Goal: Transaction & Acquisition: Purchase product/service

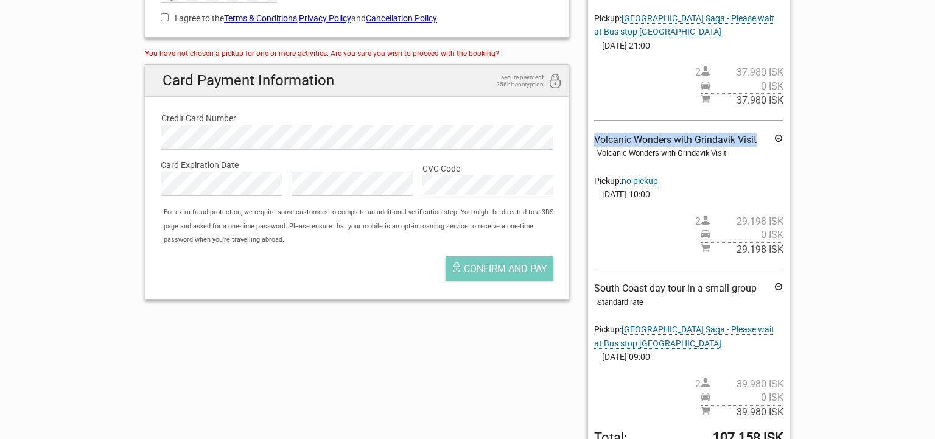
scroll to position [289, 0]
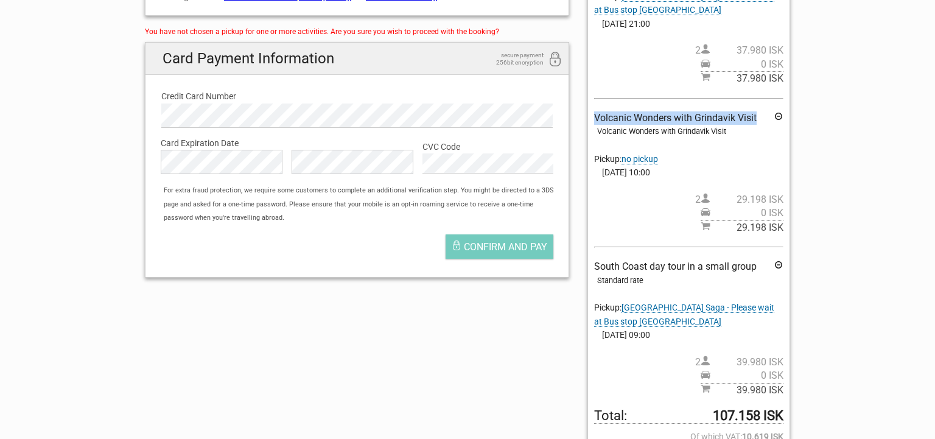
click at [659, 117] on span "Volcanic Wonders with Grindavik Visit" at bounding box center [675, 118] width 163 height 12
click at [598, 119] on span "Volcanic Wonders with Grindavik Visit" at bounding box center [675, 118] width 163 height 12
drag, startPoint x: 596, startPoint y: 117, endPoint x: 758, endPoint y: 124, distance: 162.7
click at [758, 124] on div "Volcanic Wonders with Grindavik Visit Volcanic Wonders with Grindavik Visit Pic…" at bounding box center [688, 173] width 189 height 124
copy span "Volcanic Wonders with Grindavik Visit"
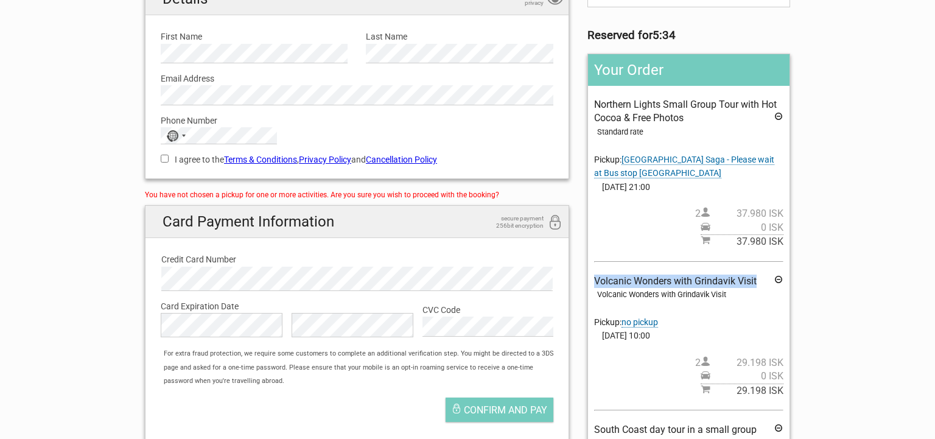
scroll to position [141, 0]
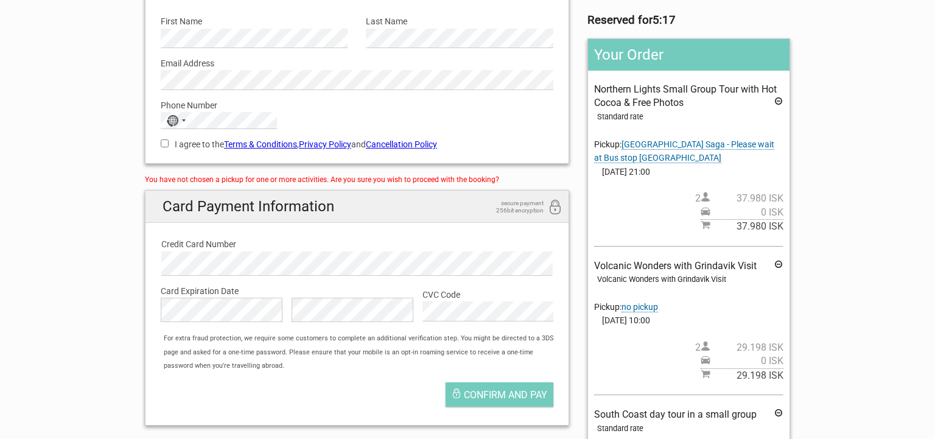
click at [723, 286] on div "Volcanic Wonders with Grindavik Visit" at bounding box center [690, 279] width 186 height 13
drag, startPoint x: 592, startPoint y: 266, endPoint x: 762, endPoint y: 272, distance: 170.6
click at [769, 272] on div "Your Order Northern Lights Small Group Tour with Hot Cocoa & Free Photos Standa…" at bounding box center [689, 336] width 203 height 597
copy span "Volcanic Wonders with Grindavik Visit"
click at [642, 308] on span "no pickup" at bounding box center [640, 307] width 37 height 10
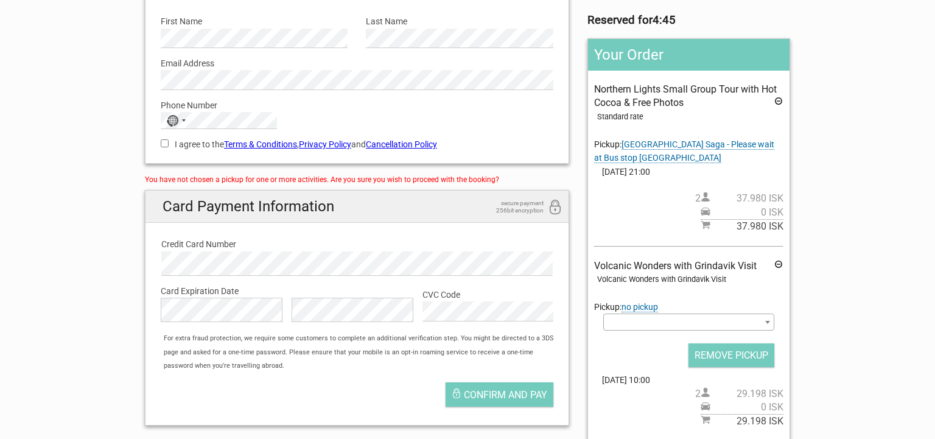
click at [620, 320] on span at bounding box center [688, 322] width 171 height 17
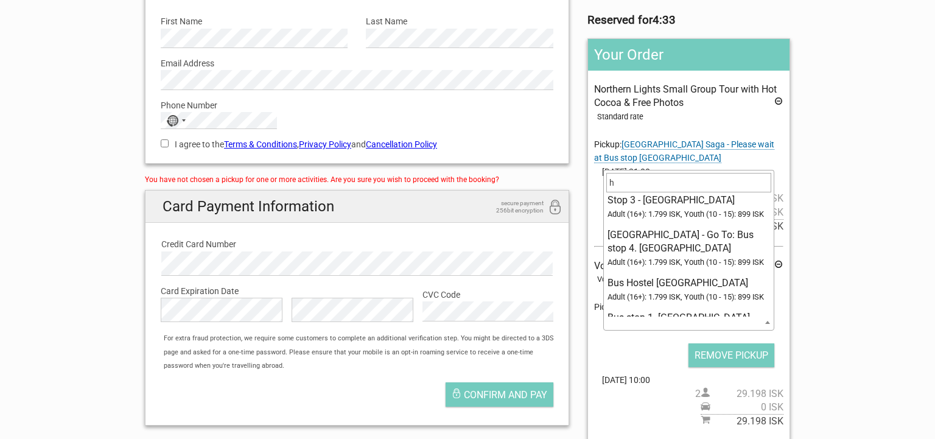
scroll to position [0, 0]
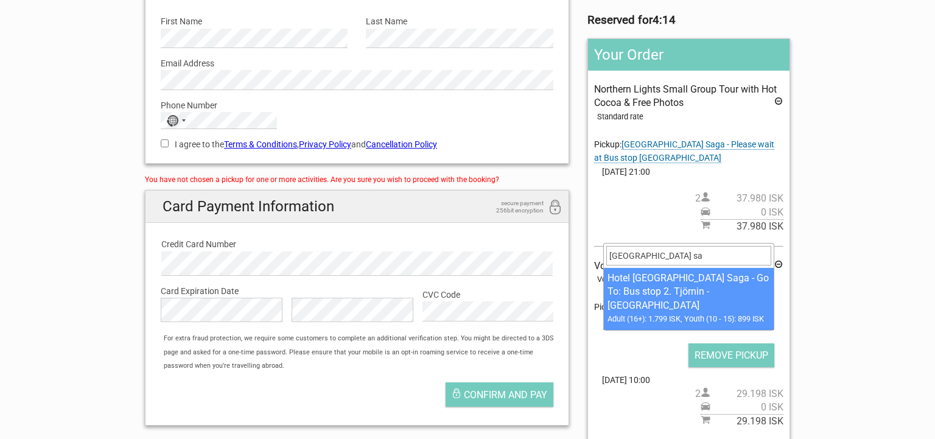
type input "hotel reykjavik sa"
select select "1093183"
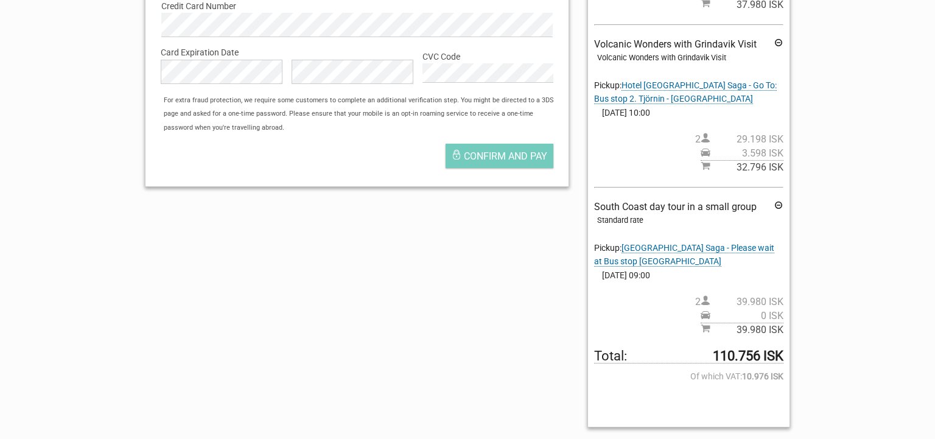
scroll to position [179, 0]
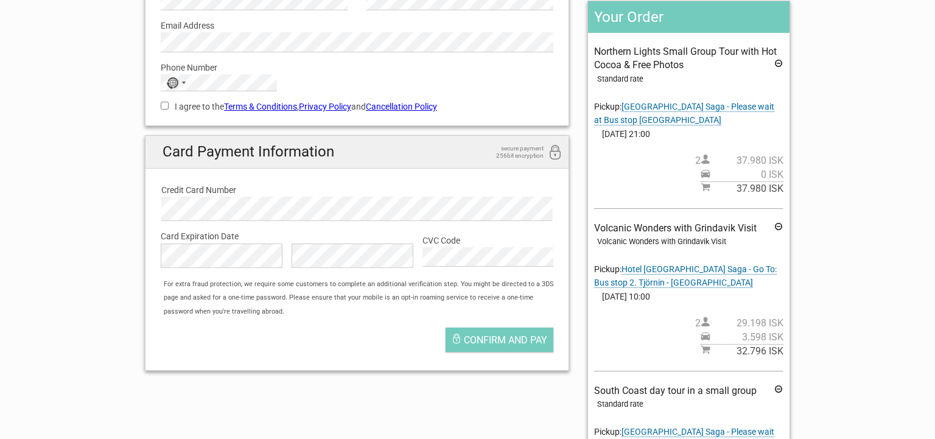
click at [778, 225] on icon at bounding box center [779, 228] width 10 height 13
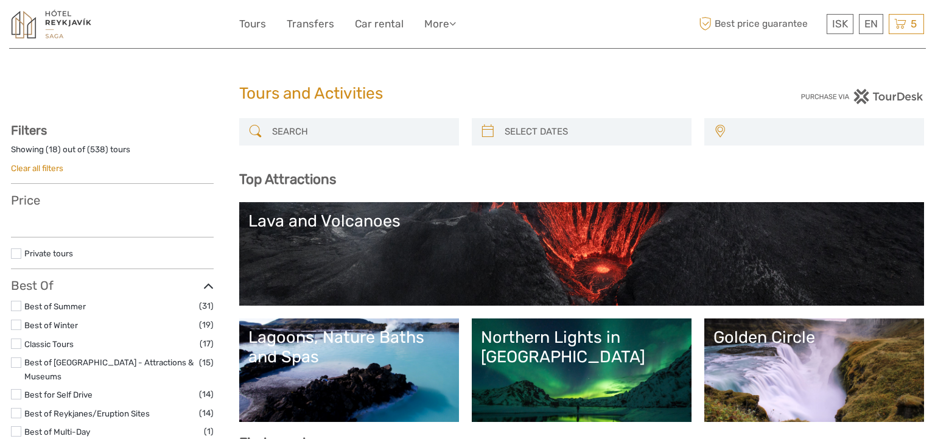
select select
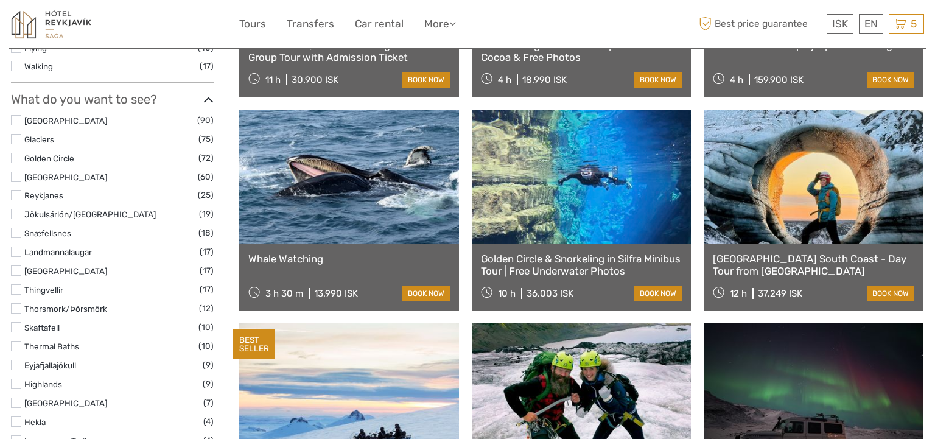
scroll to position [579, 0]
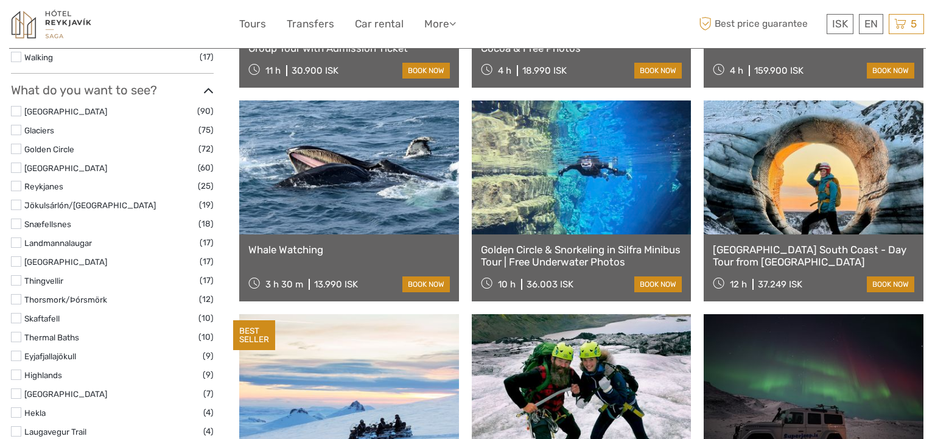
click at [19, 106] on label at bounding box center [16, 111] width 10 height 10
click at [0, 0] on input "checkbox" at bounding box center [0, 0] width 0 height 0
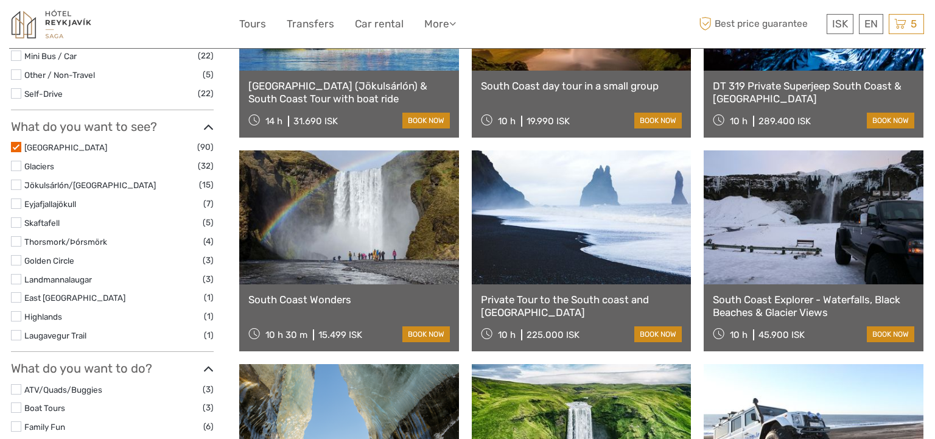
scroll to position [438, 0]
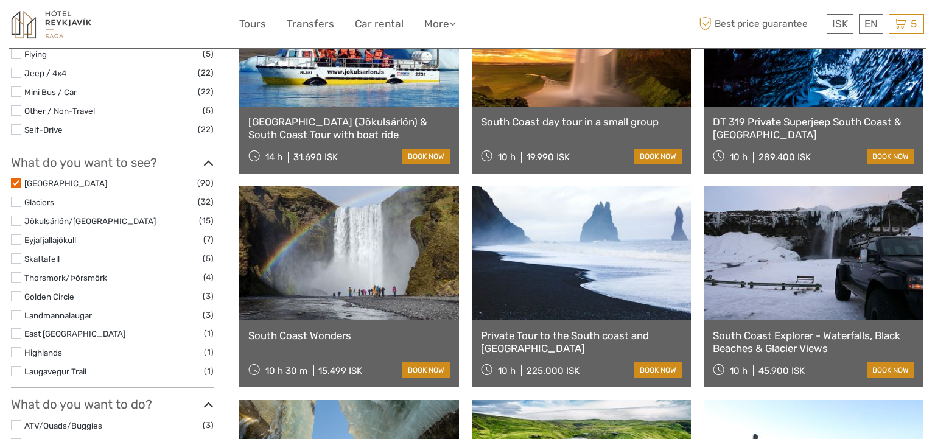
click at [13, 200] on label at bounding box center [16, 202] width 10 height 10
click at [0, 0] on input "checkbox" at bounding box center [0, 0] width 0 height 0
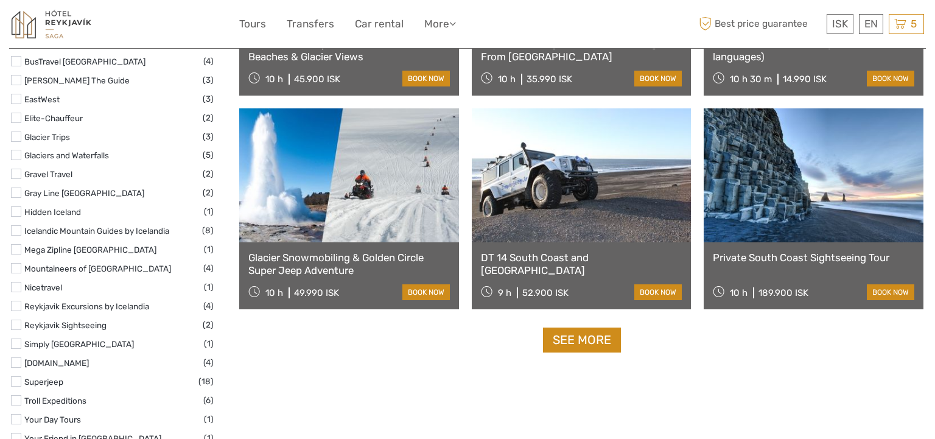
scroll to position [1177, 0]
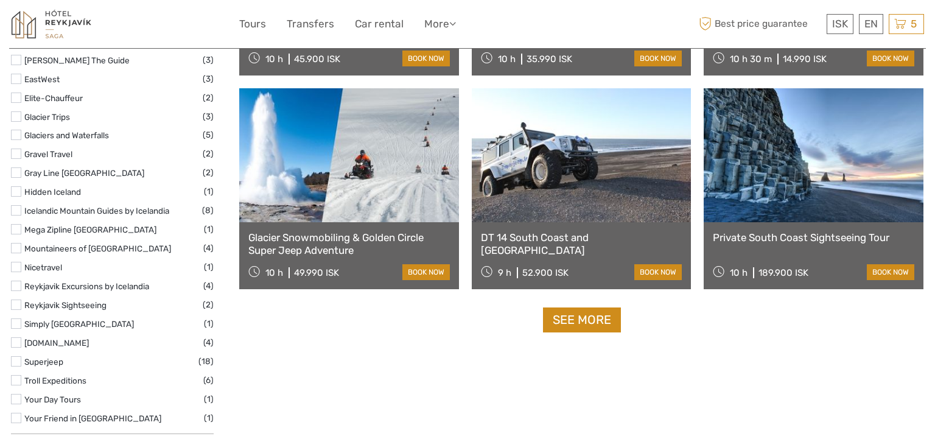
click at [566, 322] on link "See more" at bounding box center [582, 319] width 78 height 25
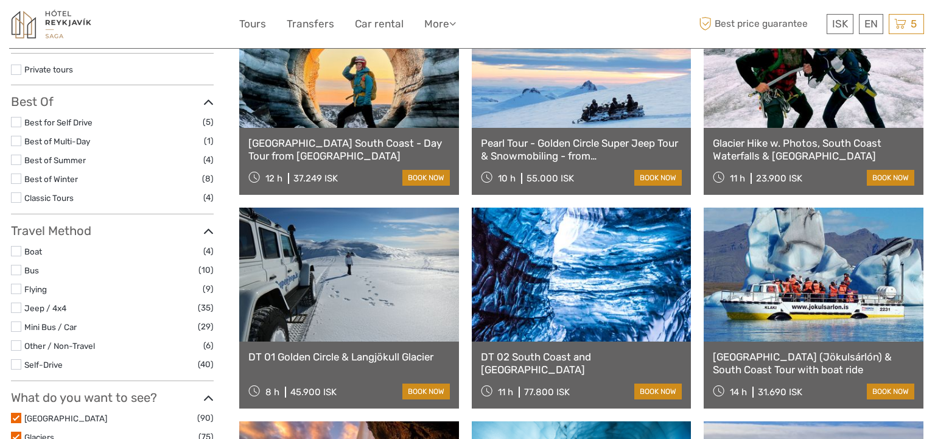
scroll to position [0, 0]
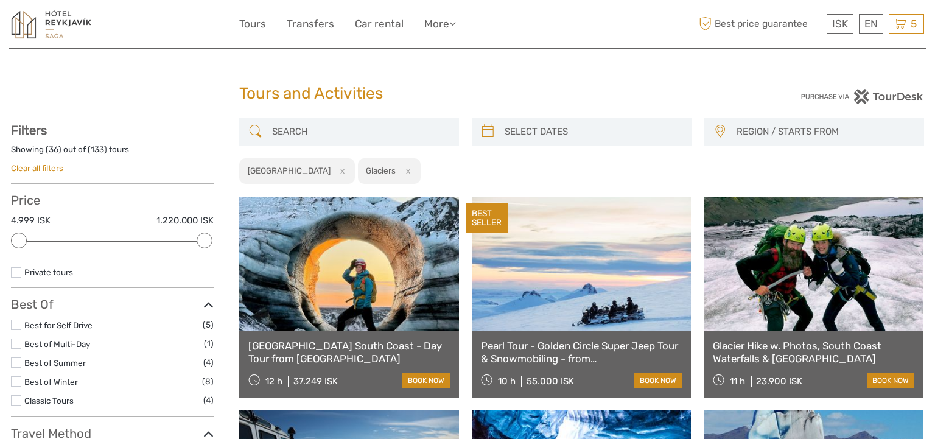
click at [292, 128] on input "search" at bounding box center [360, 131] width 186 height 21
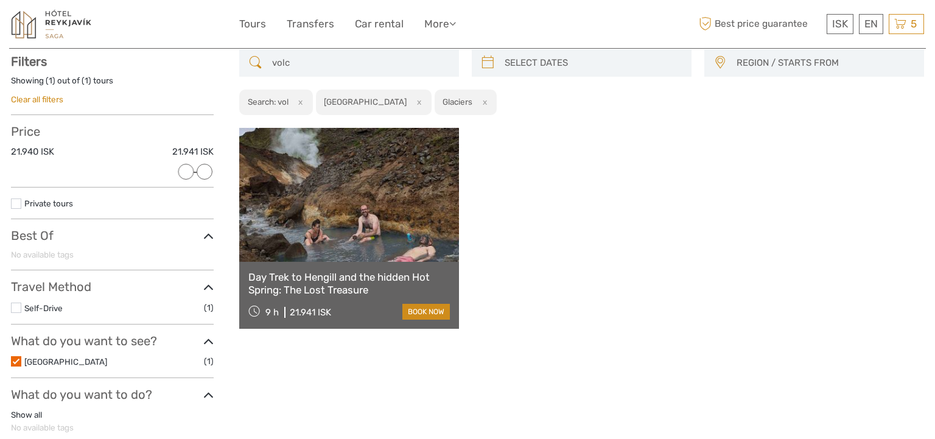
scroll to position [69, 0]
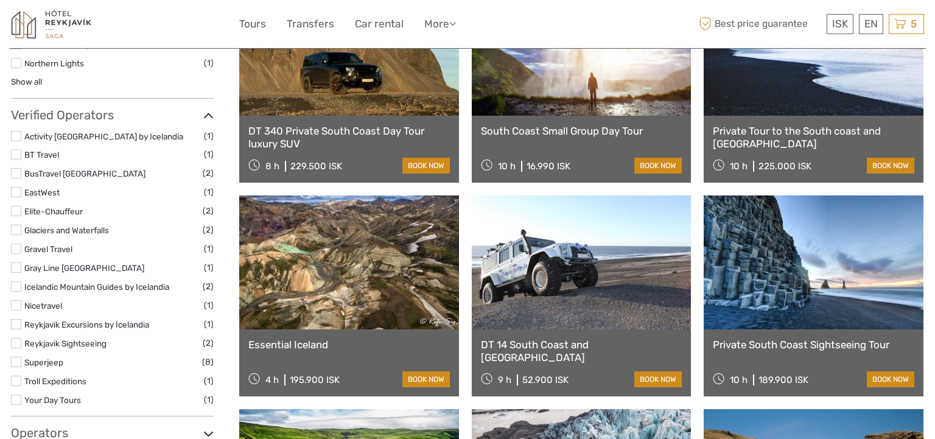
scroll to position [859, 0]
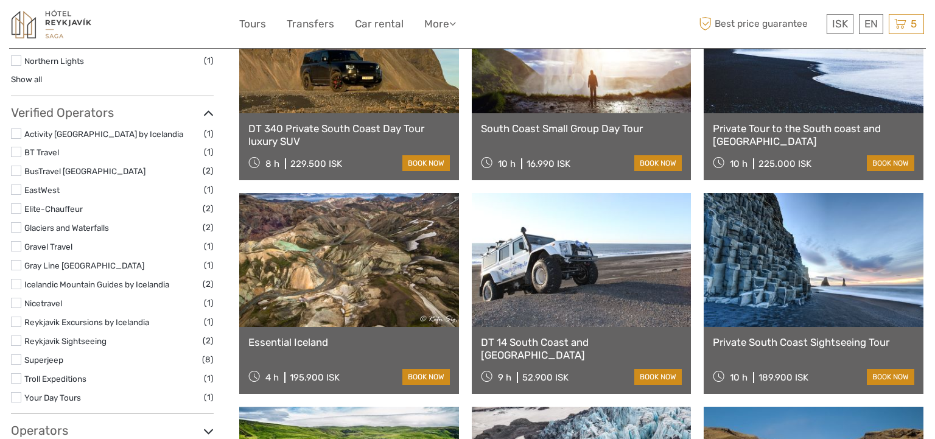
type input "volcan"
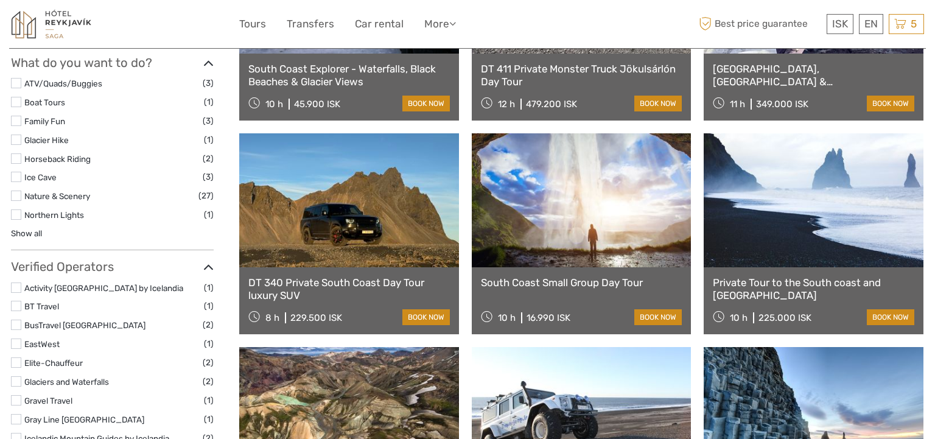
scroll to position [0, 0]
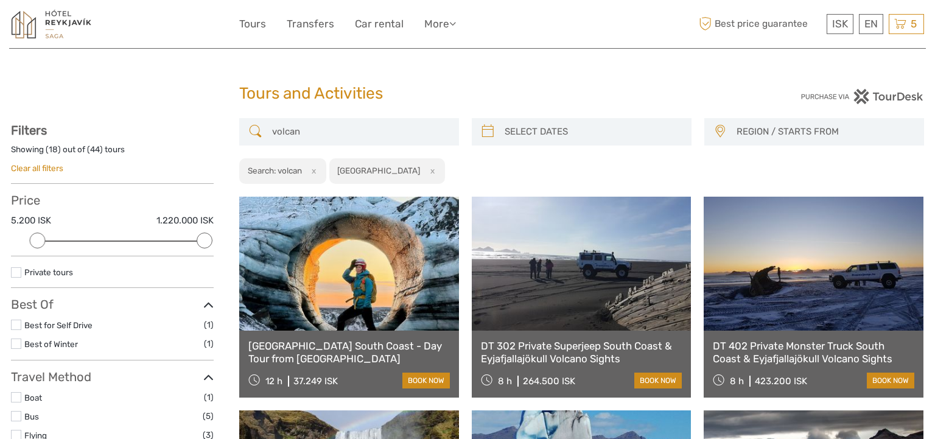
drag, startPoint x: 312, startPoint y: 133, endPoint x: 192, endPoint y: 124, distance: 120.3
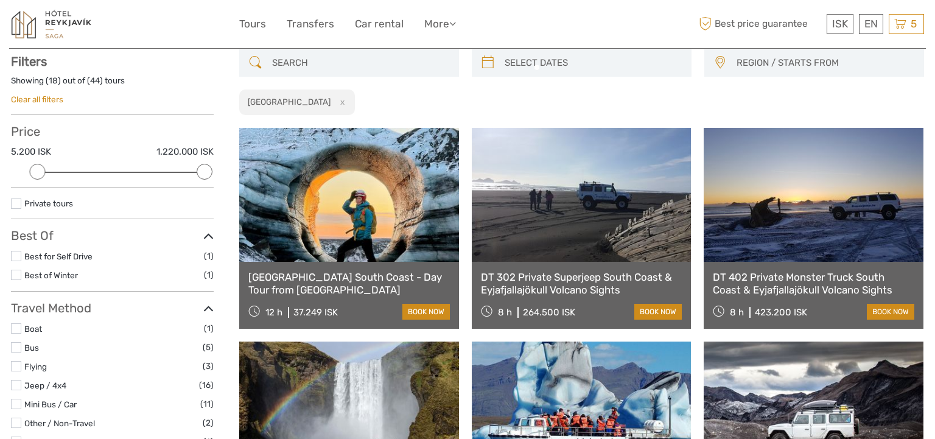
scroll to position [69, 0]
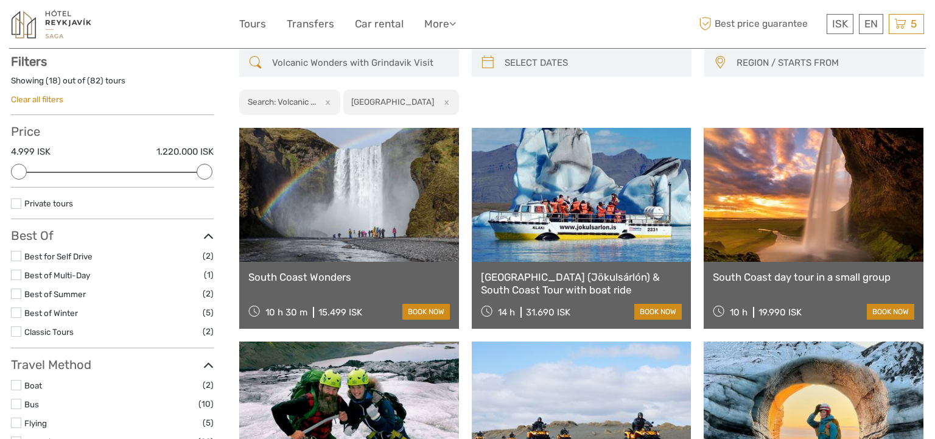
scroll to position [69, 0]
type input "Volcanic Wonders with Grindavik Visit"
click at [485, 60] on icon at bounding box center [488, 62] width 13 height 19
type input "05/10/2025"
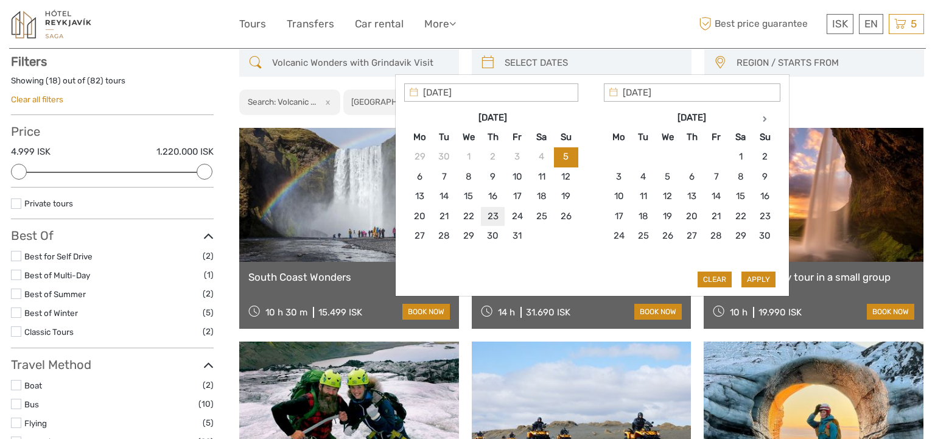
type input "23/10/2025"
type input "22/10/2025"
type input "13/10/2025"
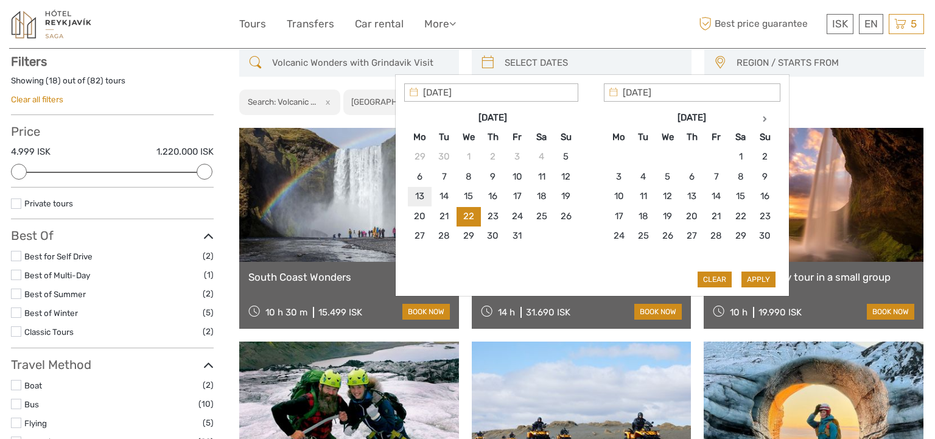
type input "13/10/2025"
click at [373, 190] on link at bounding box center [349, 195] width 220 height 134
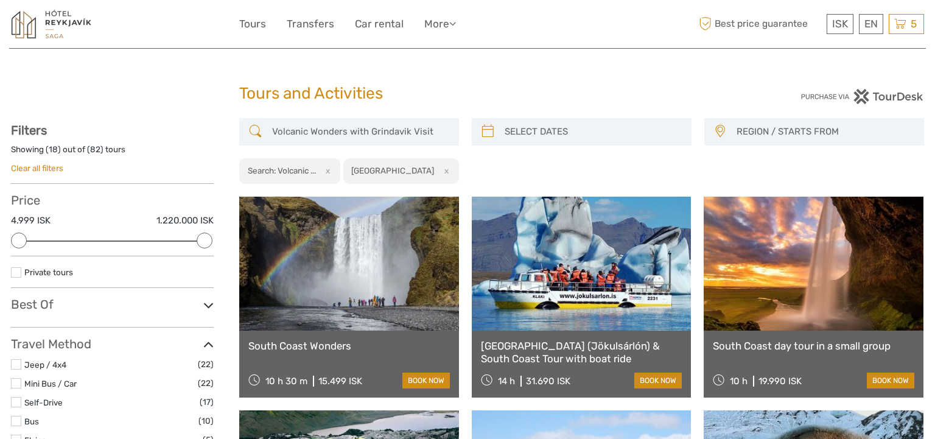
select select
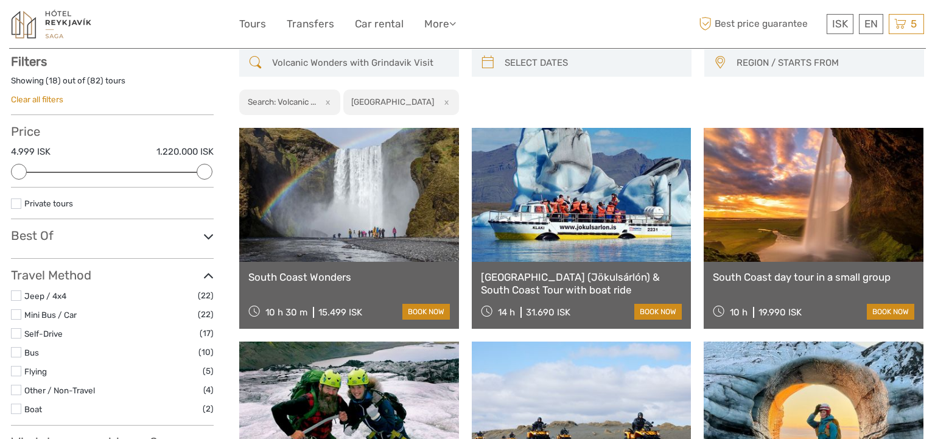
scroll to position [64, 0]
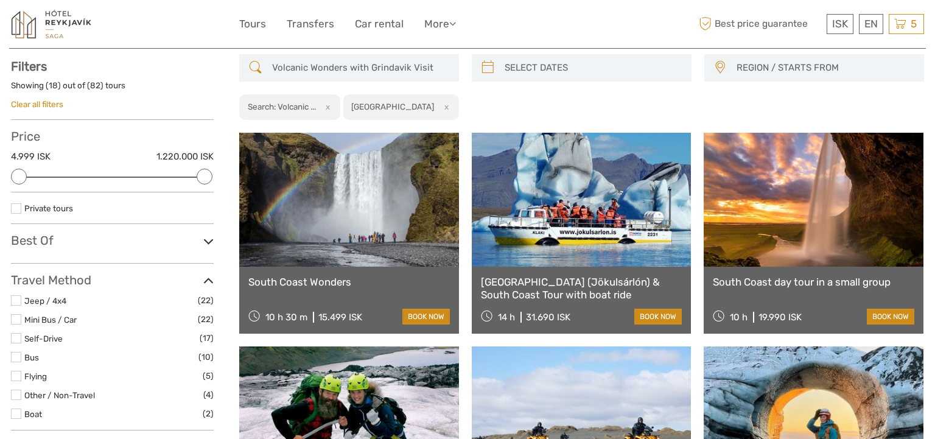
scroll to position [69, 0]
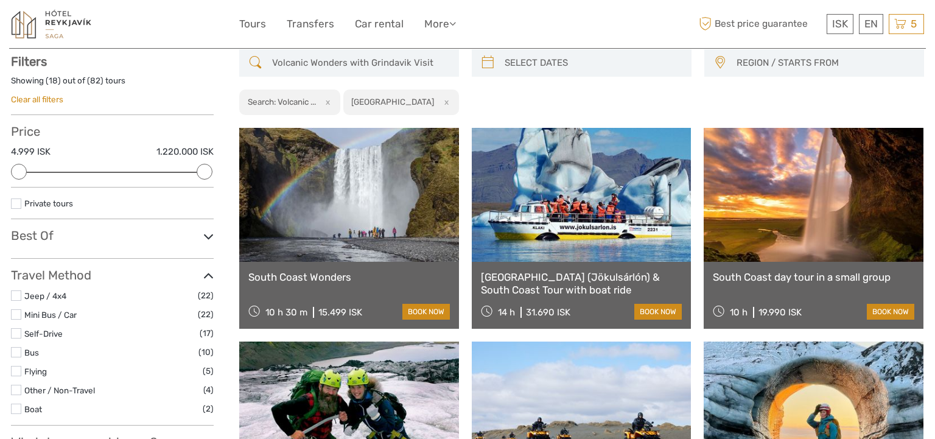
drag, startPoint x: 429, startPoint y: 60, endPoint x: 465, endPoint y: 68, distance: 36.1
click at [430, 60] on input "Volcanic Wonders with Grindavik Visit" at bounding box center [360, 62] width 186 height 21
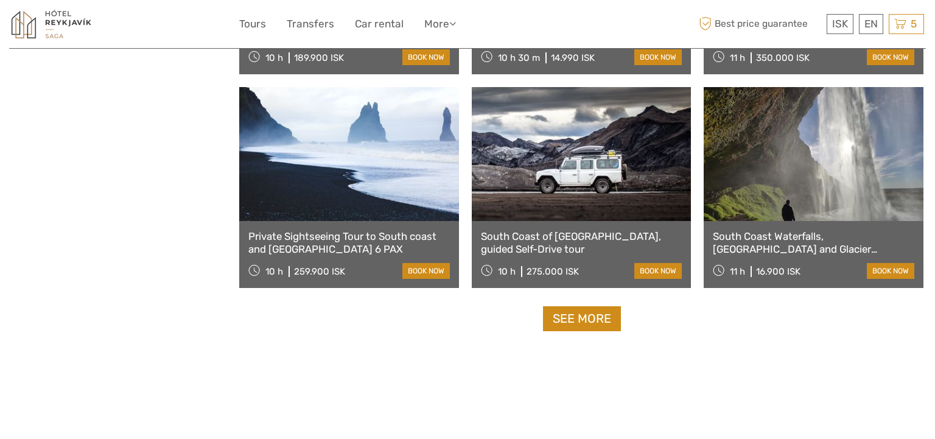
scroll to position [1292, 0]
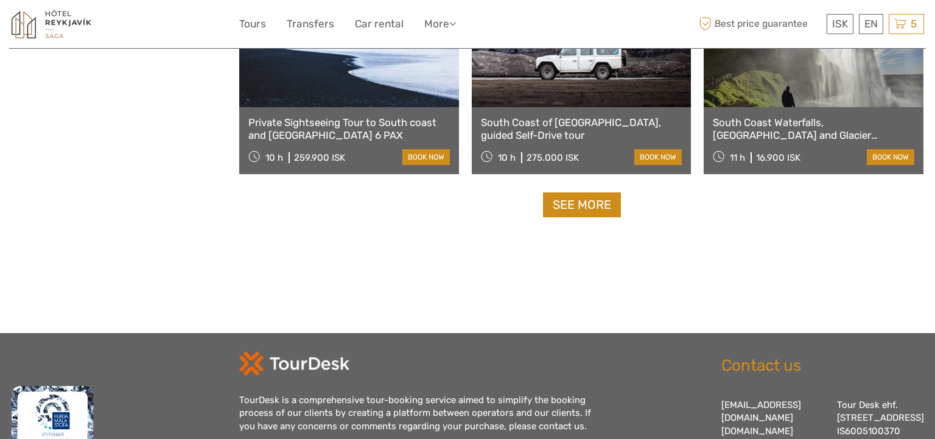
type input "Volcanic Wonders"
click at [600, 205] on link "See more" at bounding box center [582, 204] width 78 height 25
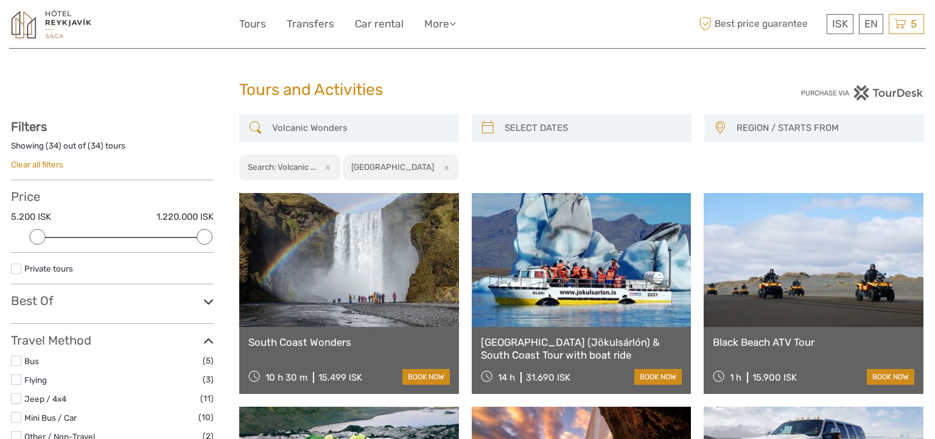
scroll to position [0, 0]
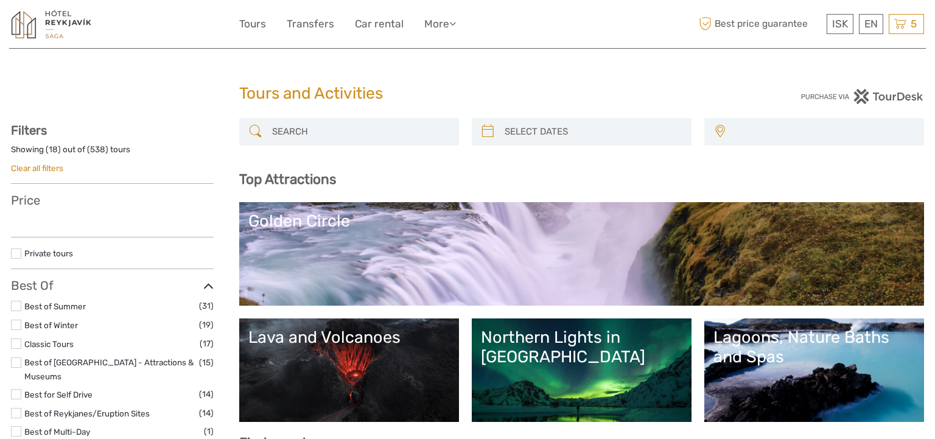
select select
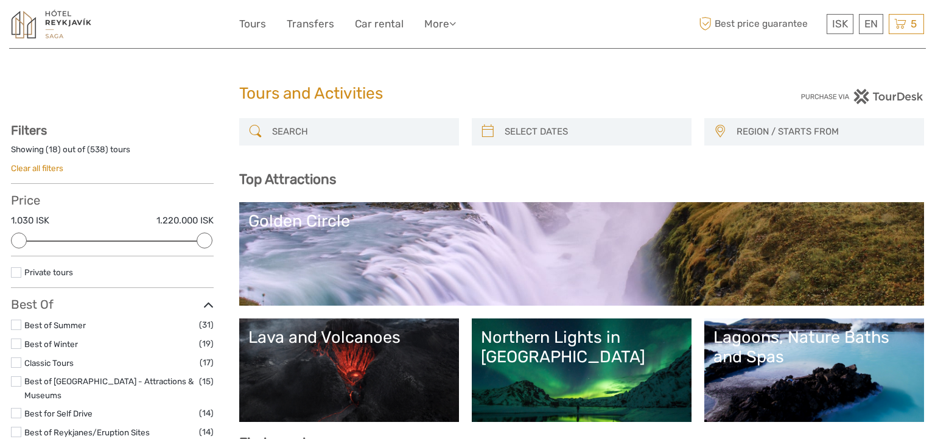
scroll to position [66, 0]
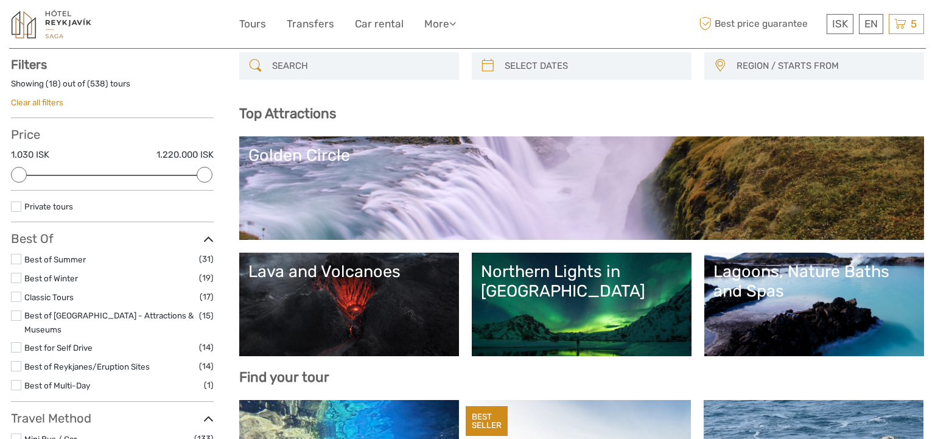
click at [327, 295] on link "Lava and Volcanoes" at bounding box center [349, 304] width 202 height 85
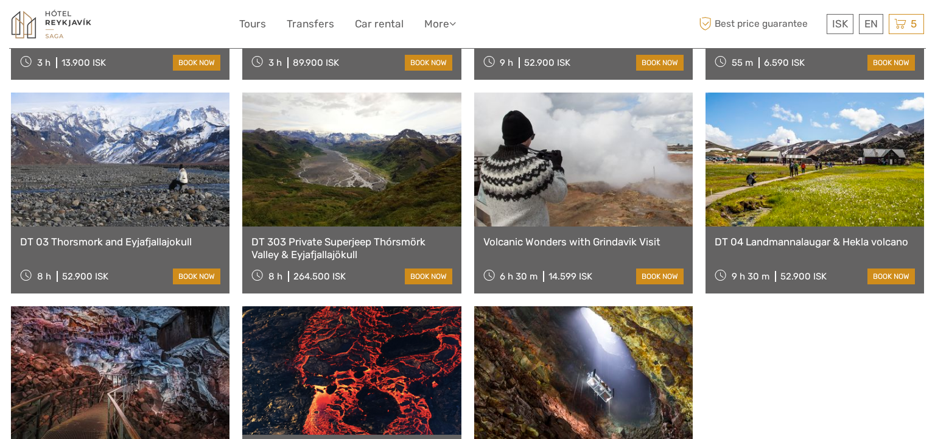
scroll to position [678, 0]
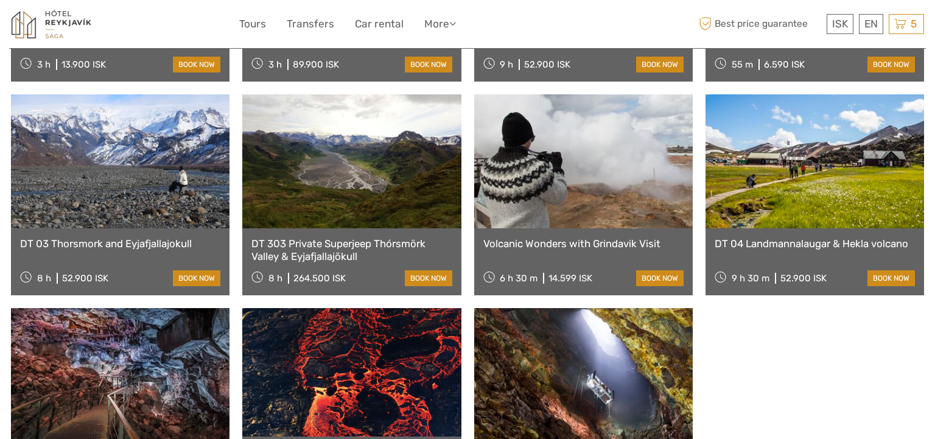
click at [580, 156] on link at bounding box center [583, 161] width 219 height 134
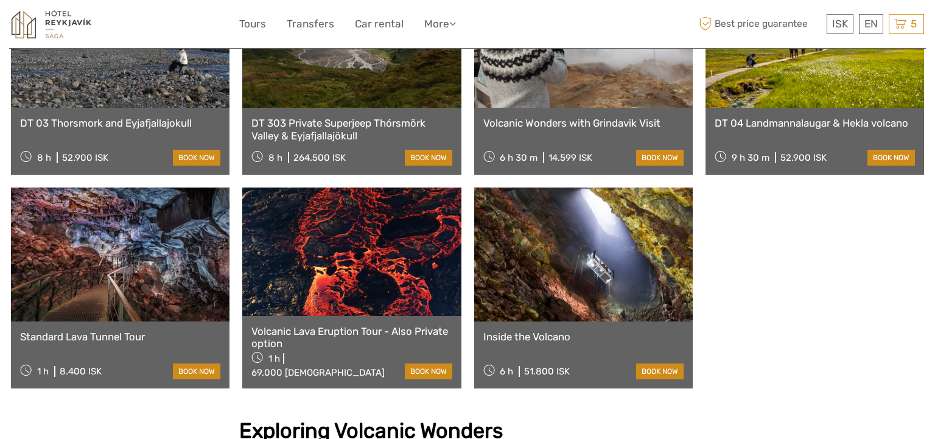
scroll to position [886, 0]
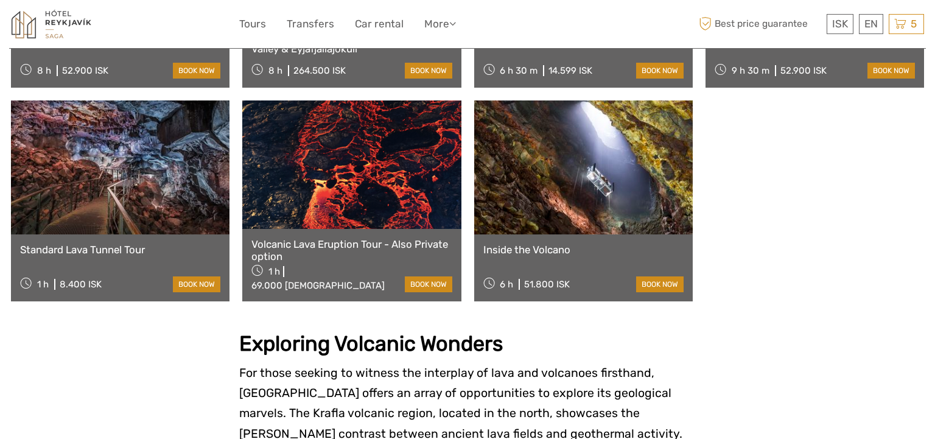
click at [170, 144] on link at bounding box center [120, 167] width 219 height 134
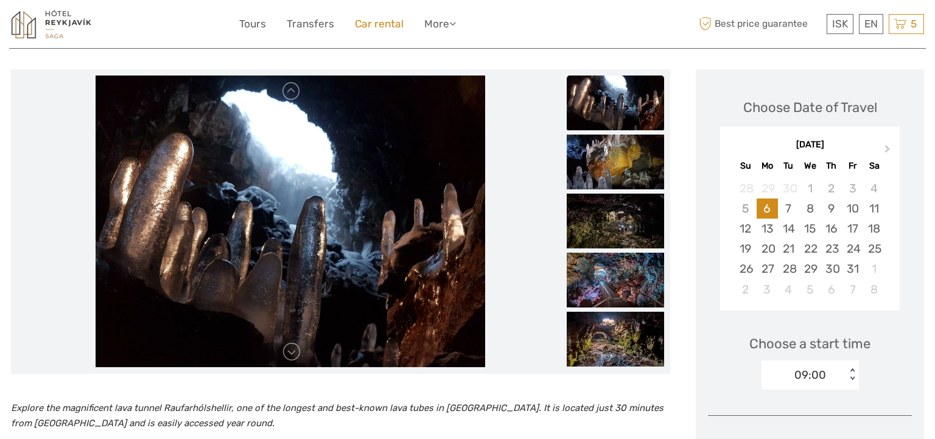
scroll to position [134, 0]
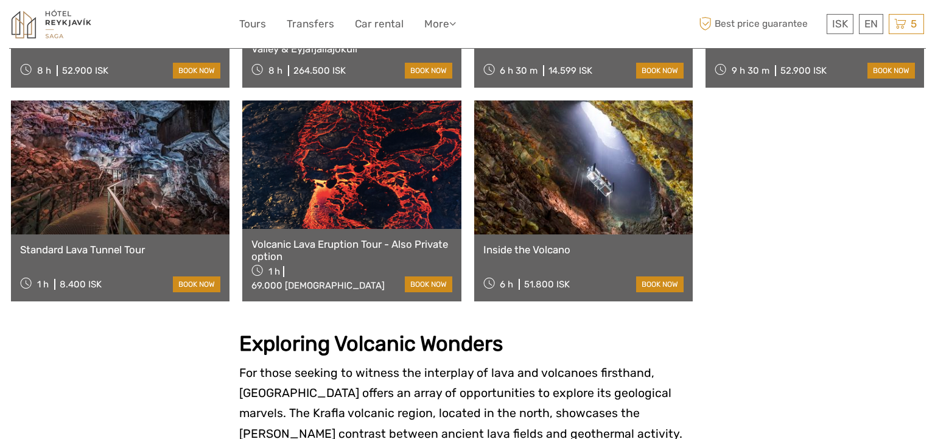
click at [302, 164] on link at bounding box center [351, 164] width 219 height 128
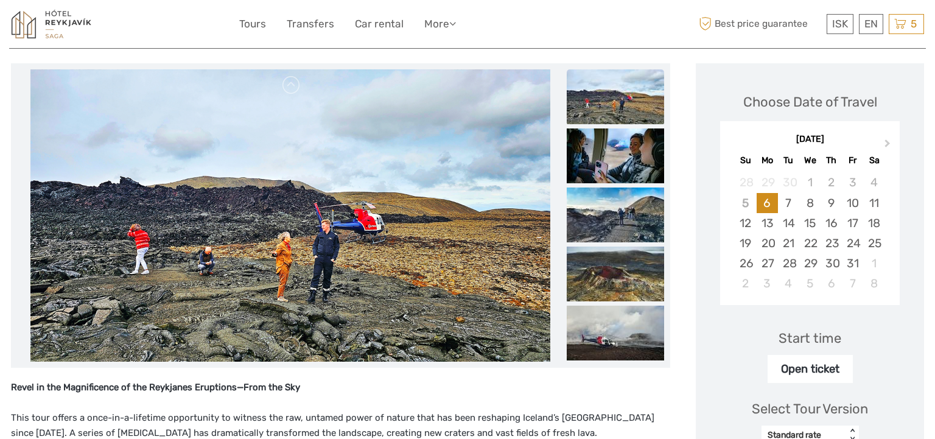
scroll to position [133, 0]
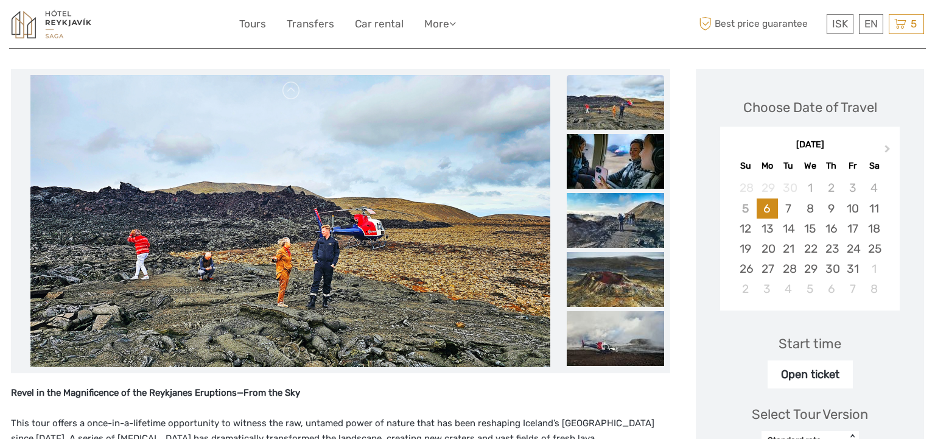
click at [608, 121] on img at bounding box center [615, 102] width 97 height 55
click at [582, 158] on img at bounding box center [615, 161] width 97 height 55
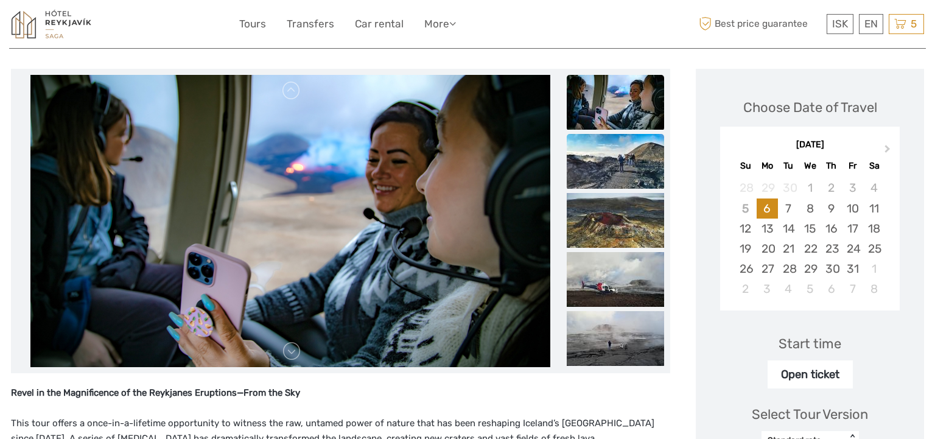
click at [602, 179] on img at bounding box center [615, 161] width 97 height 55
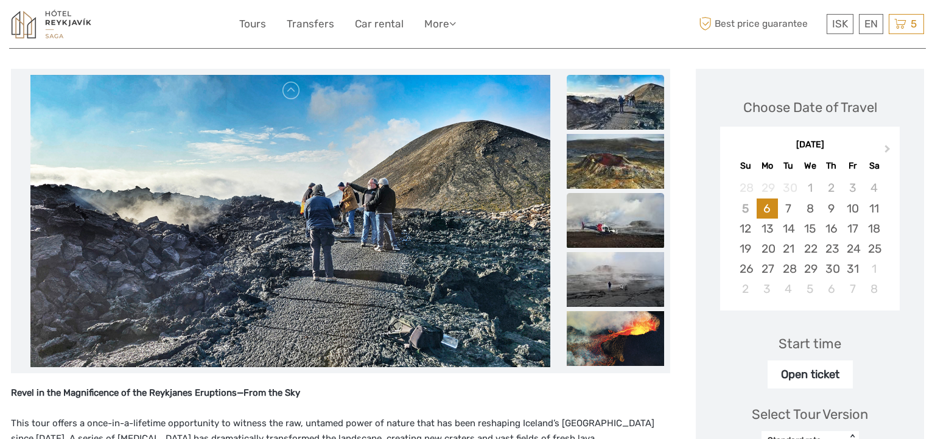
click at [616, 221] on img at bounding box center [615, 220] width 97 height 55
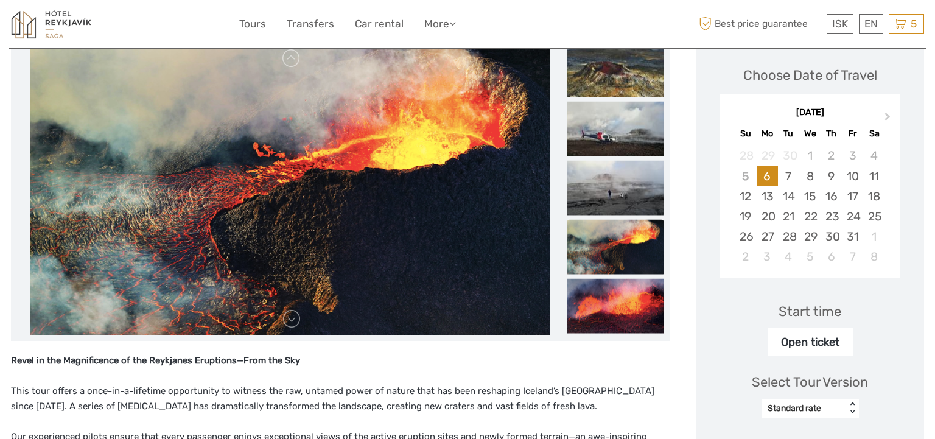
scroll to position [0, 0]
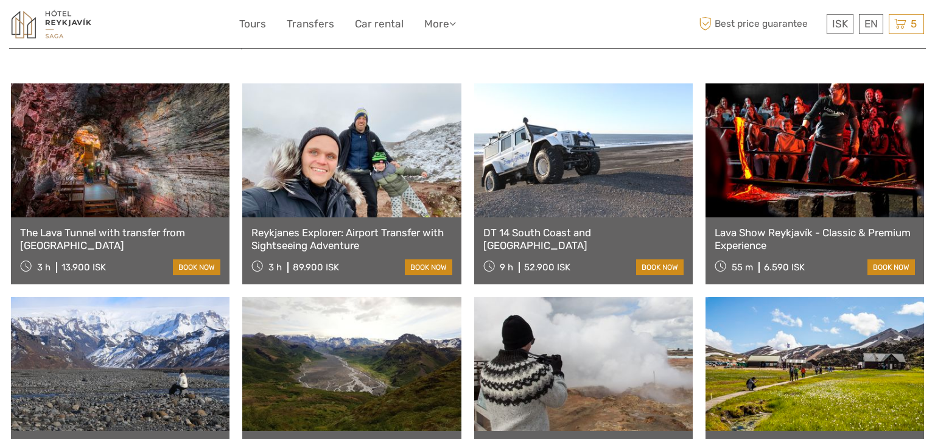
scroll to position [463, 0]
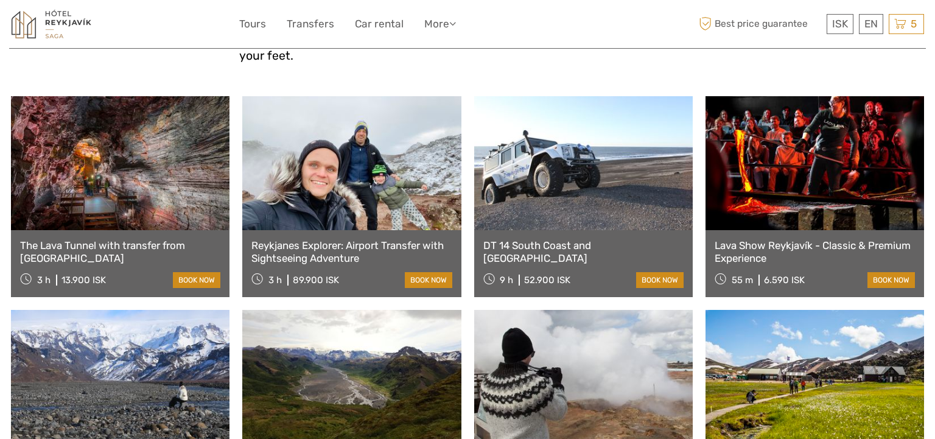
click at [125, 156] on link at bounding box center [120, 163] width 219 height 134
click at [833, 194] on link at bounding box center [815, 163] width 219 height 134
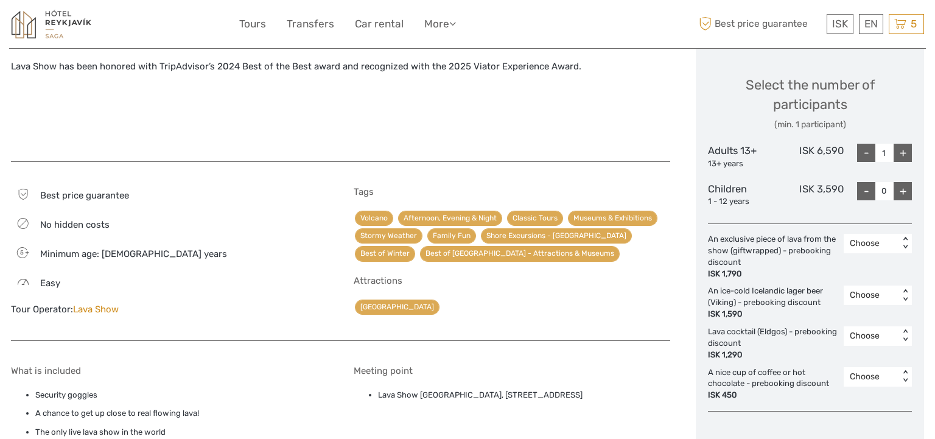
scroll to position [479, 0]
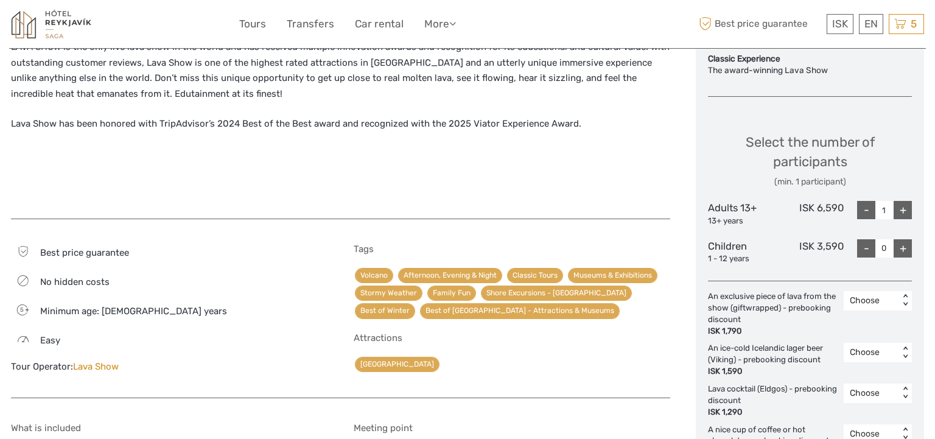
click at [903, 208] on div "+" at bounding box center [903, 210] width 18 height 18
type input "2"
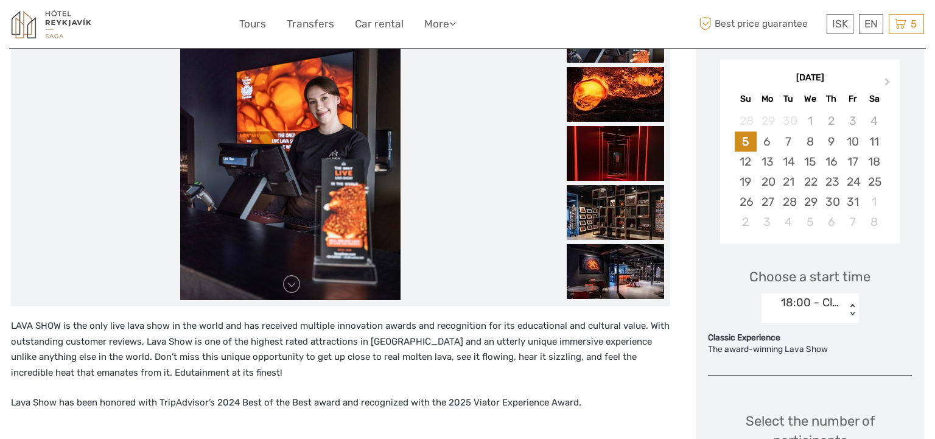
scroll to position [107, 0]
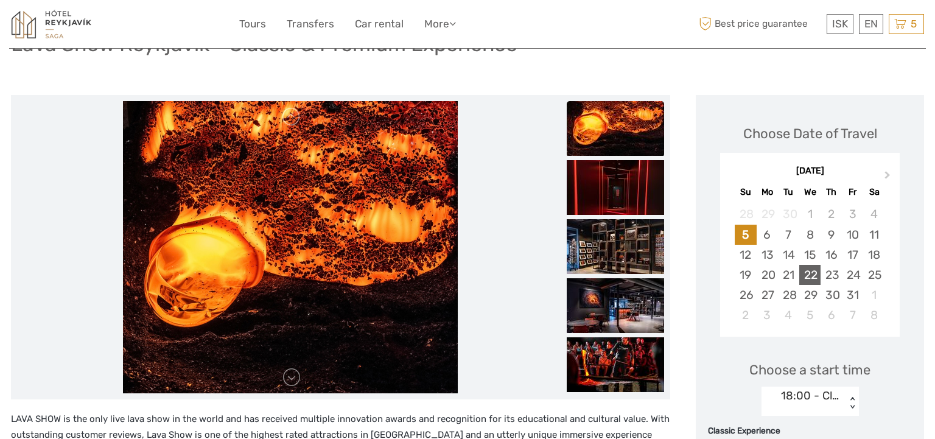
click at [809, 272] on div "22" at bounding box center [809, 275] width 21 height 20
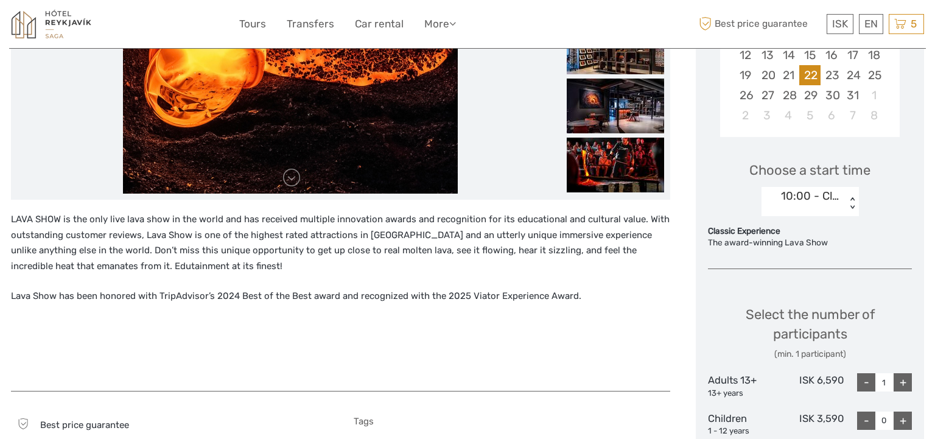
click at [854, 197] on div "< >" at bounding box center [852, 203] width 10 height 13
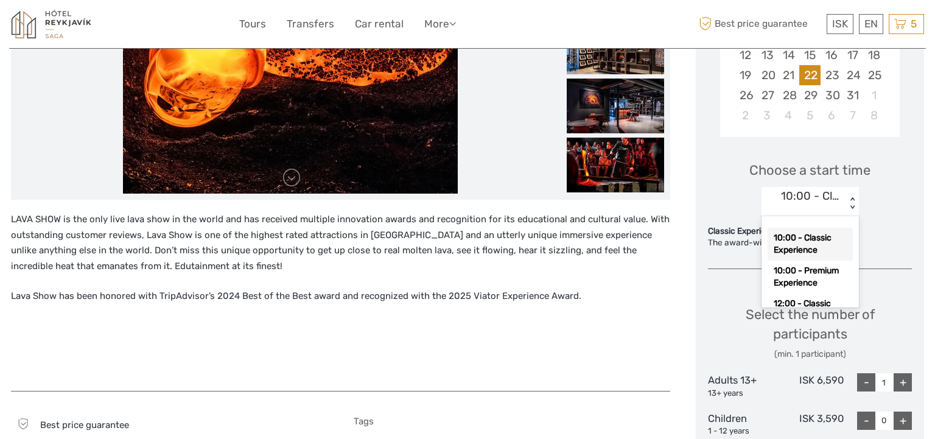
scroll to position [306, 0]
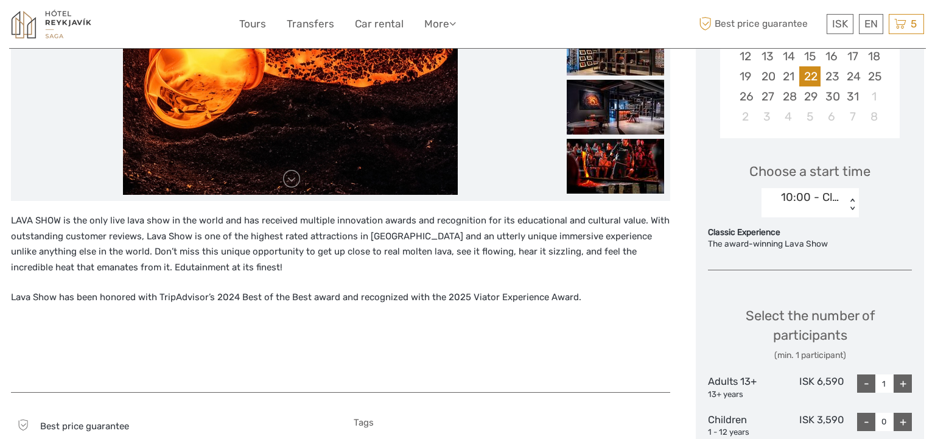
click at [854, 197] on div "10:00 - Classic Experience < >" at bounding box center [810, 202] width 97 height 29
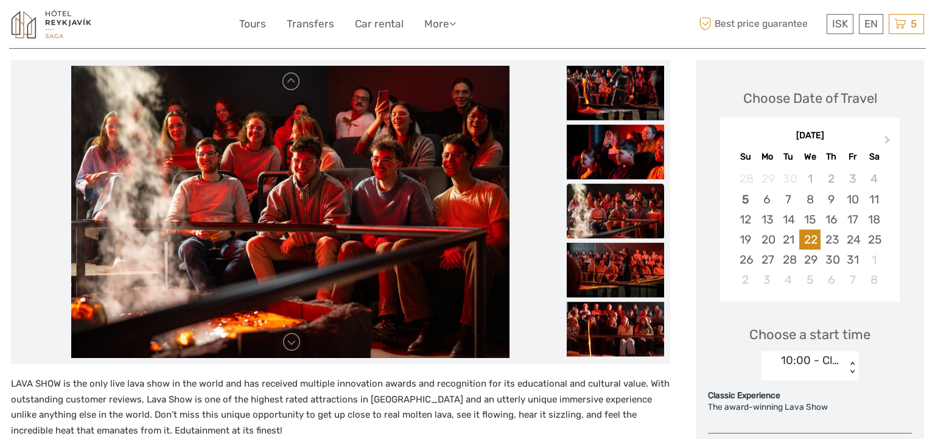
scroll to position [135, 0]
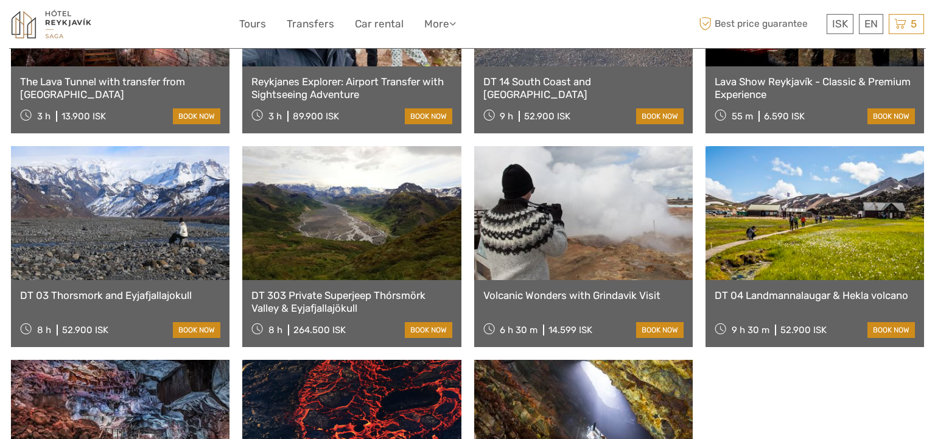
scroll to position [640, 0]
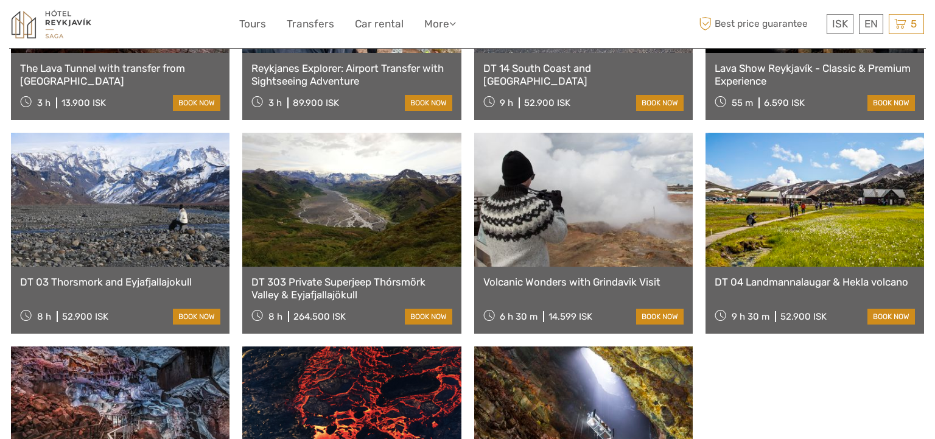
click at [128, 213] on link at bounding box center [120, 200] width 219 height 134
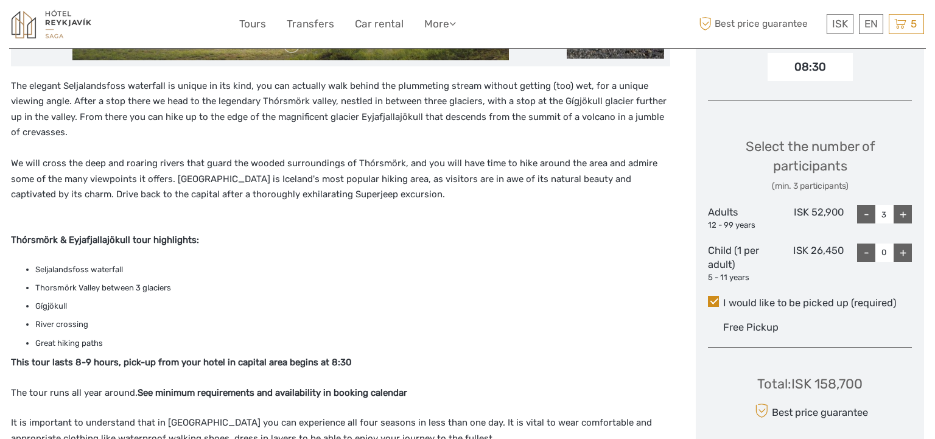
scroll to position [442, 0]
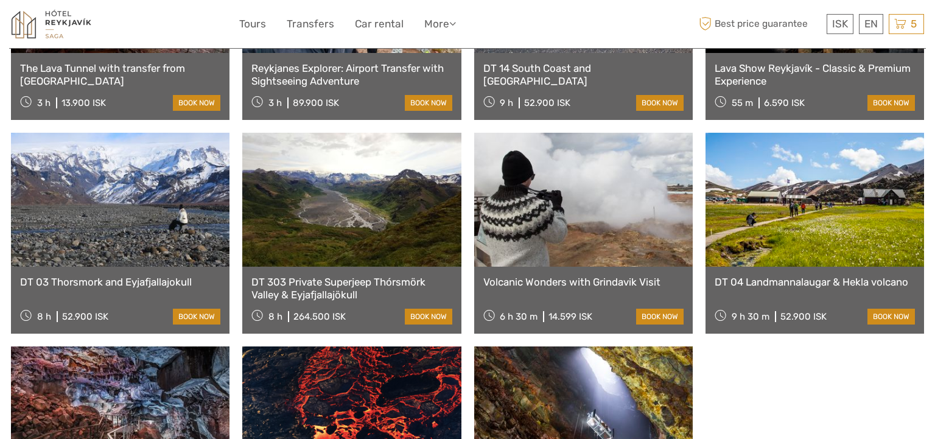
click at [837, 186] on link at bounding box center [815, 200] width 219 height 134
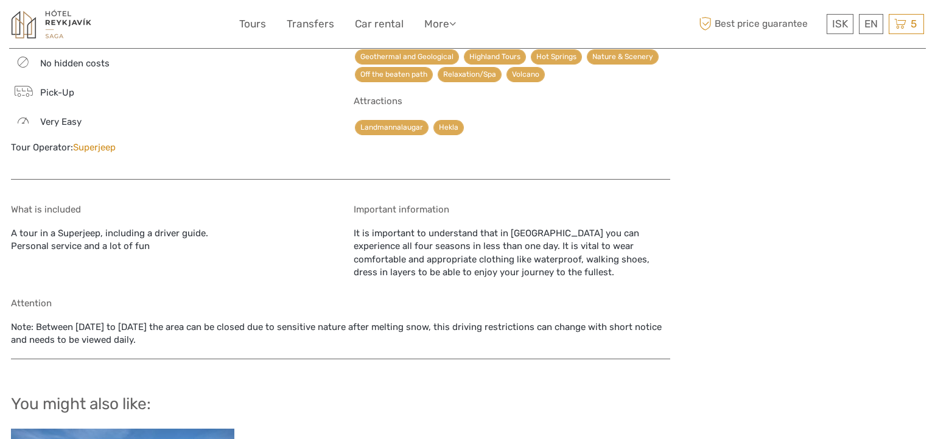
scroll to position [998, 0]
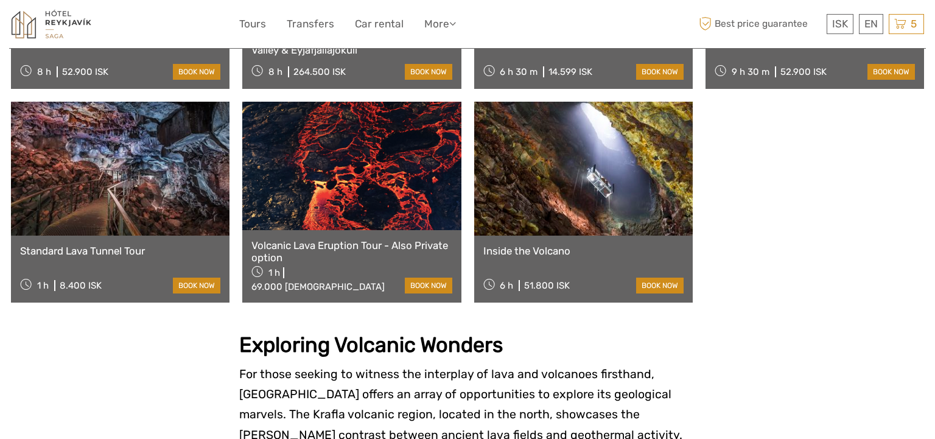
scroll to position [778, 0]
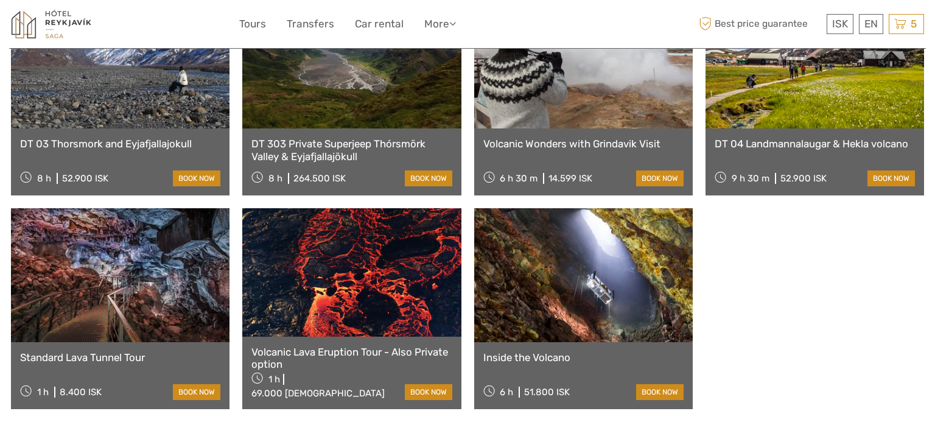
click at [570, 267] on link at bounding box center [583, 275] width 219 height 134
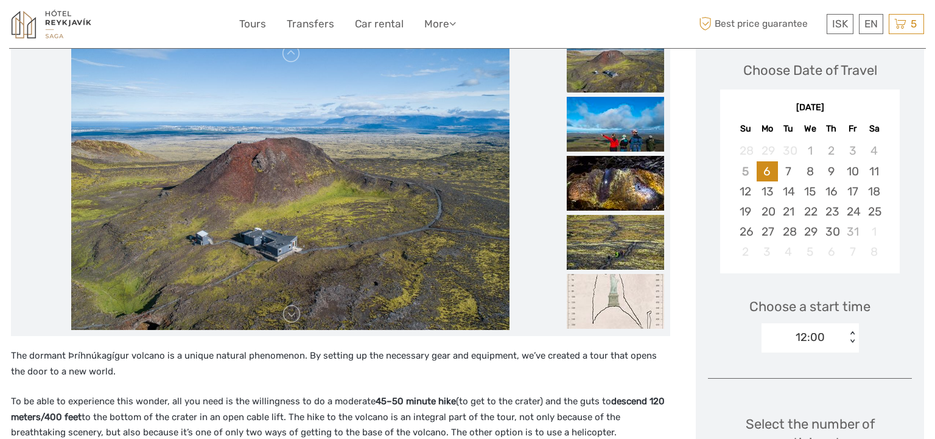
scroll to position [184, 0]
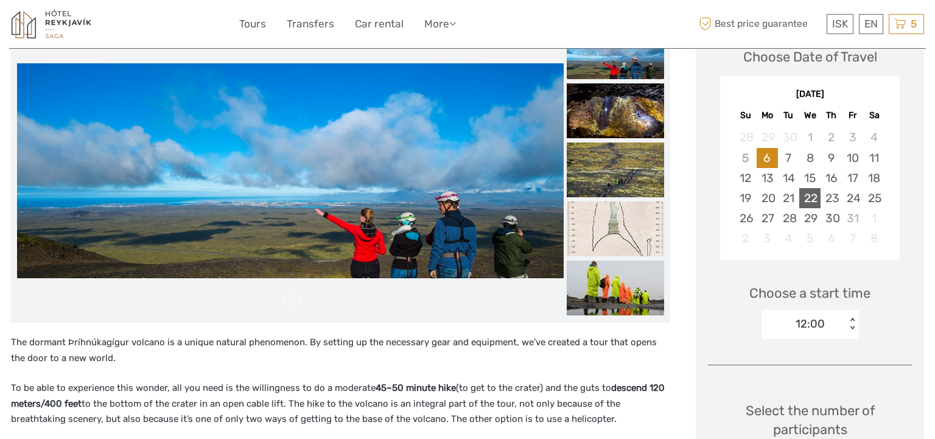
click at [814, 195] on div "22" at bounding box center [809, 198] width 21 height 20
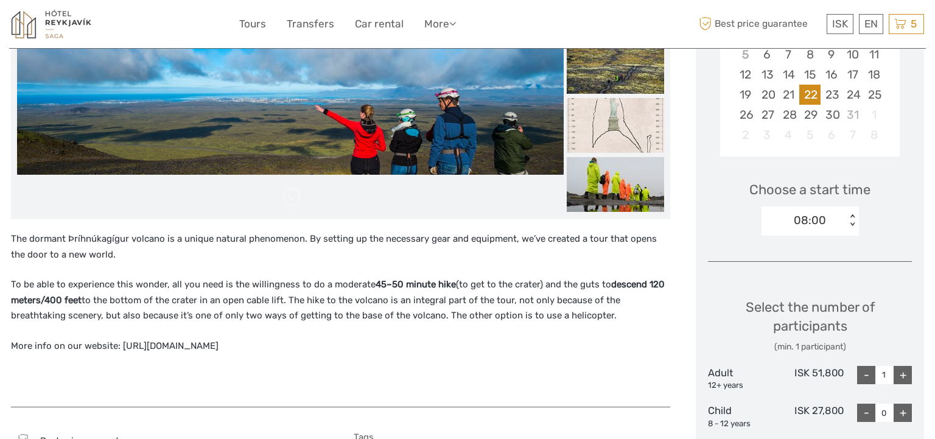
scroll to position [282, 0]
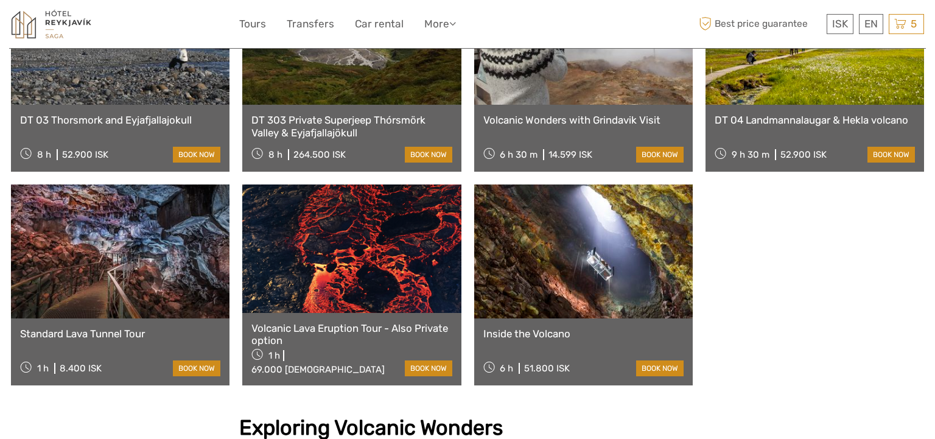
scroll to position [789, 0]
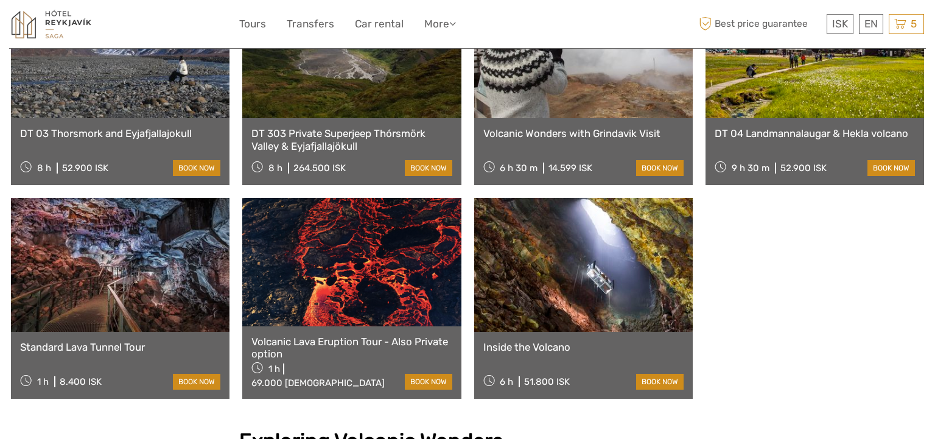
click at [362, 273] on link at bounding box center [351, 262] width 219 height 128
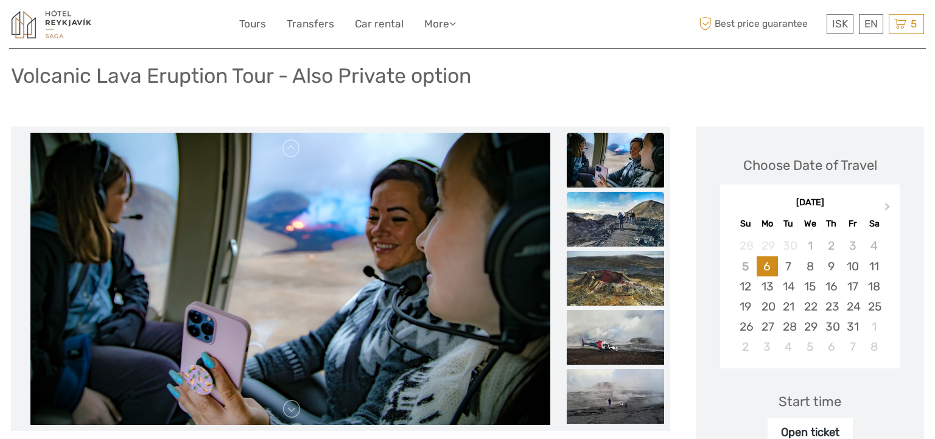
scroll to position [88, 0]
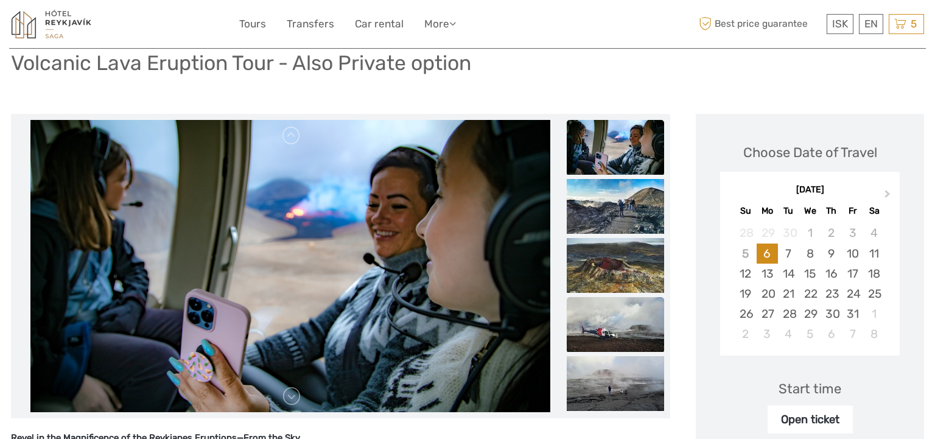
click at [614, 329] on img at bounding box center [615, 324] width 97 height 55
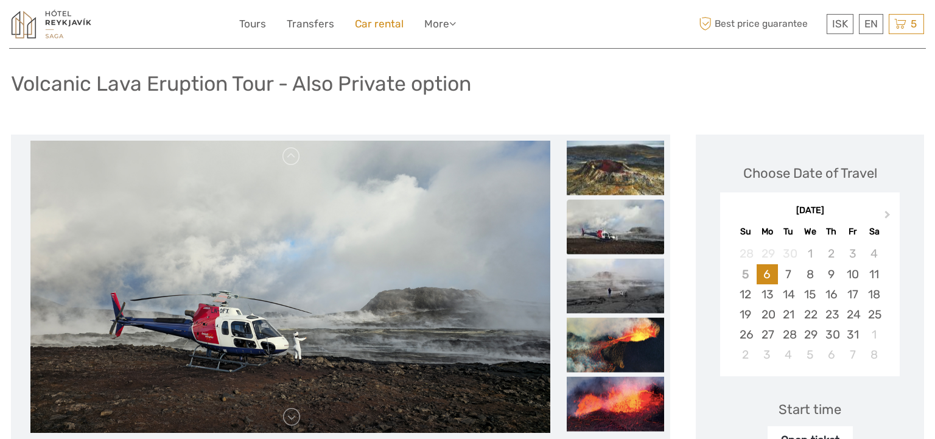
scroll to position [0, 0]
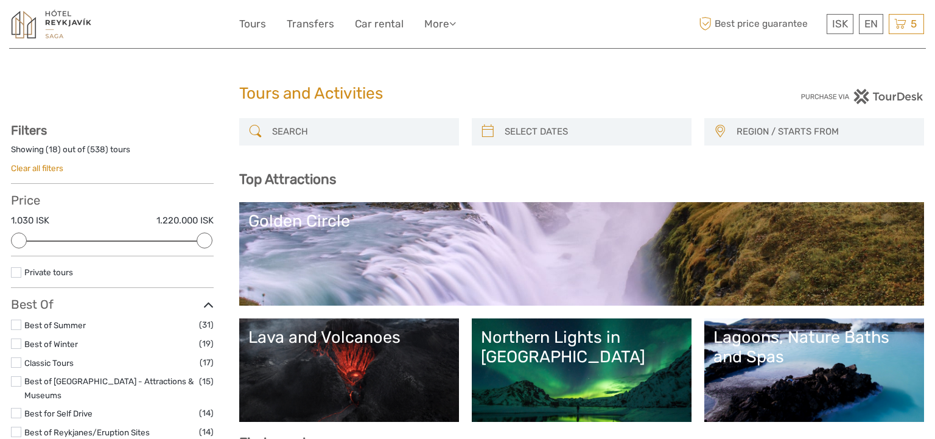
select select
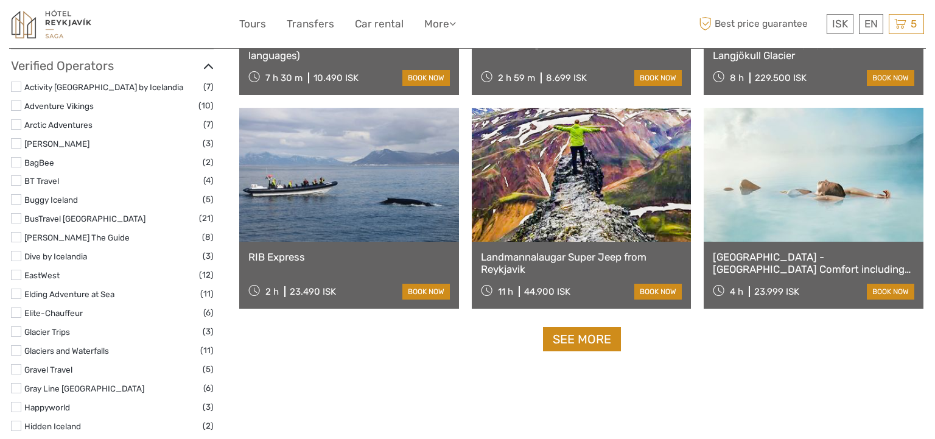
scroll to position [1410, 0]
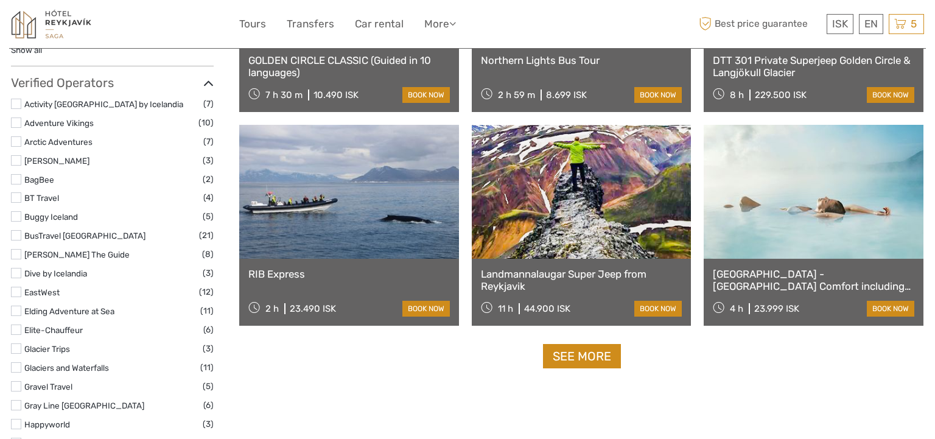
click at [585, 359] on link "See more" at bounding box center [582, 356] width 78 height 25
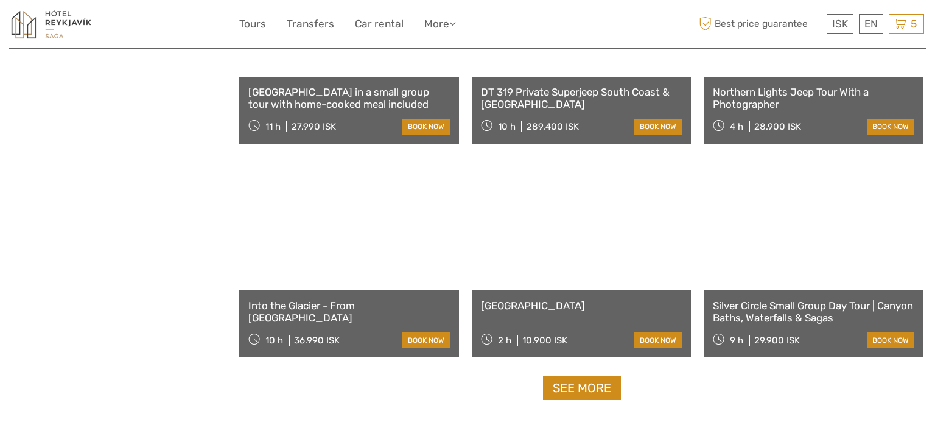
scroll to position [2440, 0]
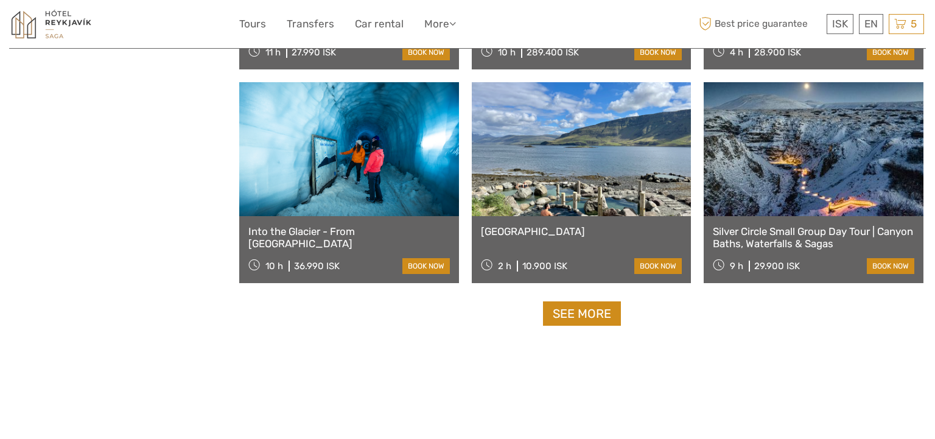
click at [584, 312] on link "See more" at bounding box center [582, 313] width 78 height 25
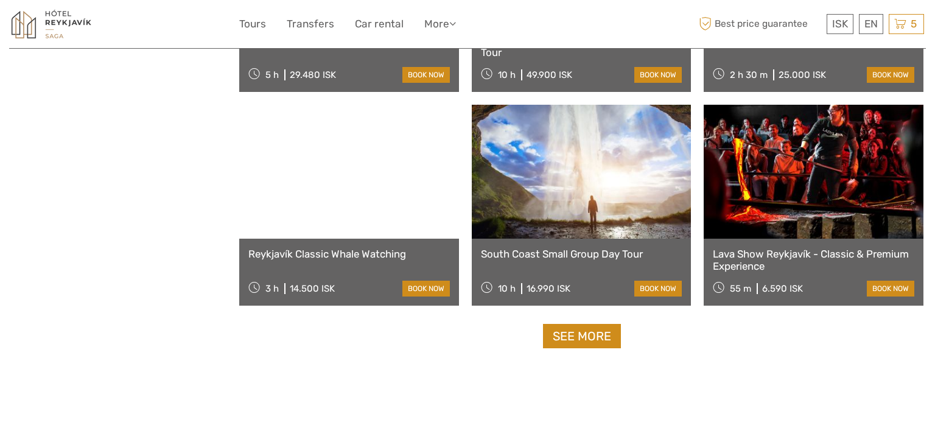
scroll to position [3708, 0]
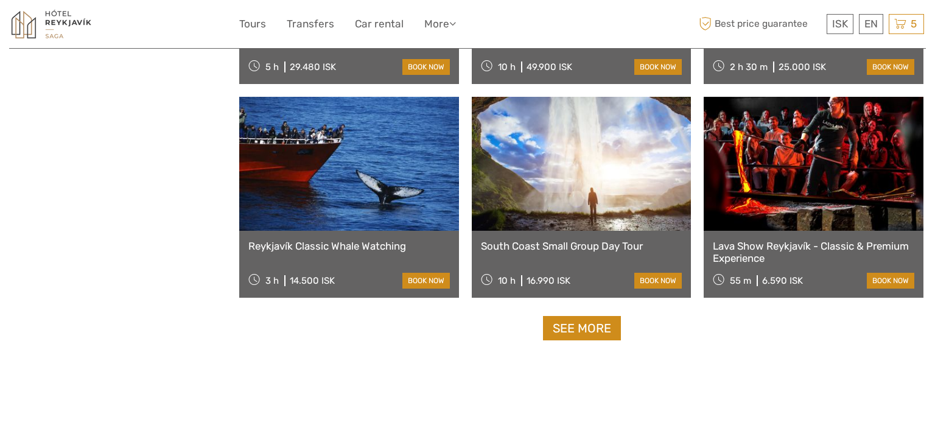
click at [594, 330] on link "See more" at bounding box center [582, 328] width 78 height 25
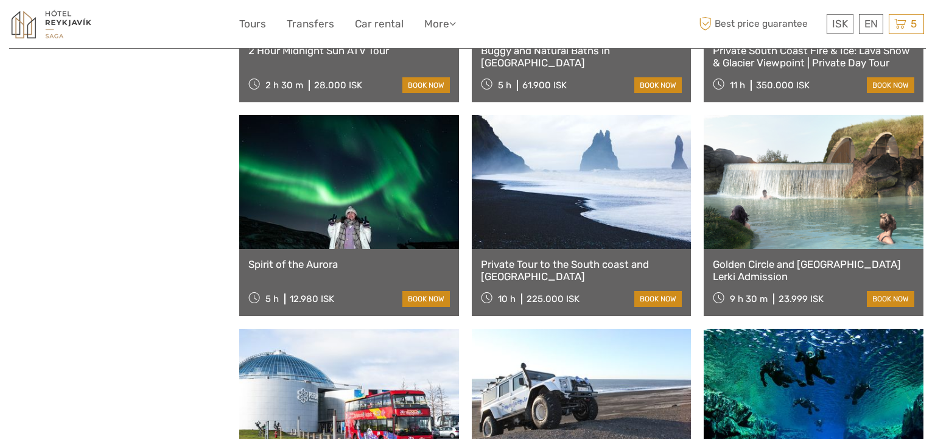
scroll to position [4486, 0]
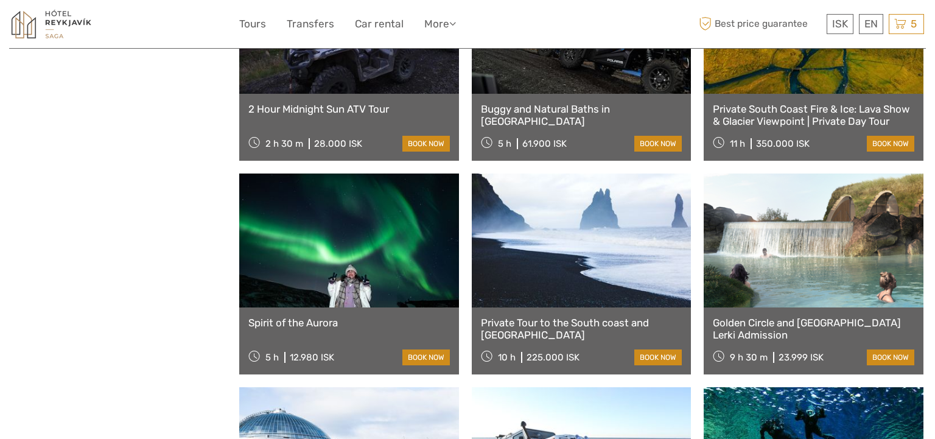
click at [313, 238] on link at bounding box center [349, 241] width 220 height 134
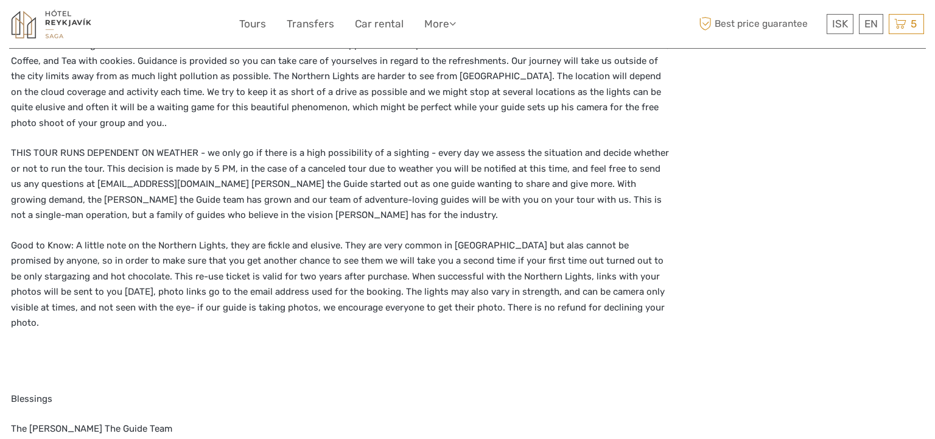
scroll to position [1537, 0]
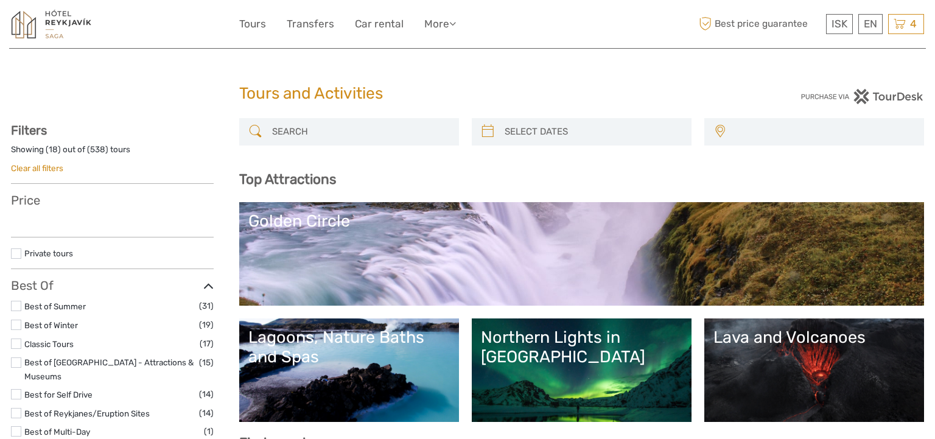
select select
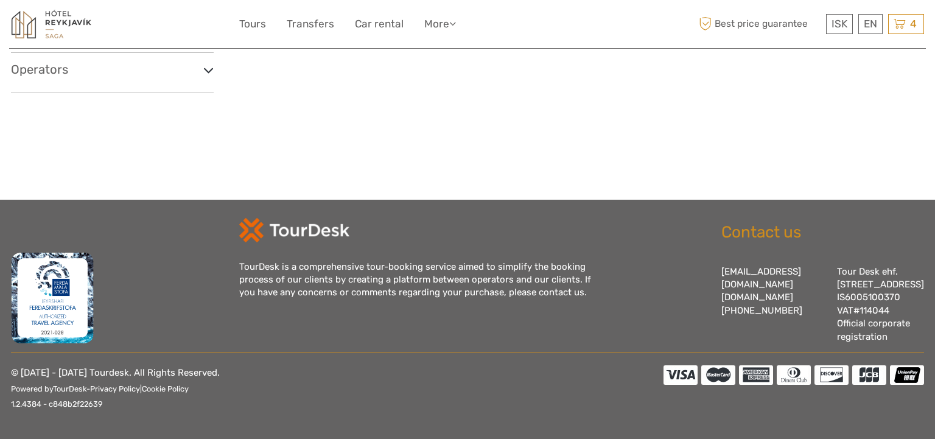
select select
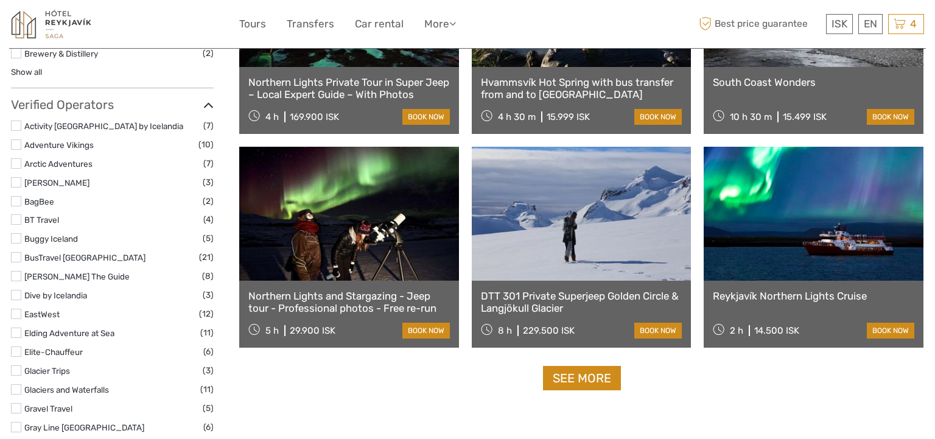
scroll to position [1446, 0]
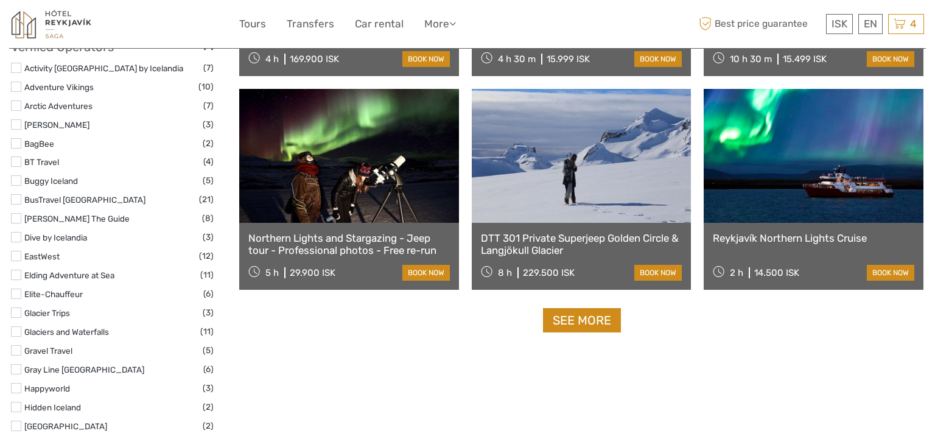
click at [586, 318] on link "See more" at bounding box center [582, 320] width 78 height 25
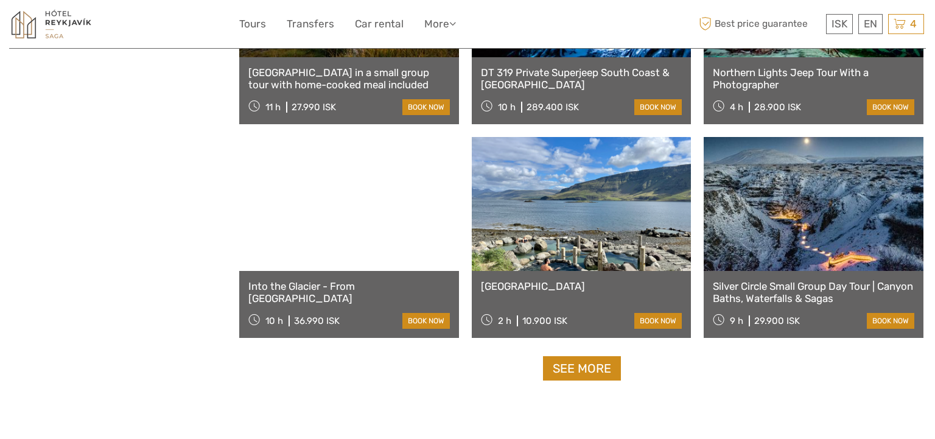
scroll to position [2403, 0]
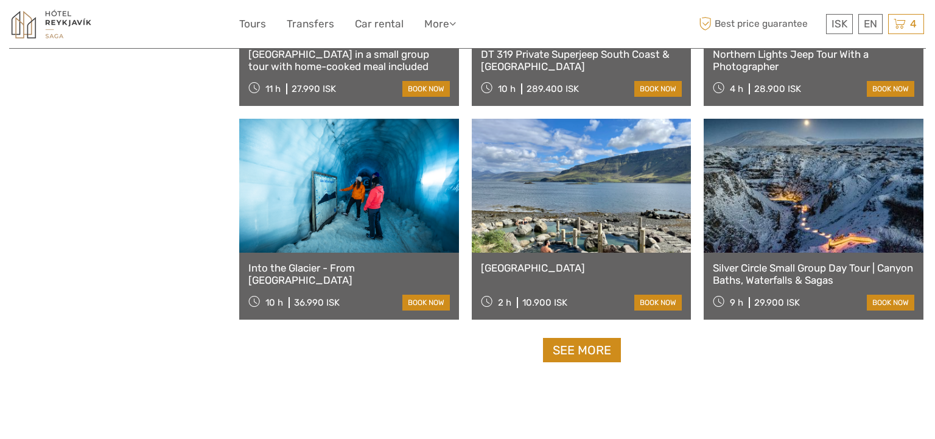
click at [533, 193] on link at bounding box center [582, 186] width 220 height 134
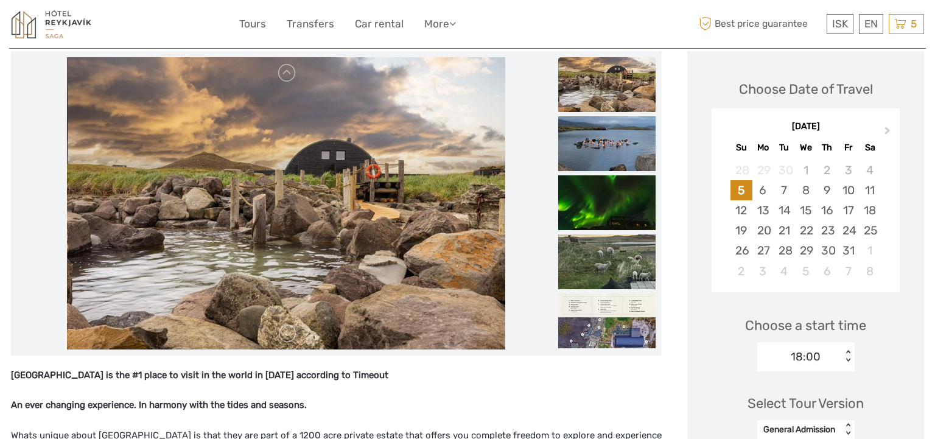
scroll to position [152, 0]
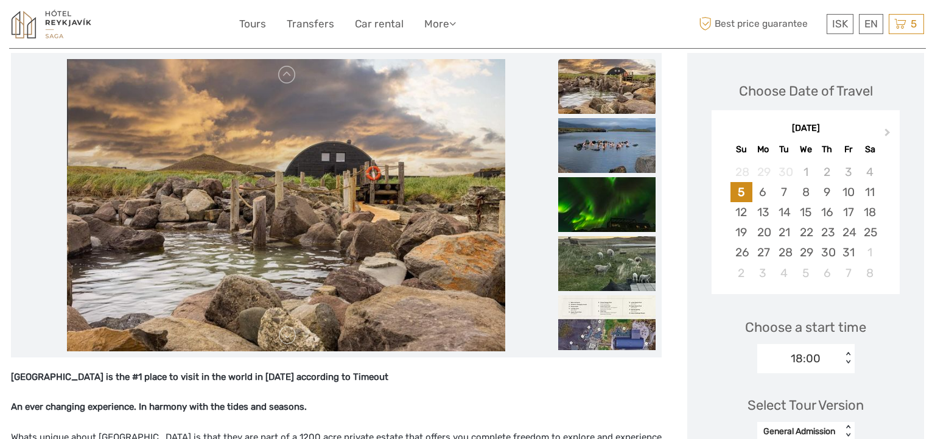
click at [437, 203] on img at bounding box center [286, 205] width 438 height 292
click at [644, 91] on img at bounding box center [606, 86] width 97 height 55
click at [625, 144] on img at bounding box center [606, 145] width 97 height 55
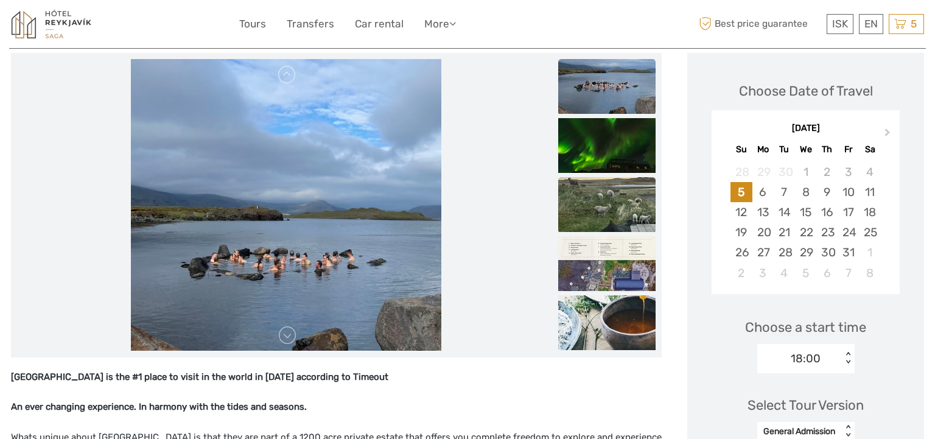
click at [614, 202] on img at bounding box center [606, 204] width 97 height 55
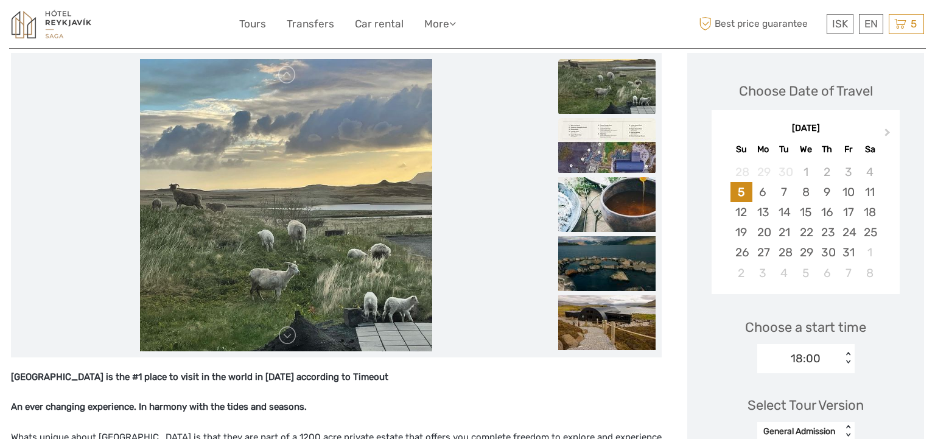
click at [623, 174] on li at bounding box center [606, 146] width 97 height 56
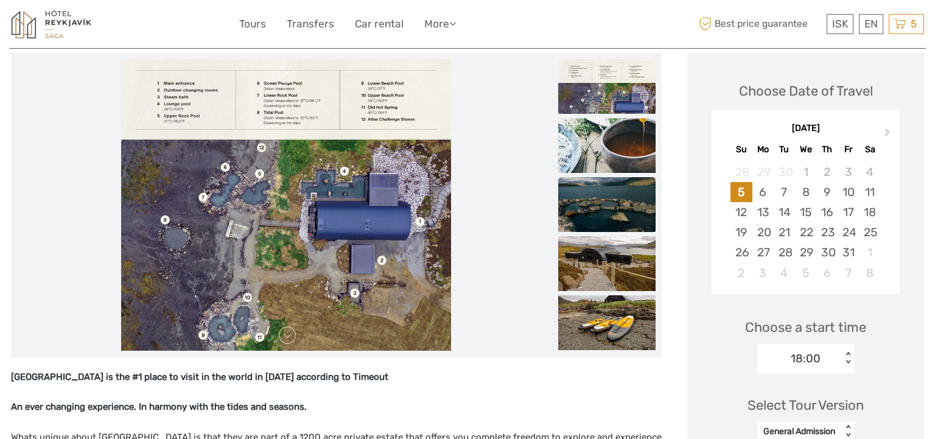
click at [624, 199] on img at bounding box center [606, 204] width 97 height 55
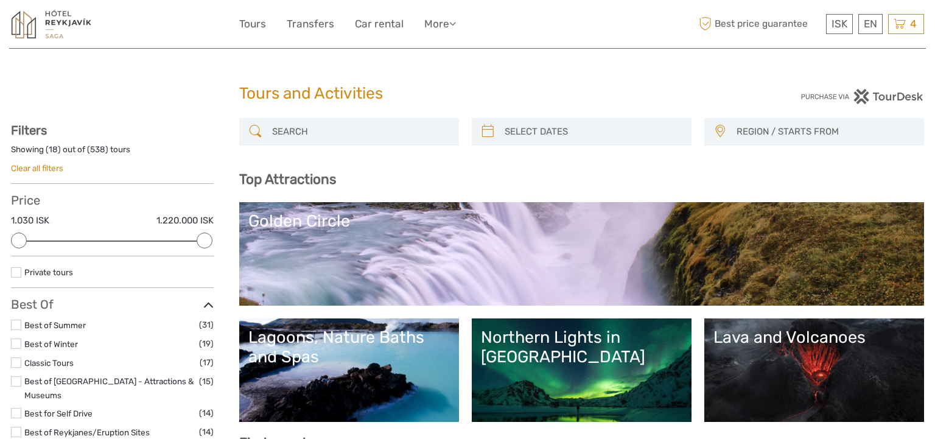
select select
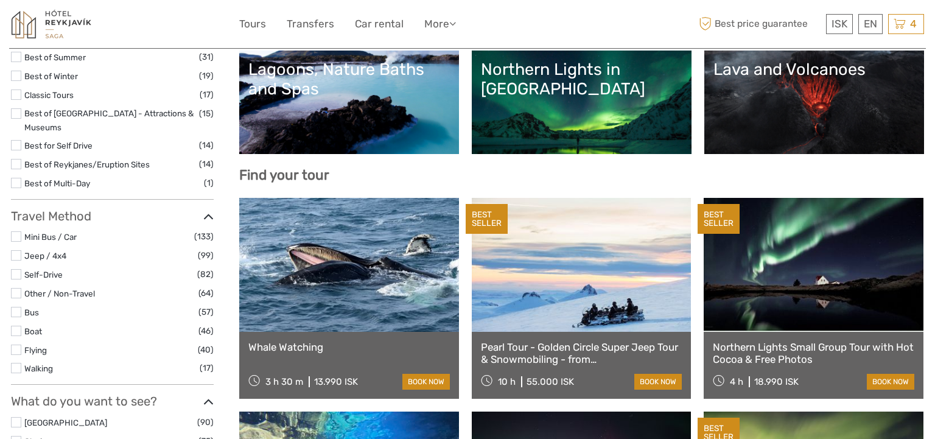
scroll to position [272, 0]
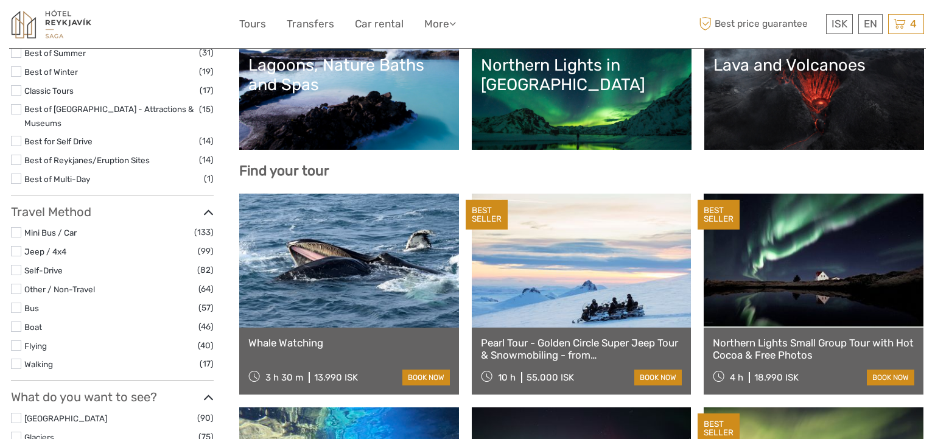
click at [800, 96] on link "Lava and Volcanoes" at bounding box center [815, 97] width 202 height 85
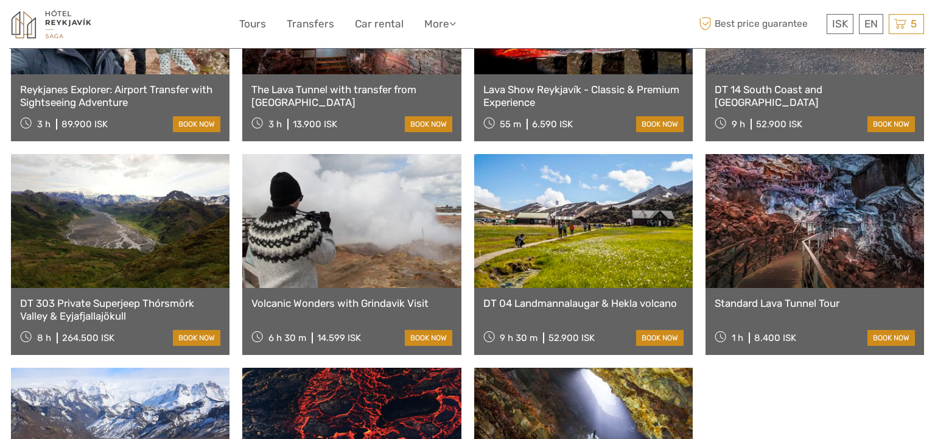
scroll to position [625, 0]
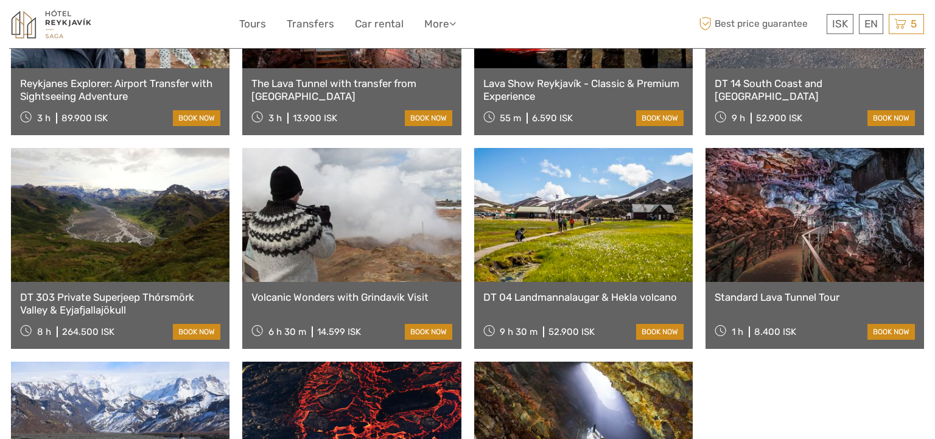
click at [807, 240] on link at bounding box center [815, 215] width 219 height 134
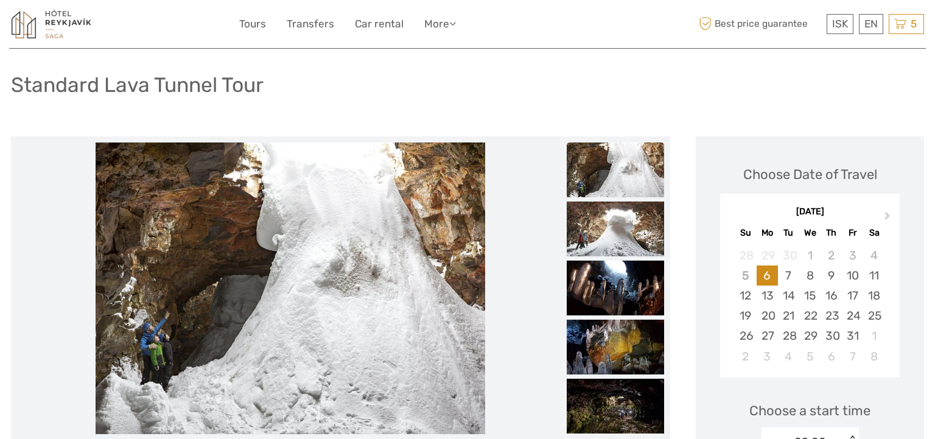
scroll to position [41, 0]
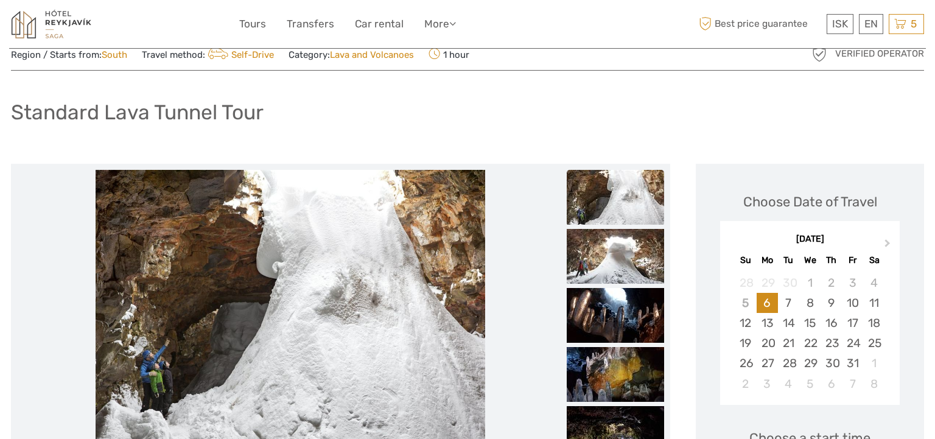
click at [658, 203] on img at bounding box center [615, 197] width 97 height 55
click at [624, 249] on img at bounding box center [615, 257] width 97 height 55
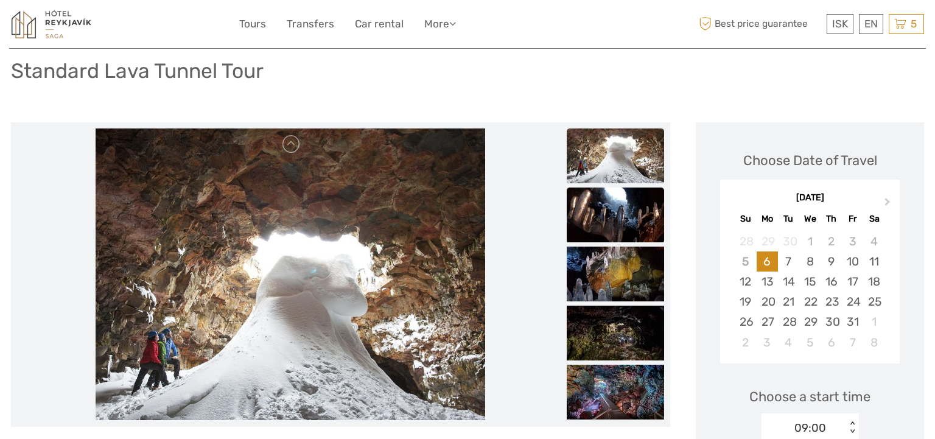
scroll to position [130, 0]
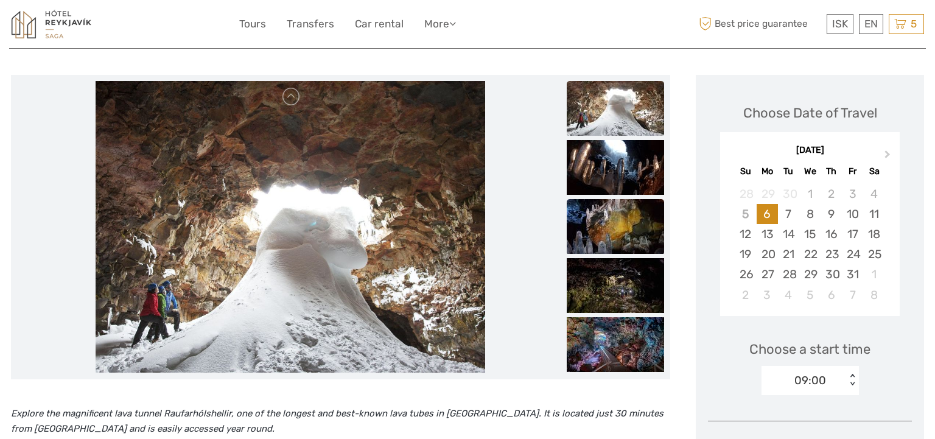
click at [625, 216] on img at bounding box center [615, 226] width 97 height 55
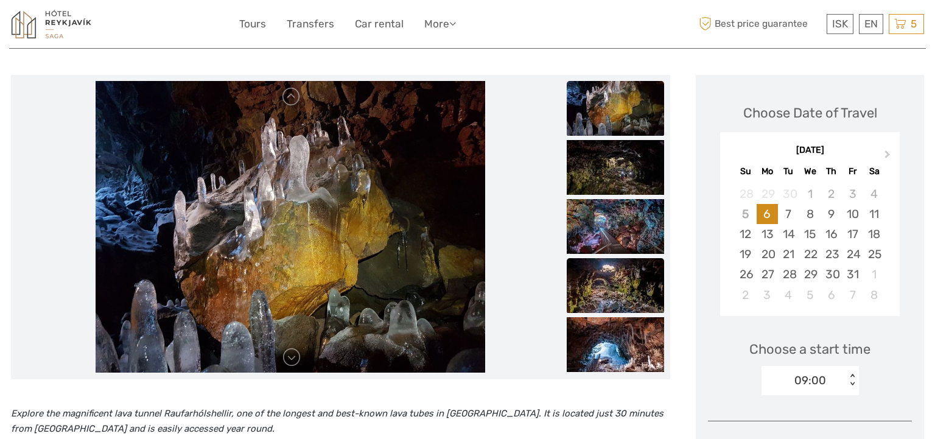
click at [611, 283] on img at bounding box center [615, 285] width 97 height 55
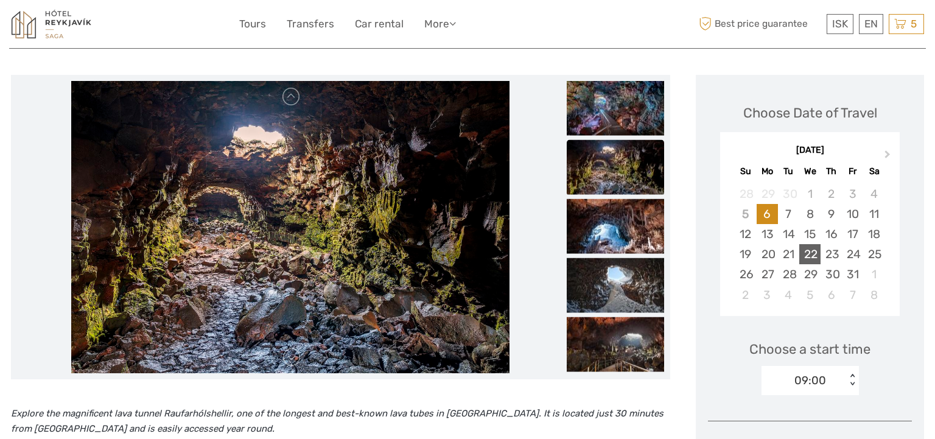
click at [806, 256] on div "22" at bounding box center [809, 254] width 21 height 20
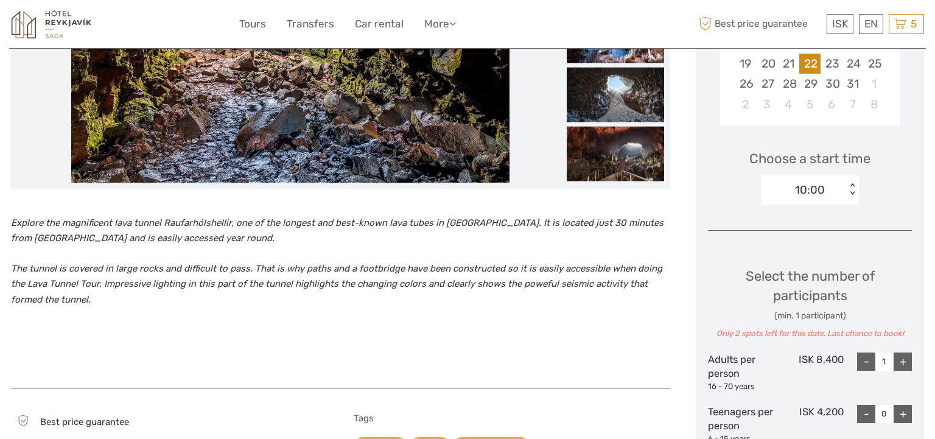
scroll to position [336, 0]
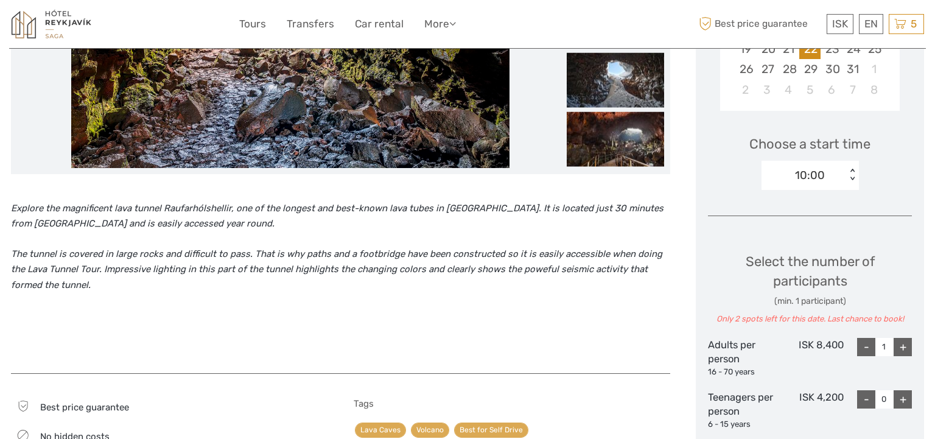
click at [852, 178] on div "< >" at bounding box center [852, 175] width 10 height 13
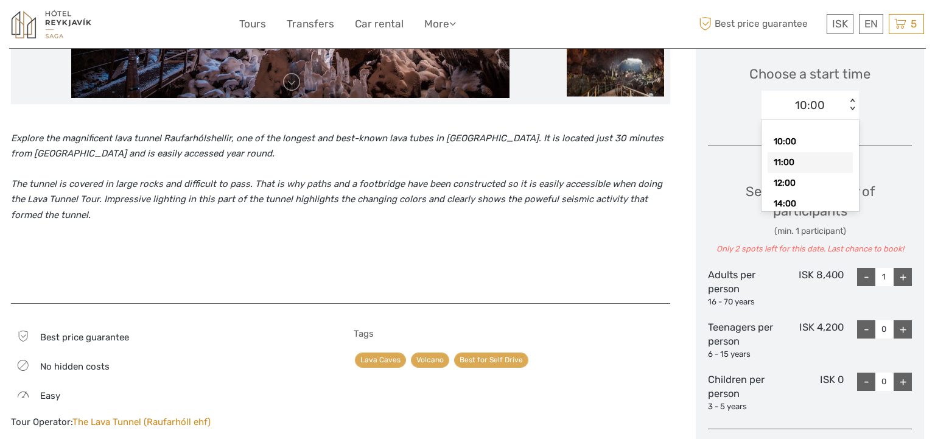
scroll to position [399, 0]
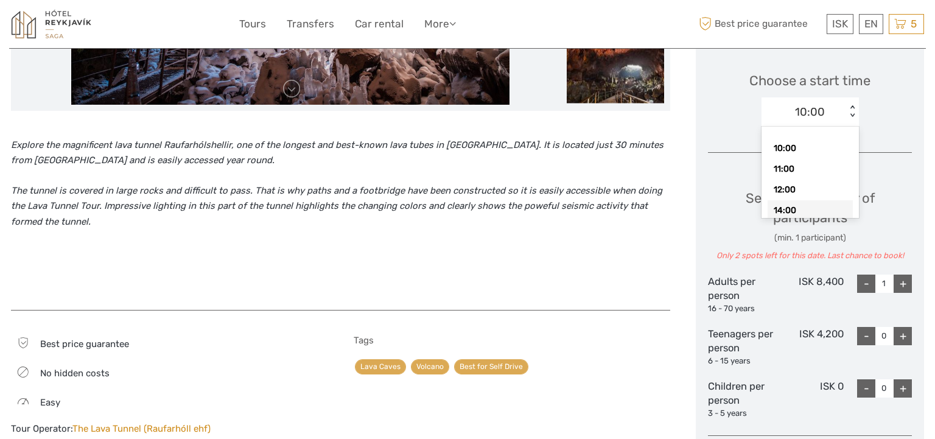
click at [805, 207] on div "14:00" at bounding box center [810, 210] width 85 height 21
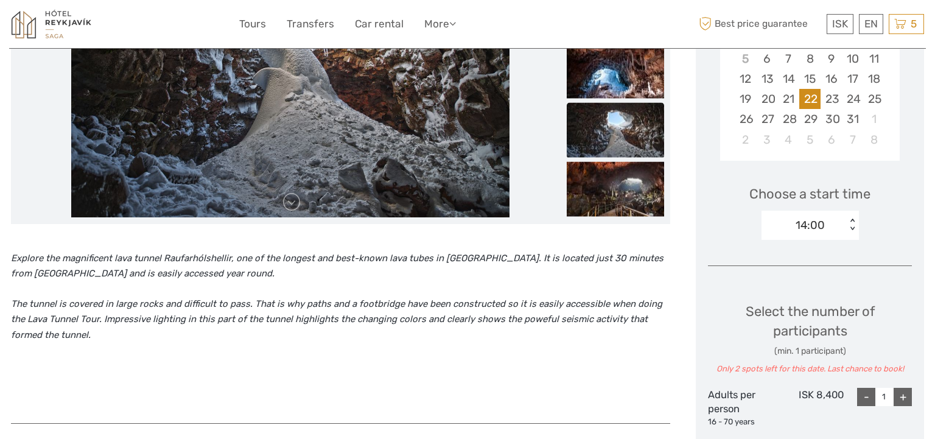
scroll to position [308, 0]
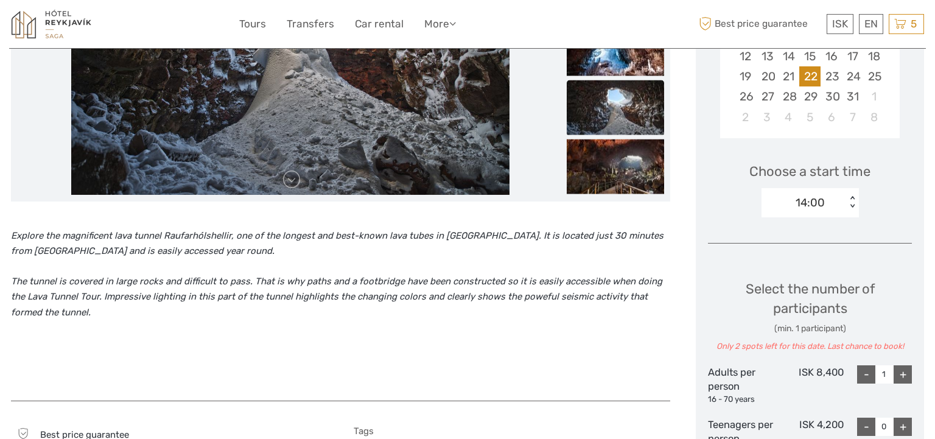
click at [907, 374] on div "+" at bounding box center [903, 374] width 18 height 18
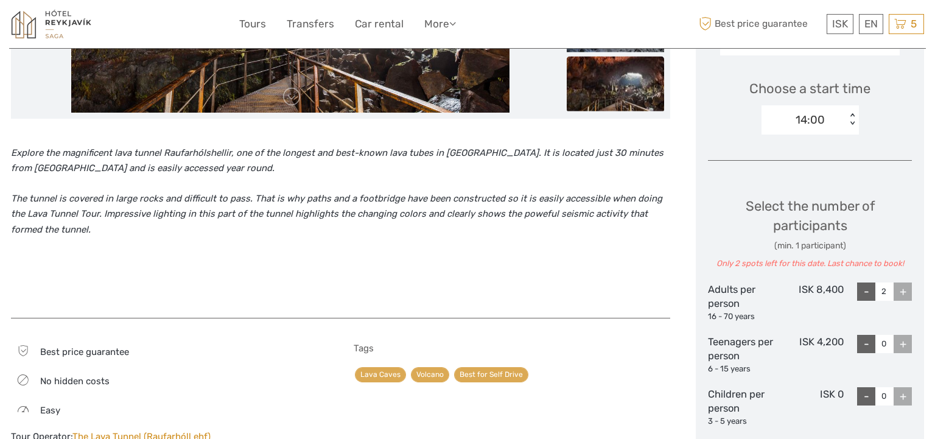
scroll to position [395, 0]
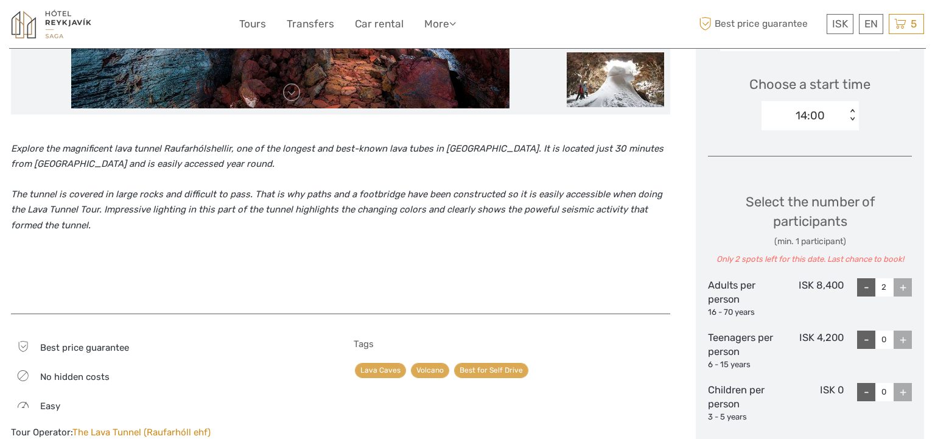
click at [848, 109] on div "< >" at bounding box center [852, 115] width 10 height 13
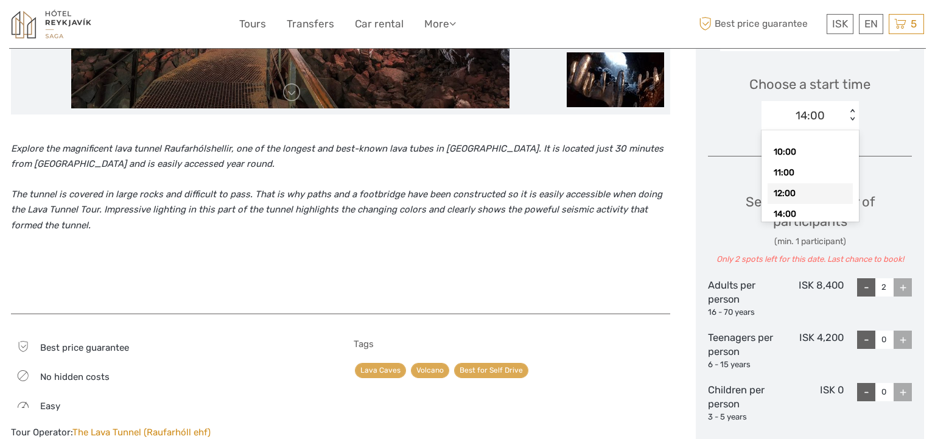
click at [798, 191] on div "12:00" at bounding box center [810, 193] width 85 height 21
type input "1"
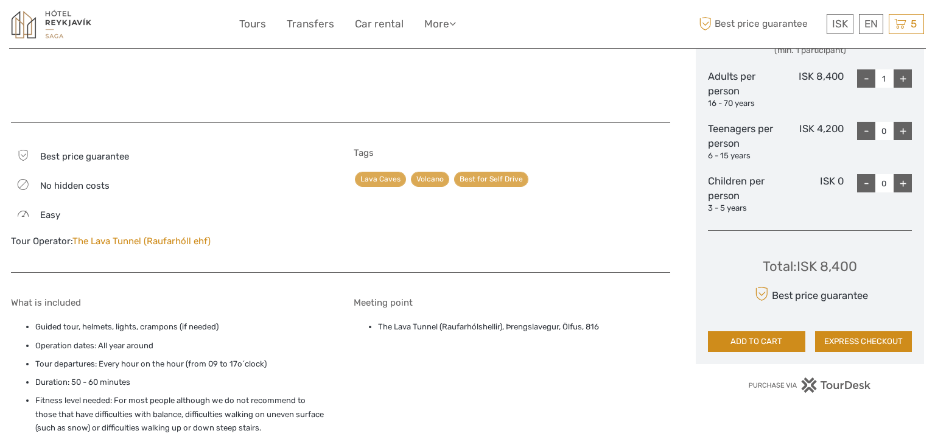
scroll to position [588, 0]
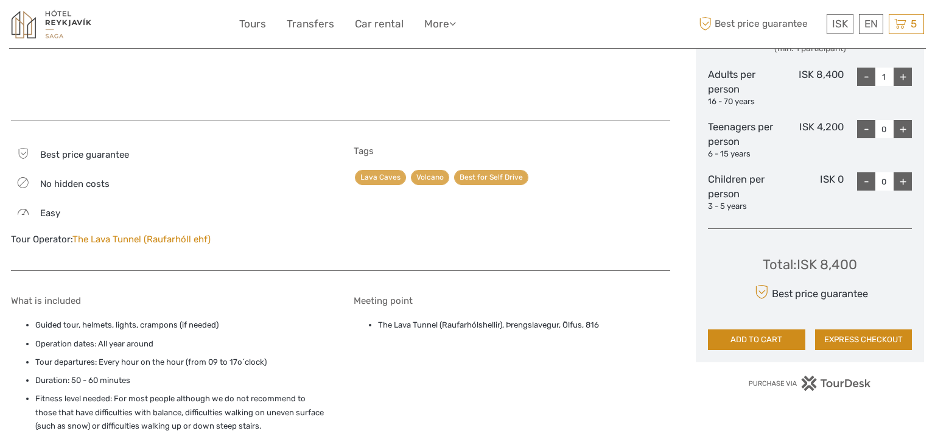
click at [758, 339] on button "ADD TO CART" at bounding box center [756, 339] width 97 height 21
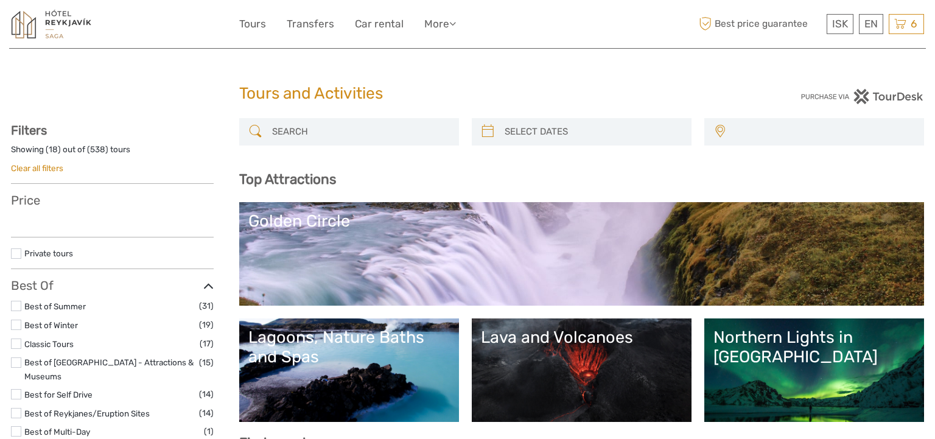
select select
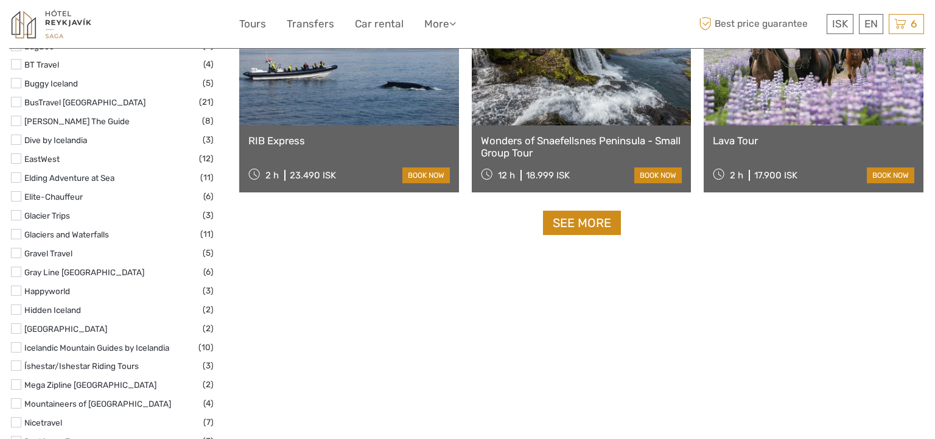
scroll to position [1480, 0]
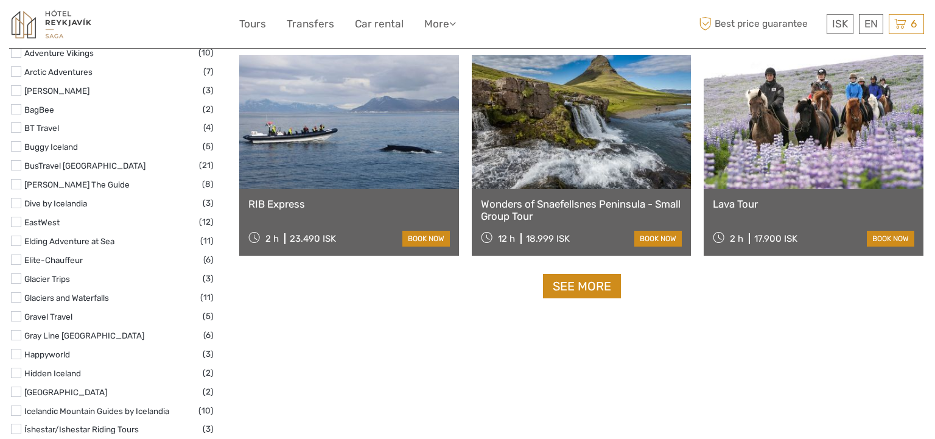
click at [815, 121] on link at bounding box center [814, 122] width 220 height 134
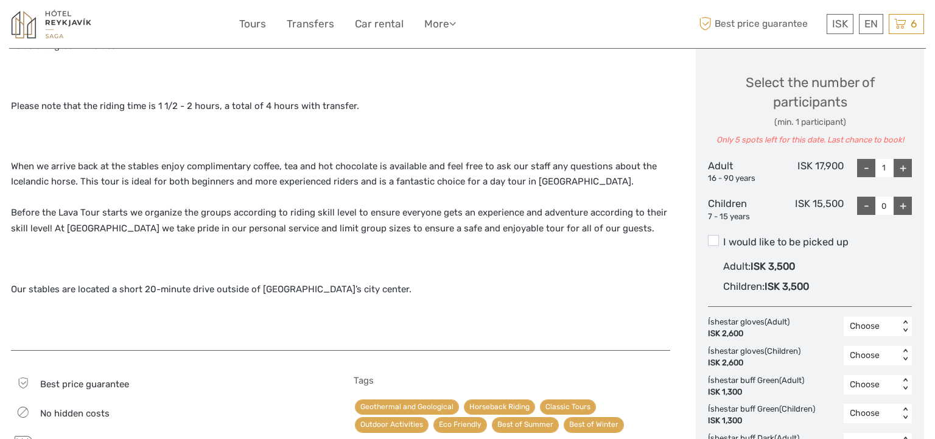
scroll to position [537, 0]
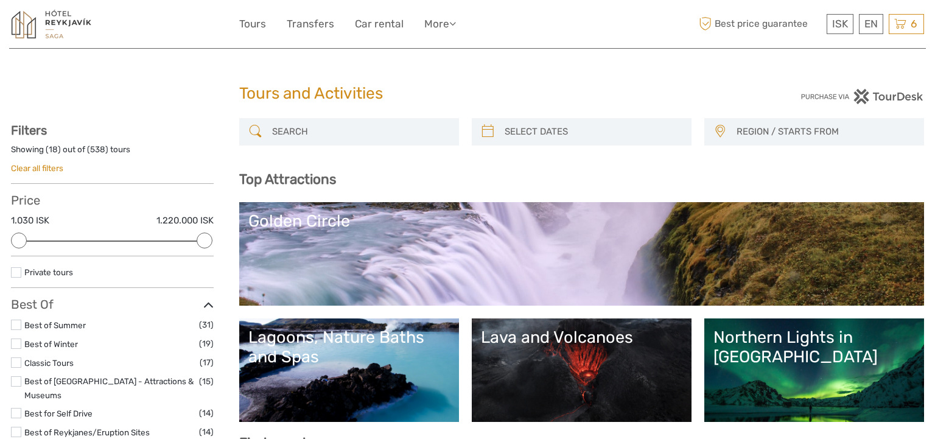
select select
click at [448, 27] on link "More" at bounding box center [440, 24] width 32 height 18
click at [259, 22] on link "Tours" at bounding box center [252, 24] width 27 height 18
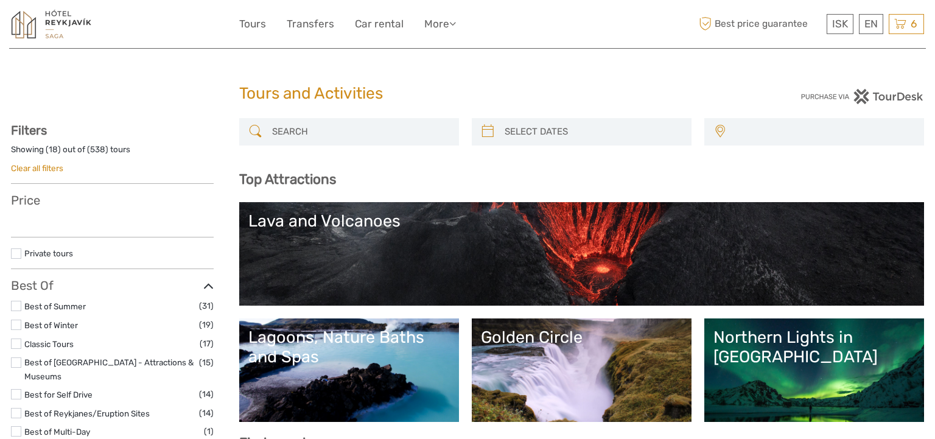
select select
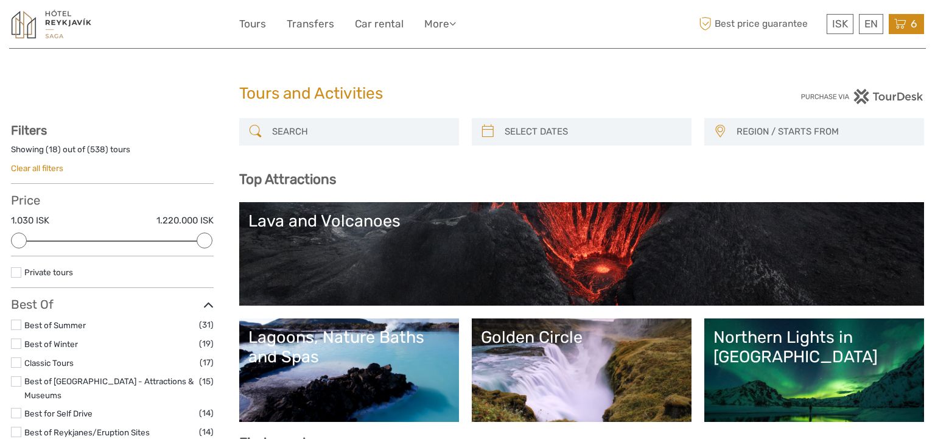
click at [908, 26] on div "6 Items Northern Lights Small Group Tour with Hot Cocoa & Free Photos 2x Adults…" at bounding box center [906, 24] width 35 height 20
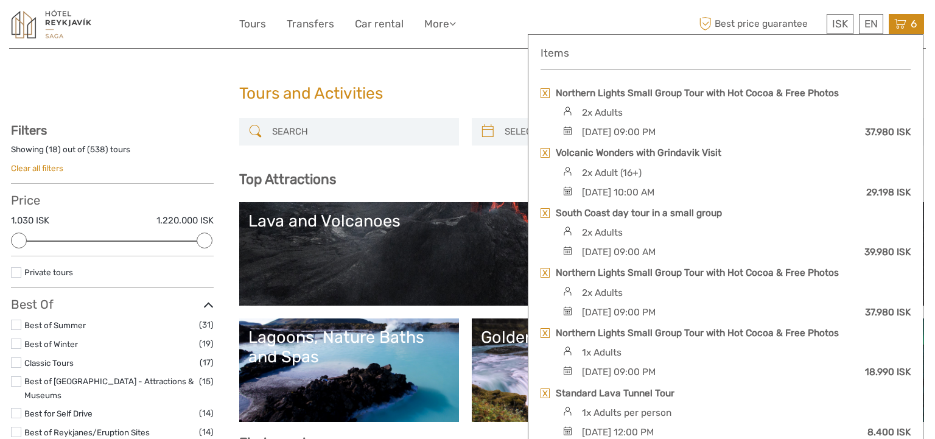
click at [907, 26] on div "6 Items Northern Lights Small Group Tour with Hot Cocoa & Free Photos 2x Adults…" at bounding box center [906, 24] width 35 height 20
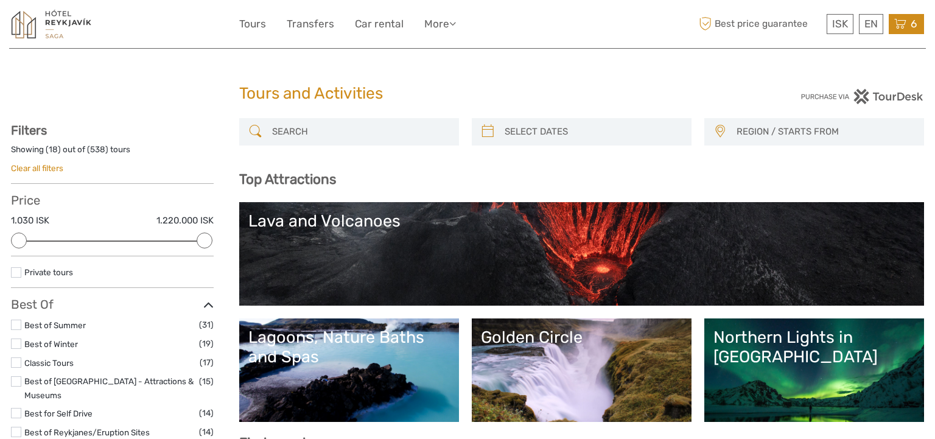
click at [904, 29] on div "6 Items Northern Lights Small Group Tour with Hot Cocoa & Free Photos 2x Adults…" at bounding box center [906, 24] width 35 height 20
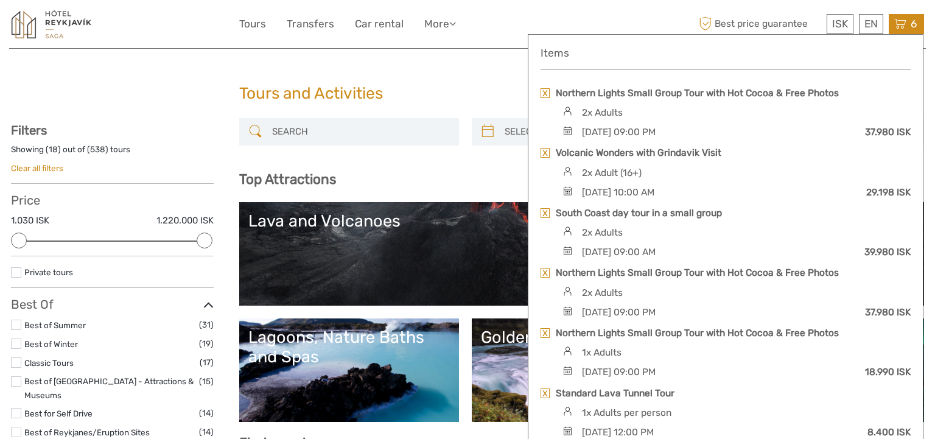
click at [542, 153] on link at bounding box center [545, 153] width 9 height 10
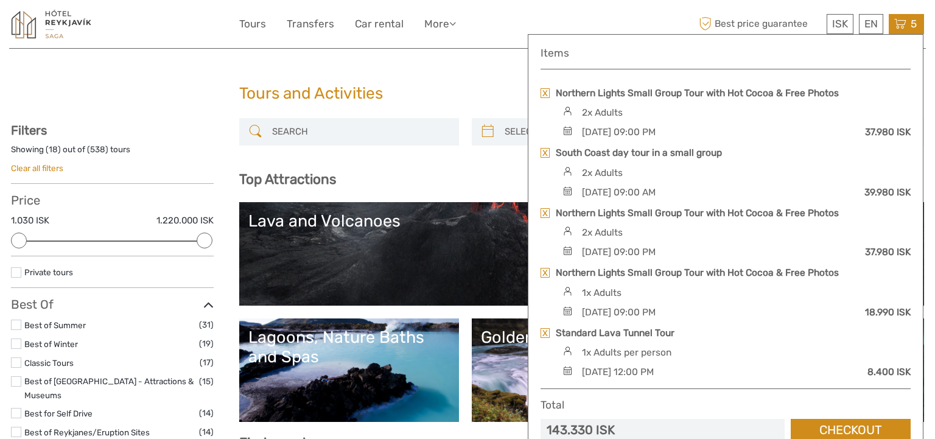
click at [548, 92] on link at bounding box center [545, 93] width 9 height 10
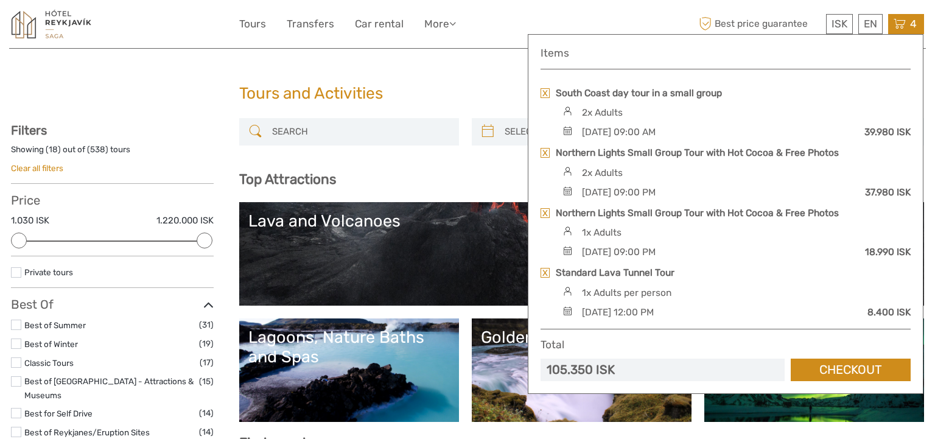
click at [543, 210] on link at bounding box center [545, 213] width 9 height 10
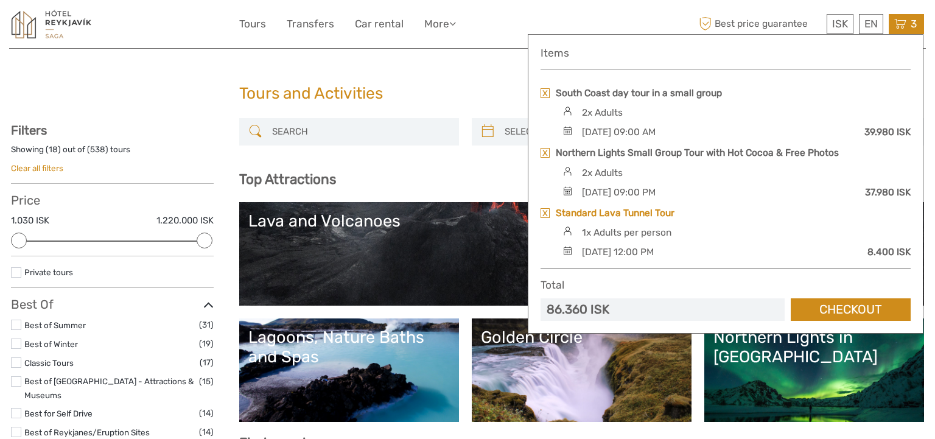
click at [598, 207] on link "Standard Lava Tunnel Tour" at bounding box center [615, 212] width 119 height 13
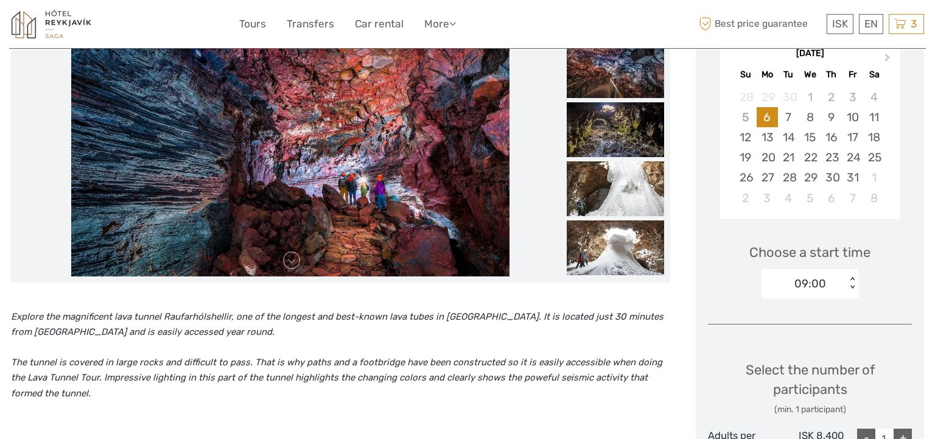
scroll to position [195, 0]
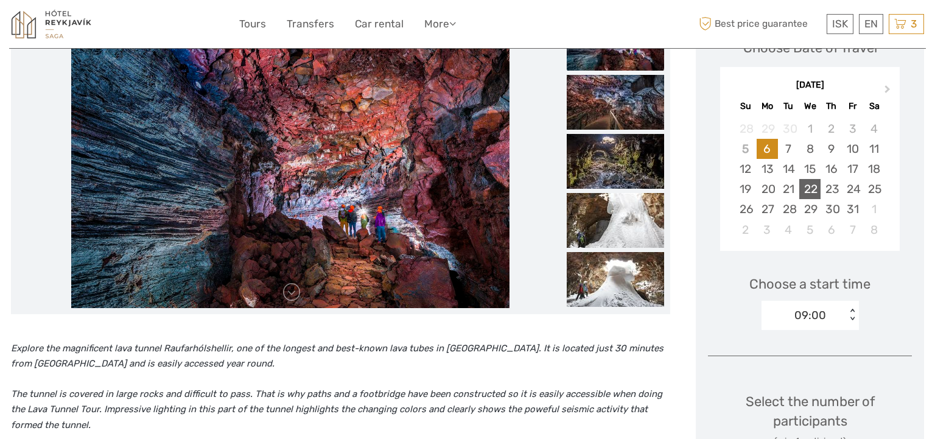
click at [803, 191] on div "22" at bounding box center [809, 189] width 21 height 20
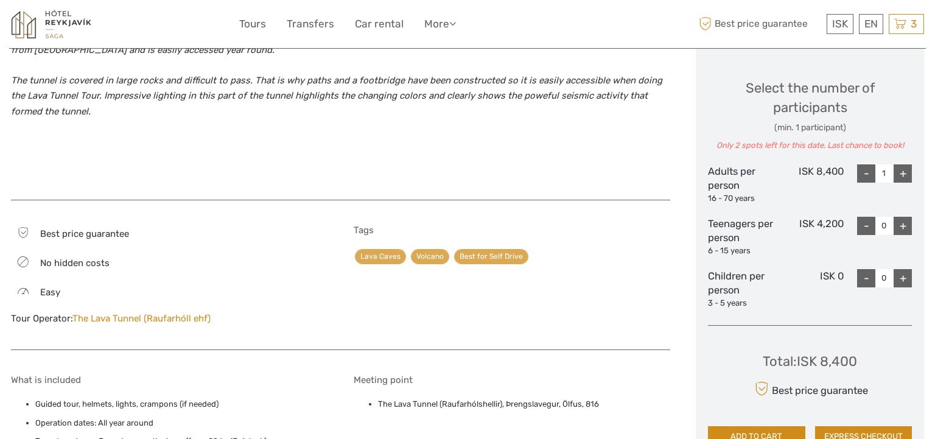
scroll to position [550, 0]
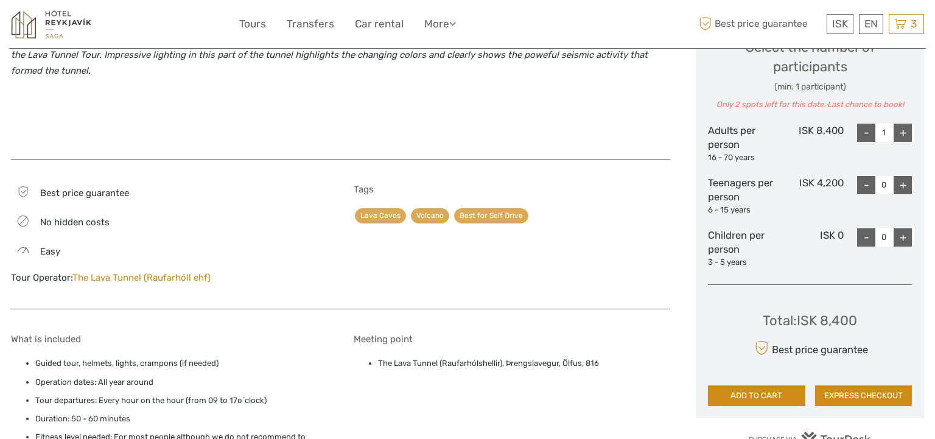
click at [908, 130] on div "+" at bounding box center [903, 133] width 18 height 18
type input "2"
click at [765, 392] on button "ADD TO CART" at bounding box center [756, 395] width 97 height 21
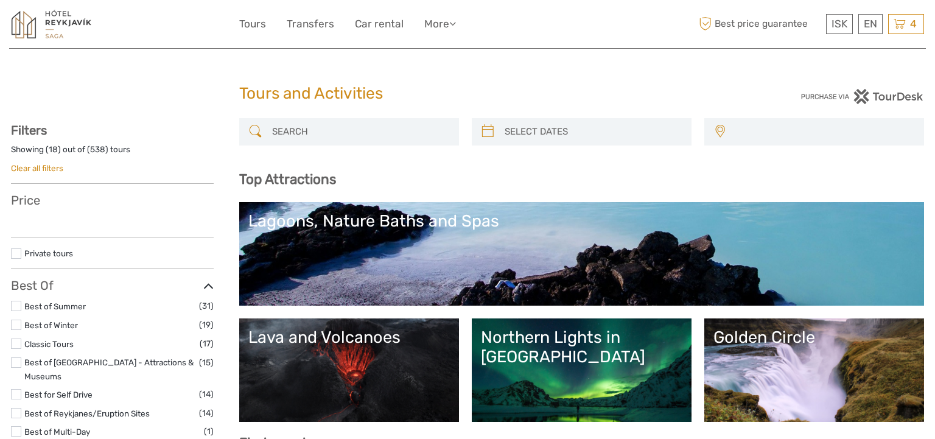
select select
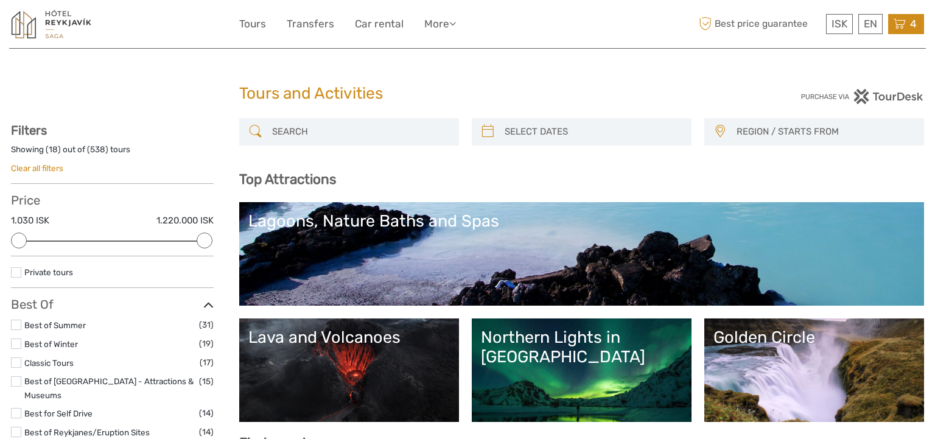
click at [901, 23] on icon at bounding box center [900, 23] width 12 height 15
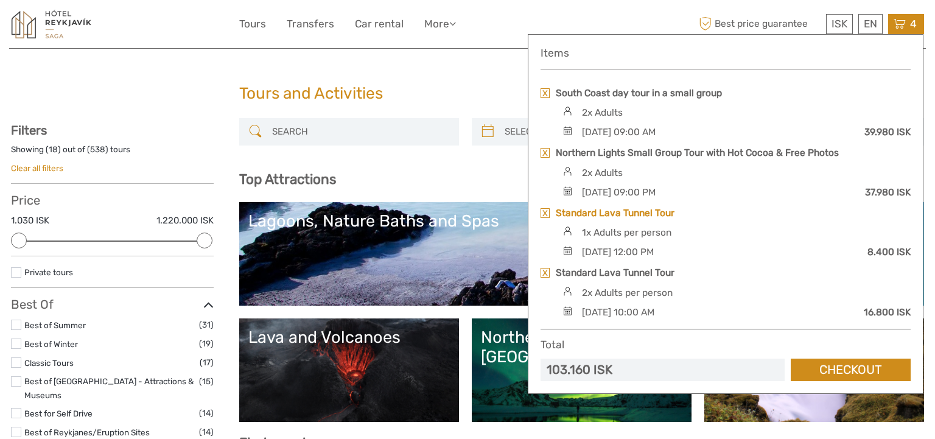
click at [611, 209] on link "Standard Lava Tunnel Tour" at bounding box center [615, 212] width 119 height 13
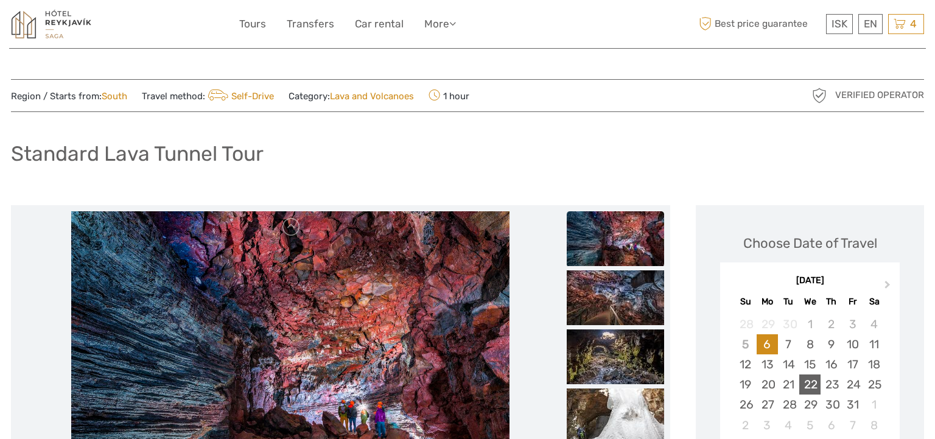
click at [807, 381] on div "22" at bounding box center [809, 384] width 21 height 20
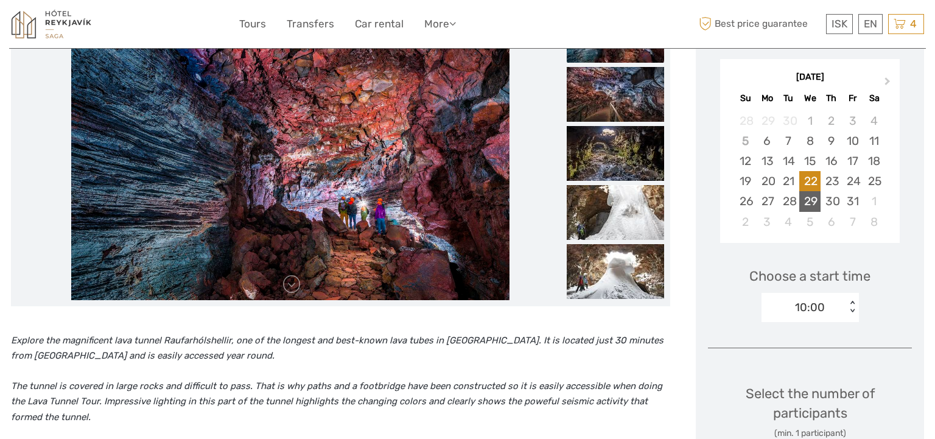
scroll to position [337, 0]
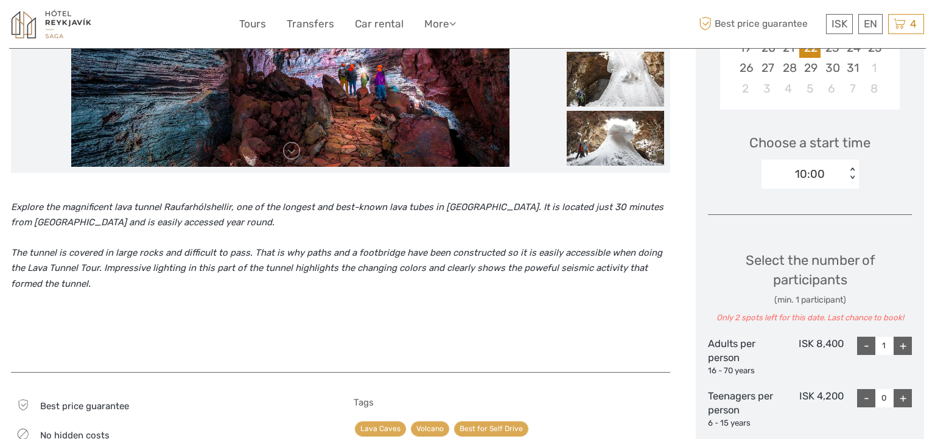
click at [902, 345] on div "+" at bounding box center [903, 346] width 18 height 18
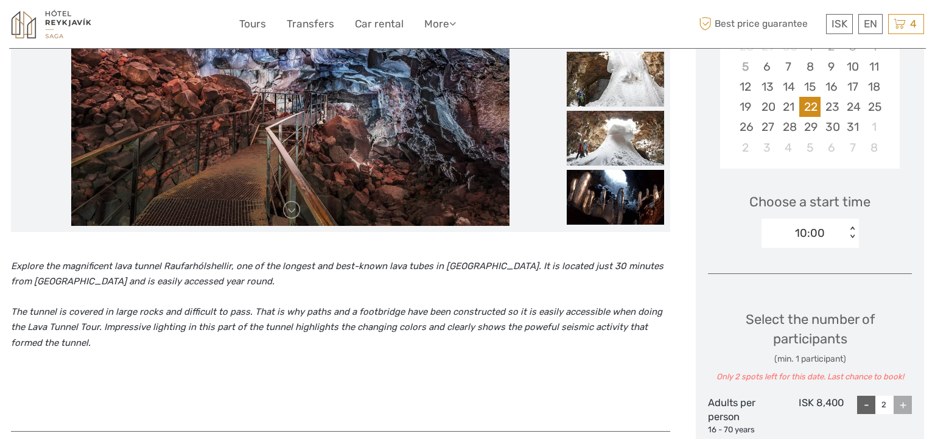
scroll to position [270, 0]
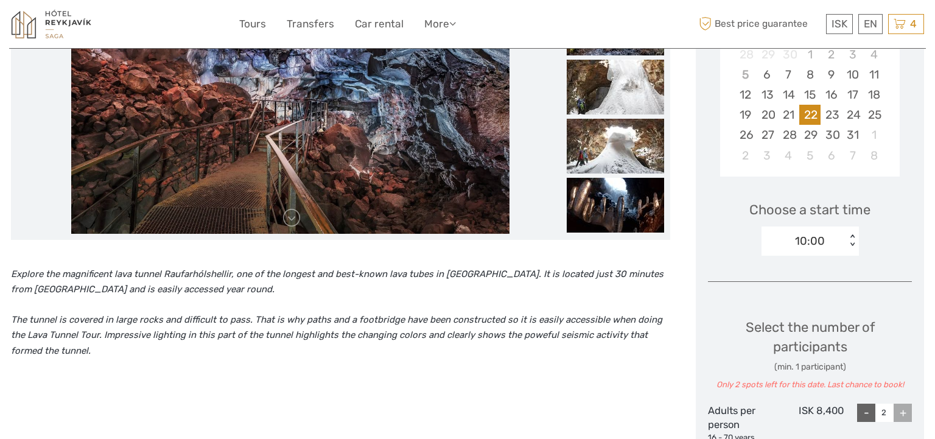
click at [855, 240] on div "< >" at bounding box center [852, 240] width 10 height 13
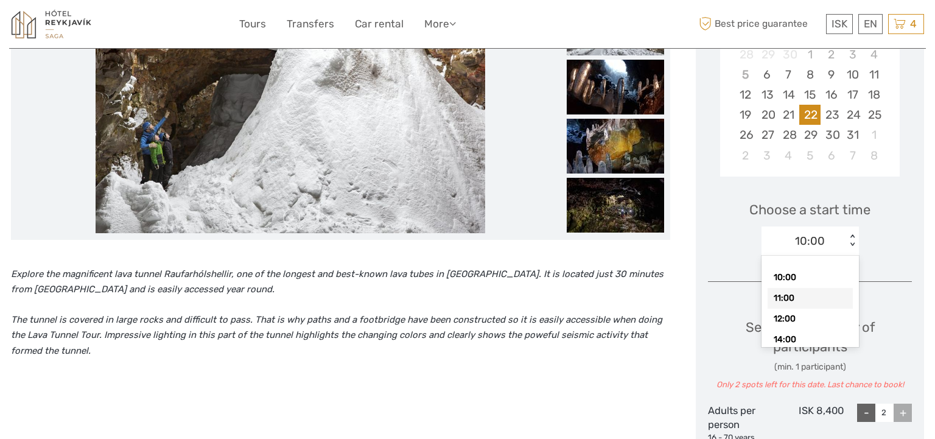
click at [789, 300] on div "11:00" at bounding box center [810, 298] width 85 height 21
type input "1"
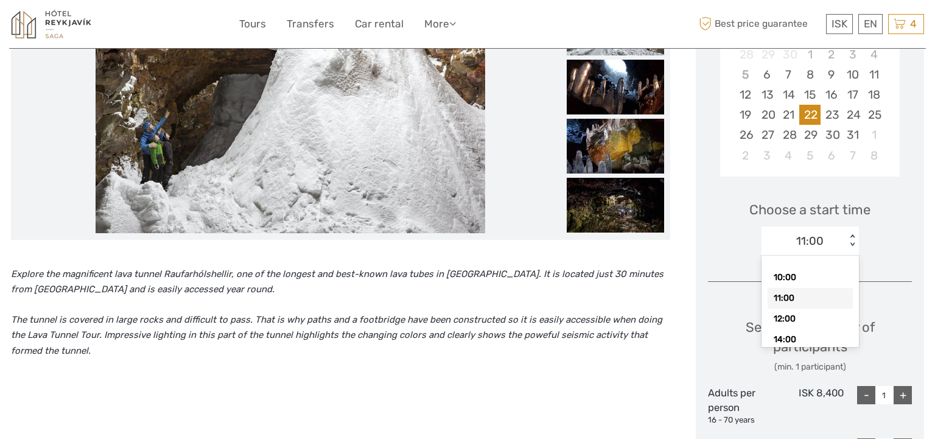
click at [857, 242] on div "< >" at bounding box center [852, 240] width 10 height 13
click at [784, 337] on div "14:00" at bounding box center [810, 339] width 85 height 21
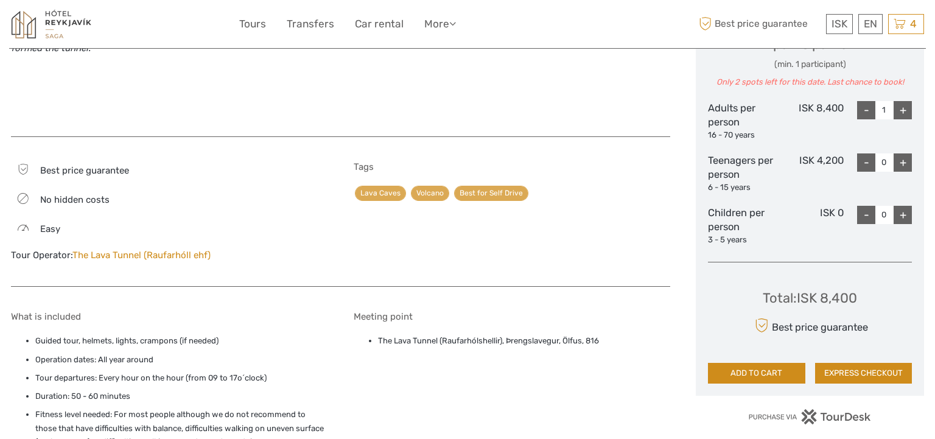
scroll to position [601, 0]
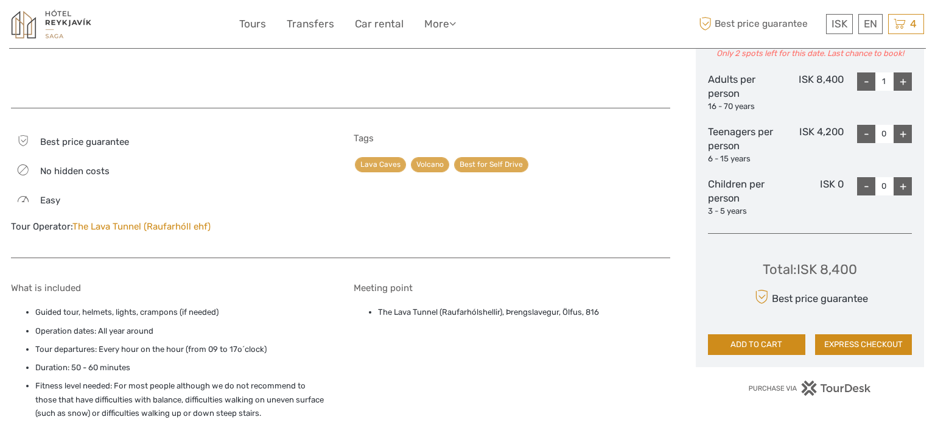
click at [738, 342] on button "ADD TO CART" at bounding box center [756, 344] width 97 height 21
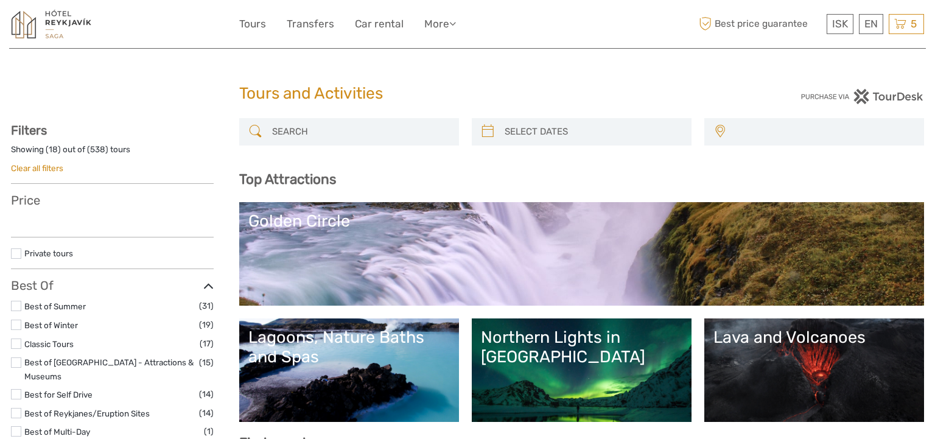
select select
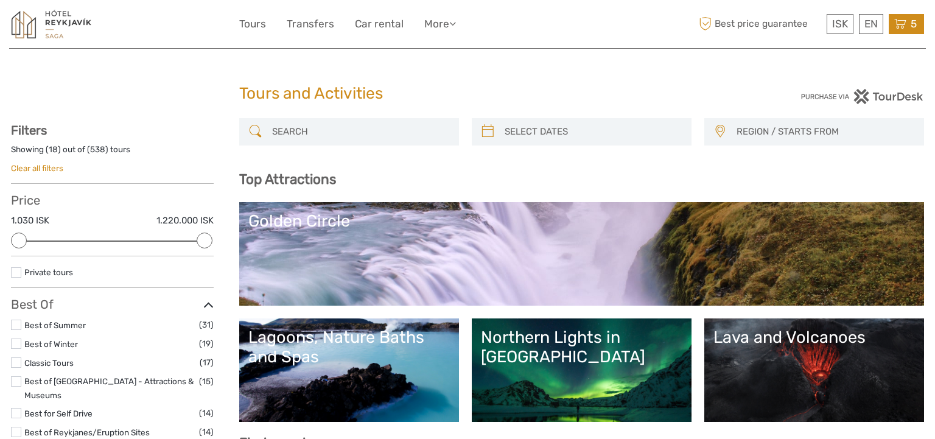
click at [903, 23] on icon at bounding box center [900, 23] width 12 height 15
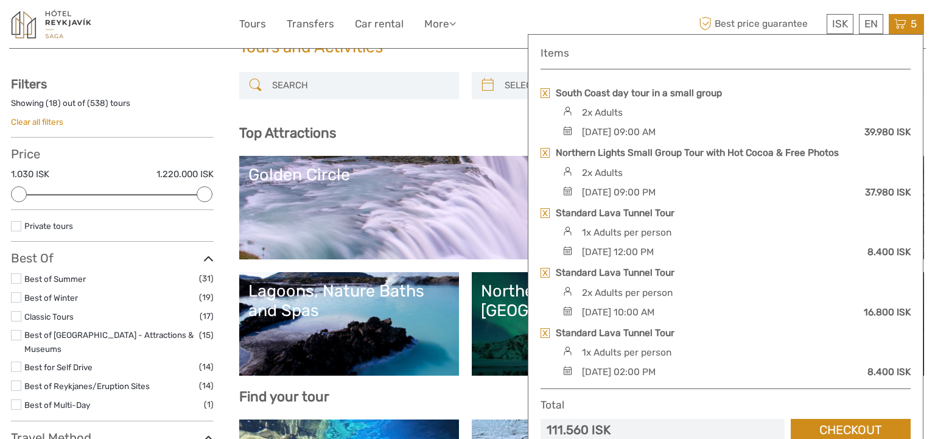
scroll to position [91, 0]
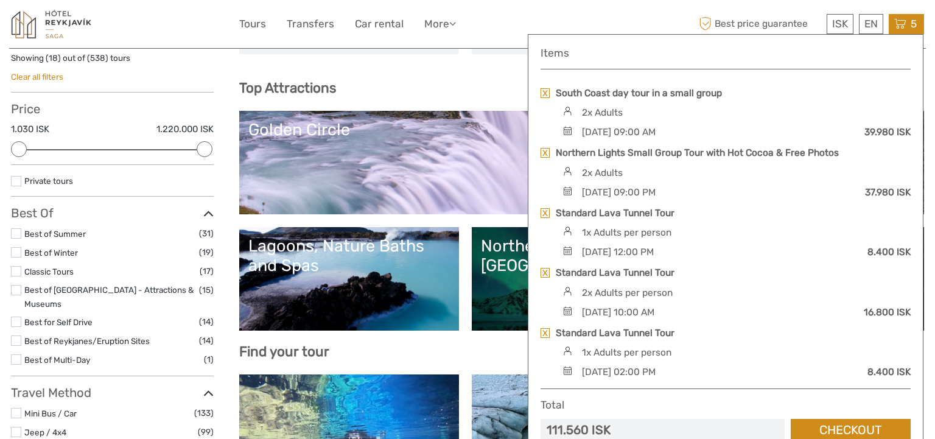
click at [593, 352] on div "1x Adults per person" at bounding box center [627, 352] width 90 height 13
click at [564, 348] on img at bounding box center [568, 350] width 16 height 9
click at [569, 349] on img at bounding box center [568, 350] width 16 height 9
click at [582, 349] on div "1x Adults per person" at bounding box center [735, 352] width 351 height 13
click at [544, 209] on link at bounding box center [545, 213] width 9 height 10
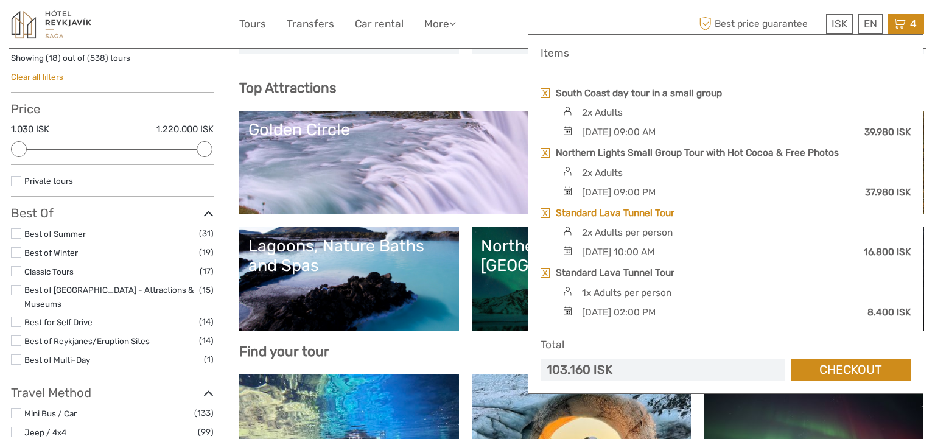
click at [617, 213] on link "Standard Lava Tunnel Tour" at bounding box center [615, 212] width 119 height 13
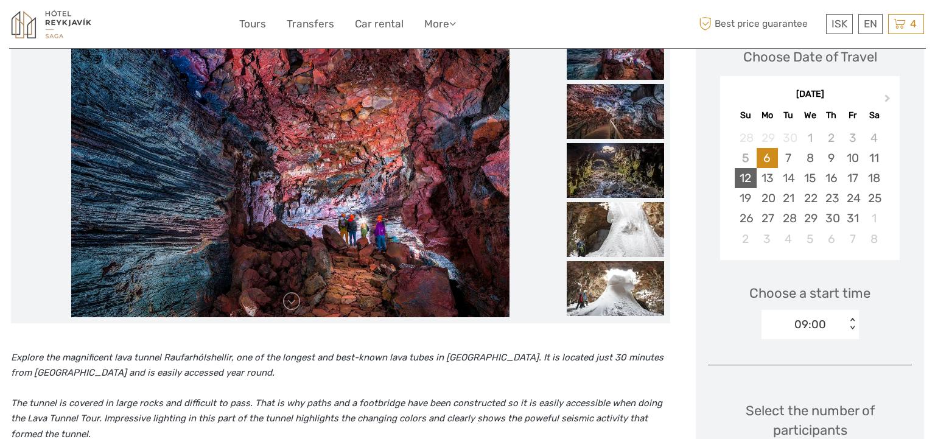
scroll to position [282, 0]
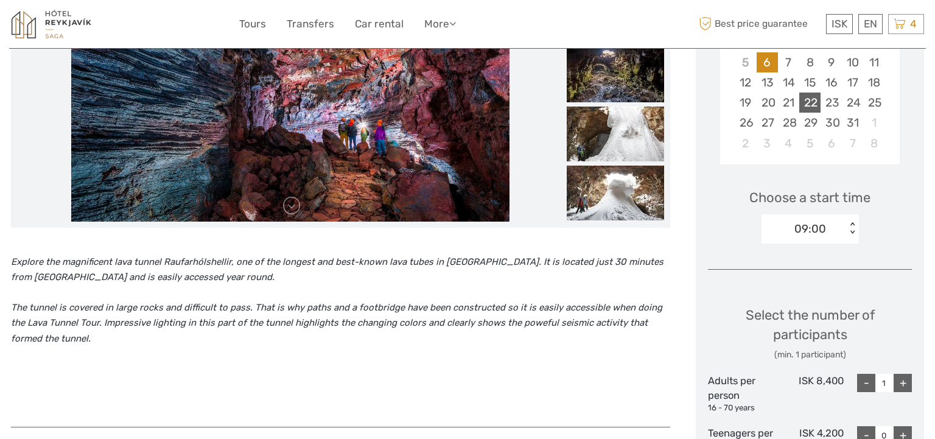
click at [807, 104] on div "22" at bounding box center [809, 103] width 21 height 20
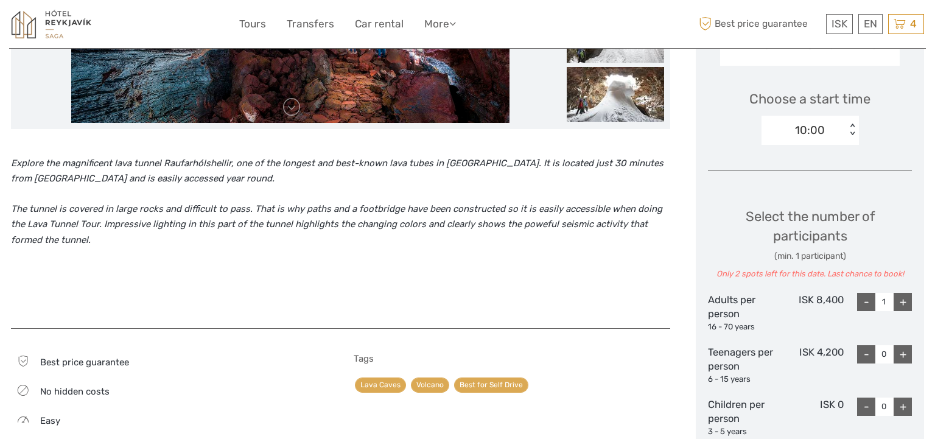
scroll to position [440, 0]
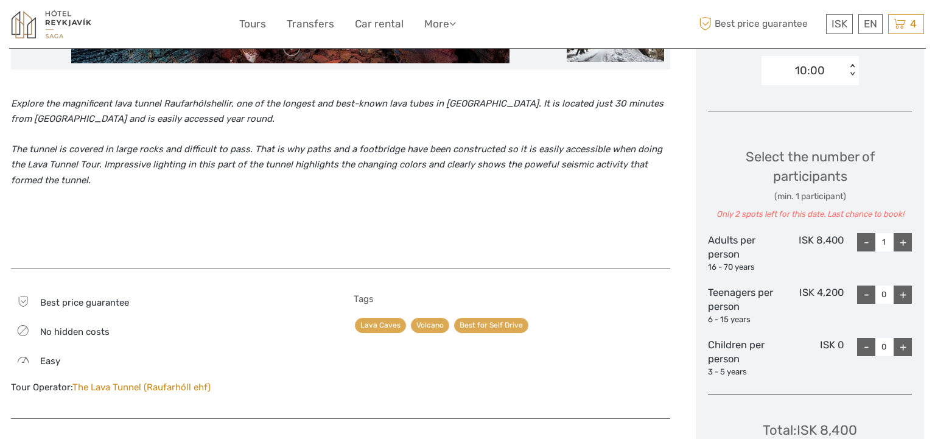
click at [902, 241] on div "+" at bounding box center [903, 242] width 18 height 18
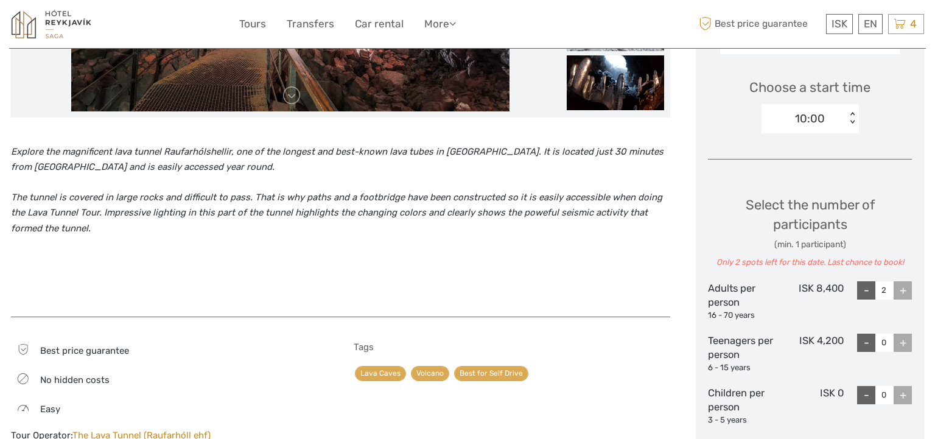
scroll to position [387, 0]
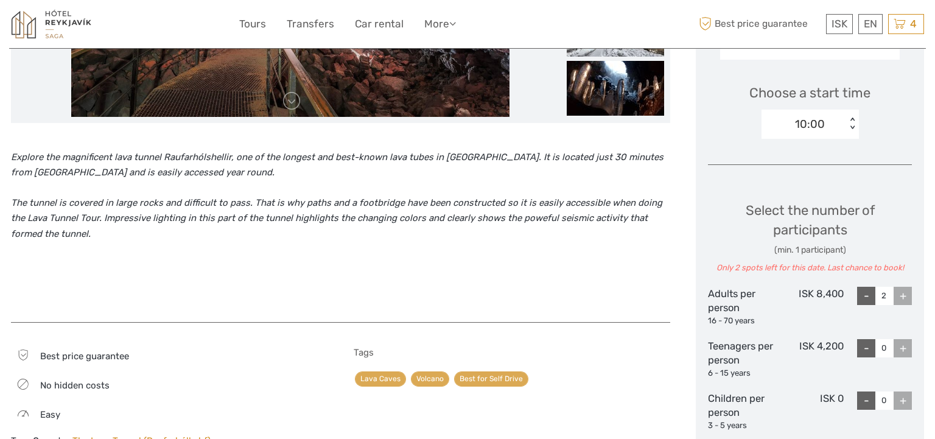
click at [843, 127] on div "10:00" at bounding box center [804, 124] width 85 height 18
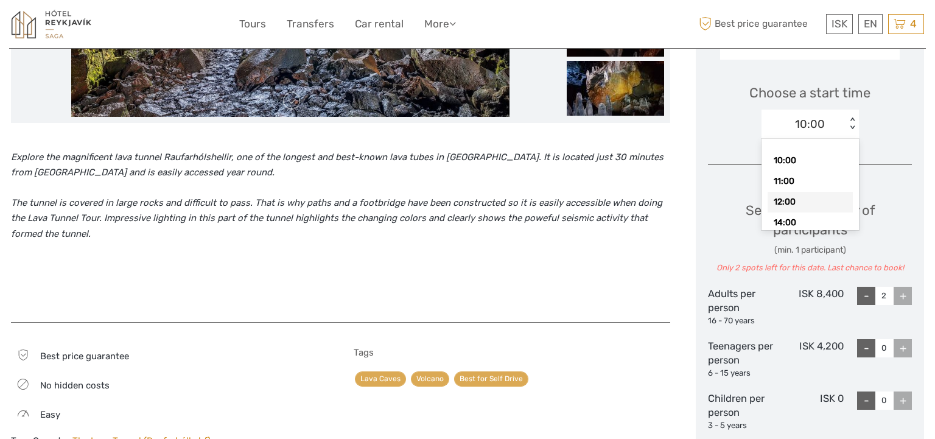
click at [784, 200] on div "12:00" at bounding box center [810, 202] width 85 height 21
type input "1"
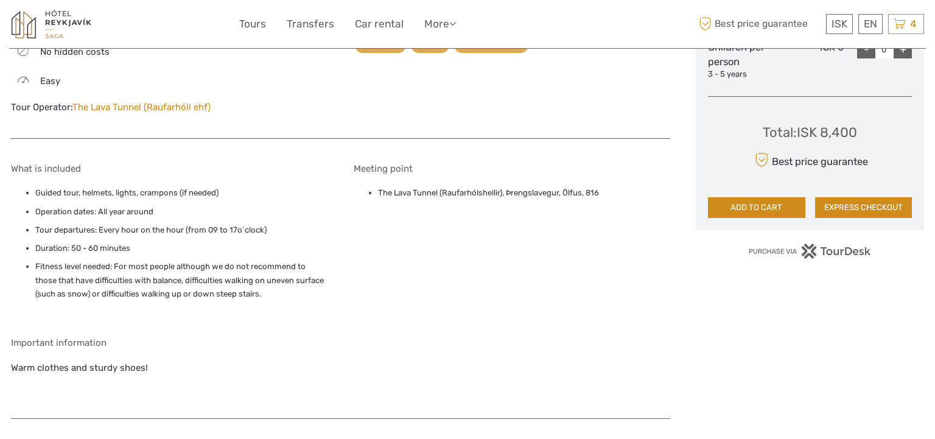
scroll to position [770, 0]
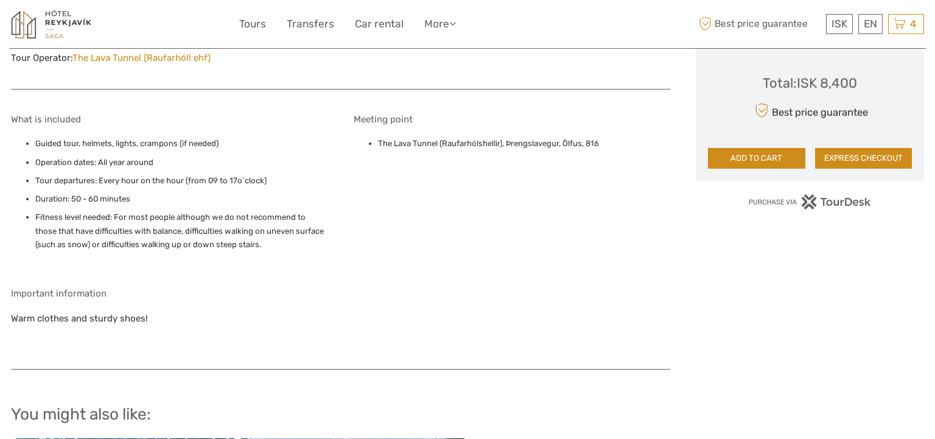
click at [762, 157] on button "ADD TO CART" at bounding box center [756, 158] width 97 height 21
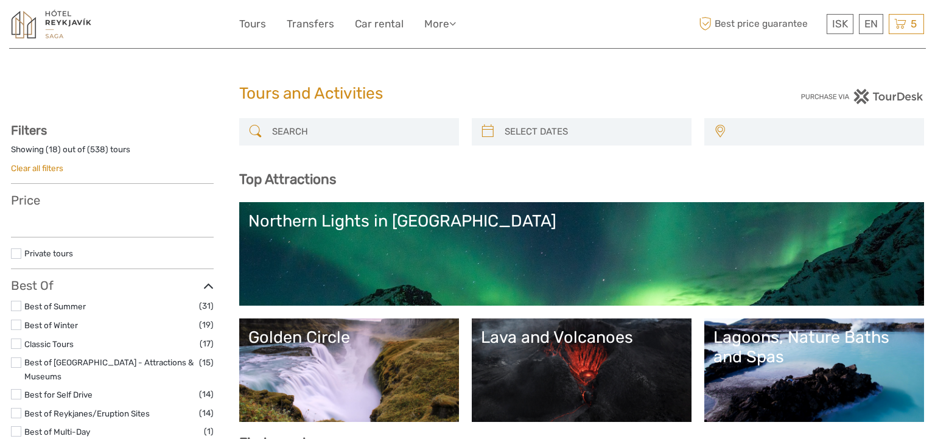
select select
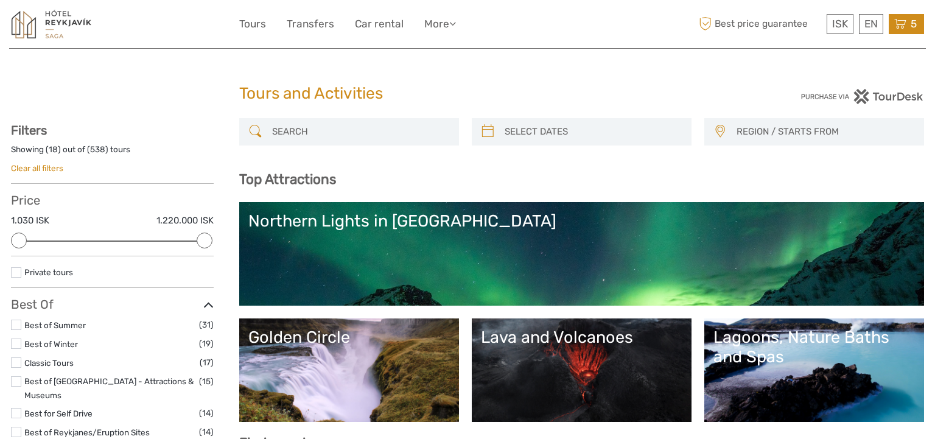
click at [907, 24] on div "5 Items South Coast day tour in a small group 2x Adults Thursday, 23 October 20…" at bounding box center [906, 24] width 35 height 20
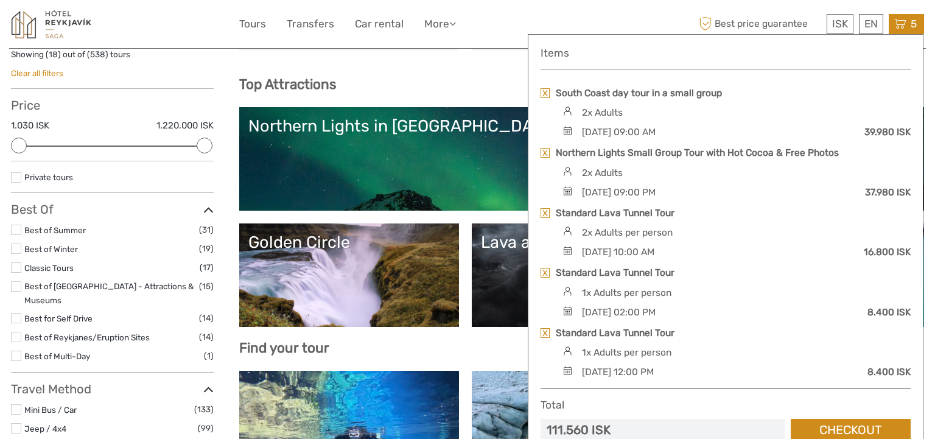
scroll to position [132, 0]
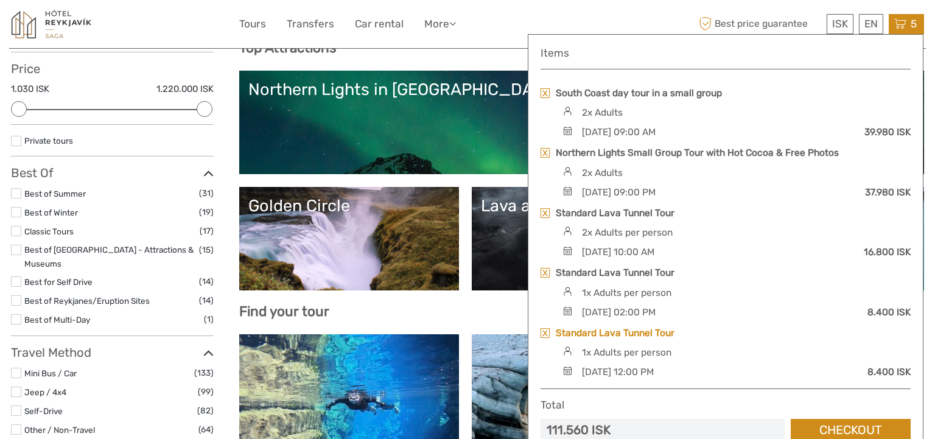
click at [634, 331] on link "Standard Lava Tunnel Tour" at bounding box center [615, 332] width 119 height 13
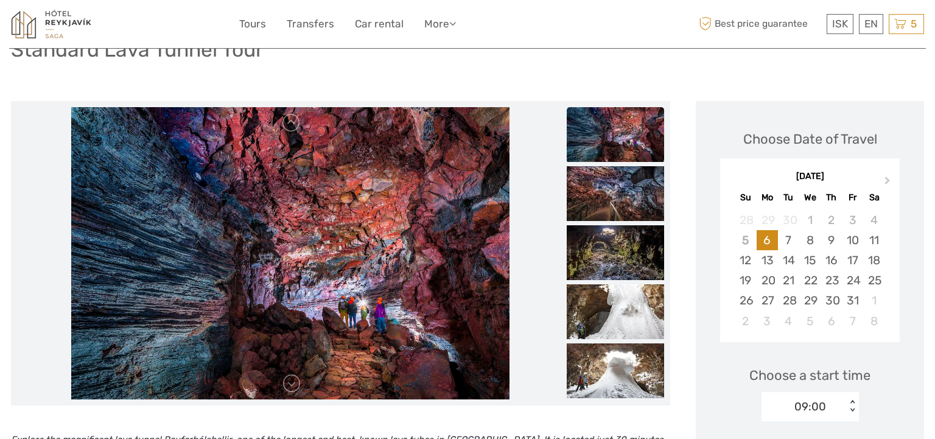
scroll to position [191, 0]
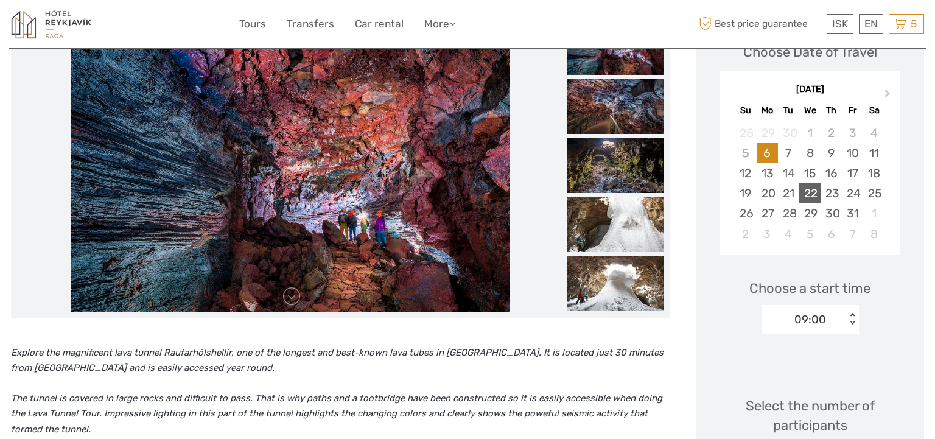
click at [813, 198] on div "22" at bounding box center [809, 193] width 21 height 20
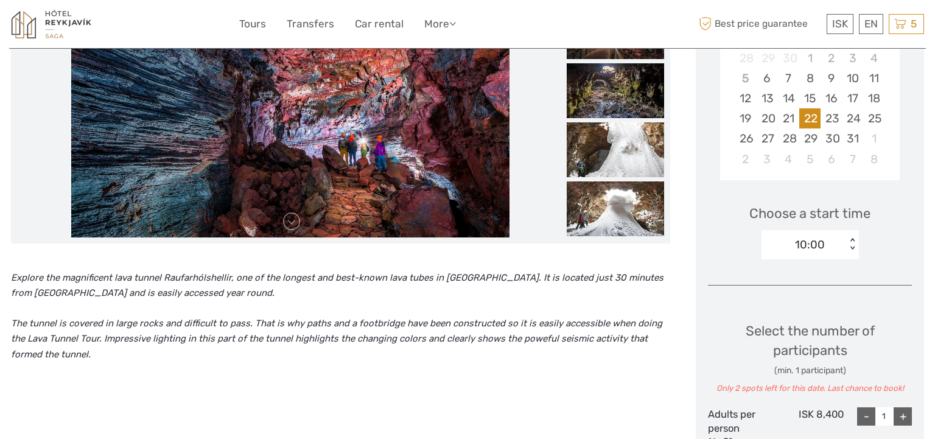
scroll to position [273, 0]
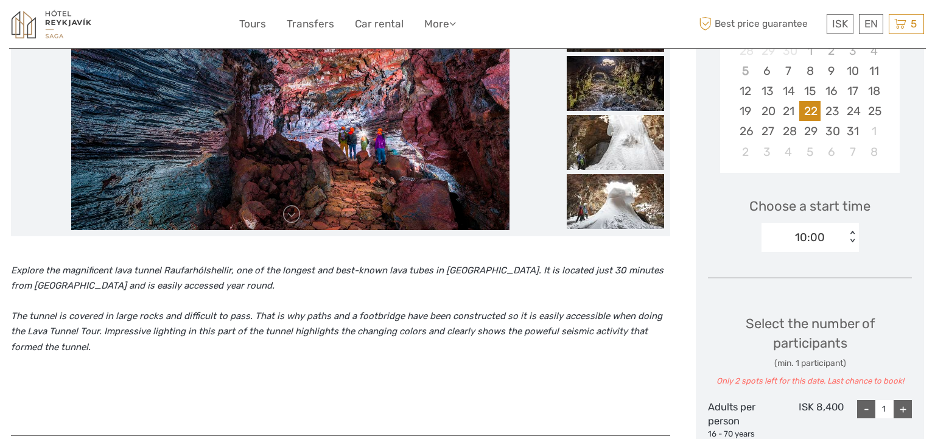
click at [850, 240] on div "< >" at bounding box center [852, 237] width 10 height 13
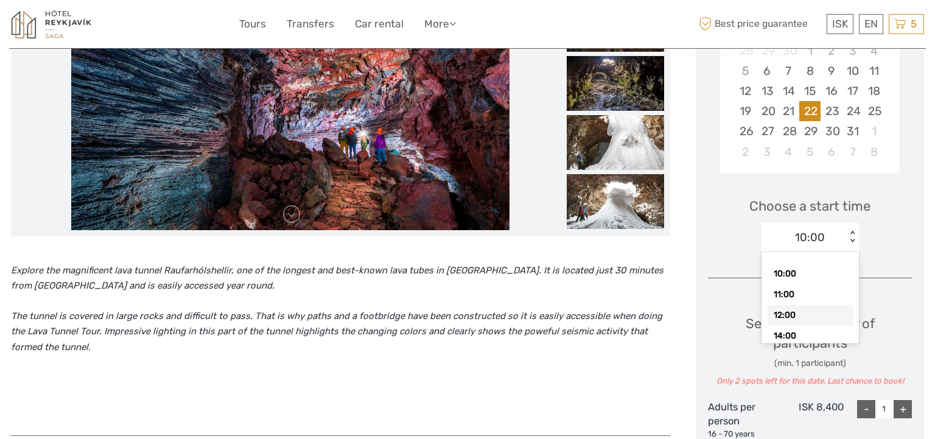
click at [790, 314] on div "12:00" at bounding box center [810, 315] width 85 height 21
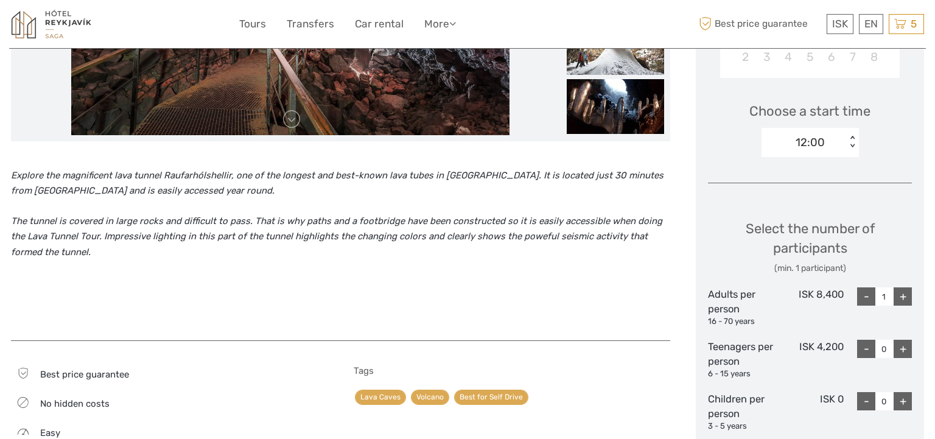
scroll to position [401, 0]
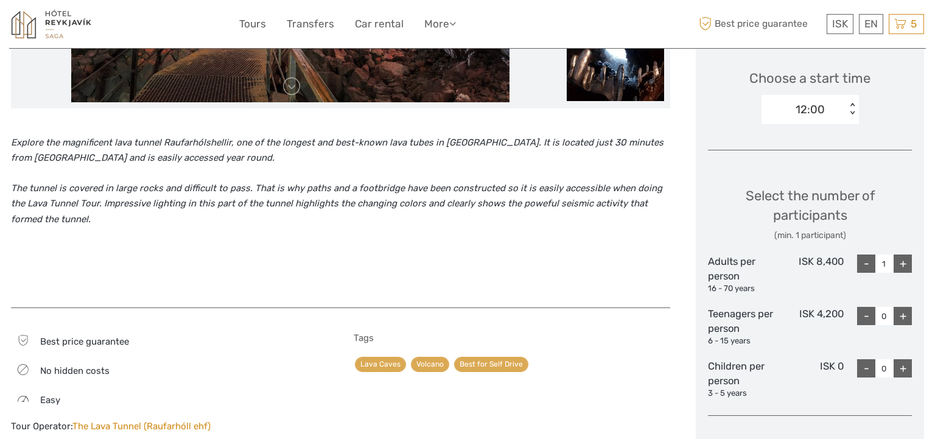
click at [903, 265] on div "+" at bounding box center [903, 264] width 18 height 18
type input "2"
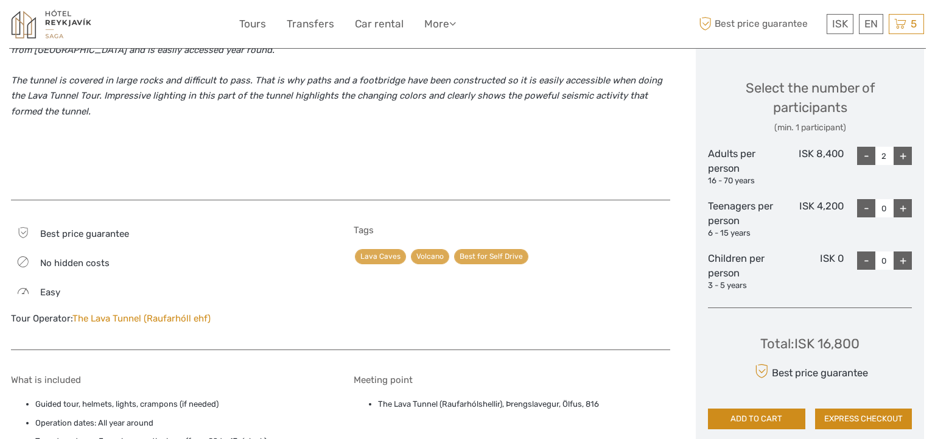
scroll to position [541, 0]
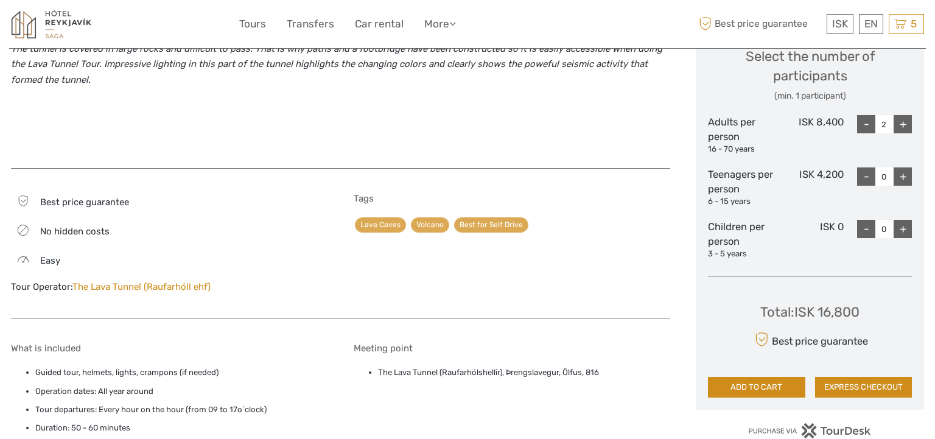
click at [750, 387] on button "ADD TO CART" at bounding box center [756, 387] width 97 height 21
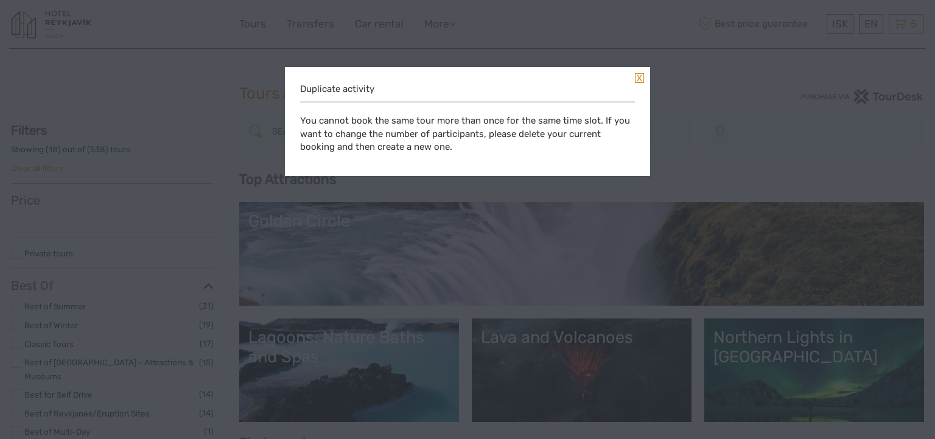
select select
click at [639, 77] on link at bounding box center [639, 78] width 9 height 10
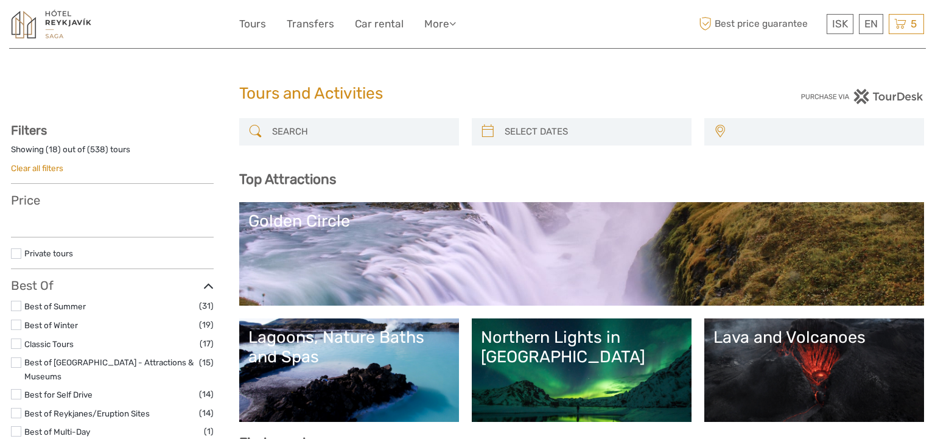
select select
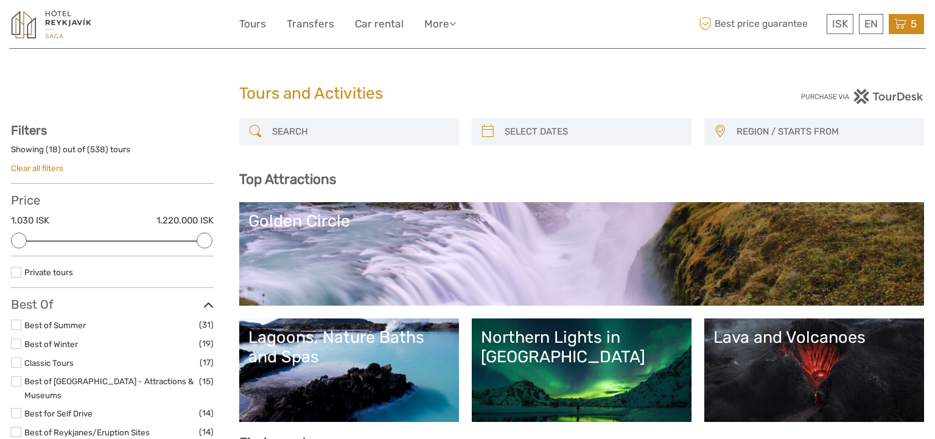
click at [889, 19] on div "5 Items South Coast day tour in a small group 2x Adults [DATE] 09:00 AM 39.980 …" at bounding box center [906, 24] width 35 height 20
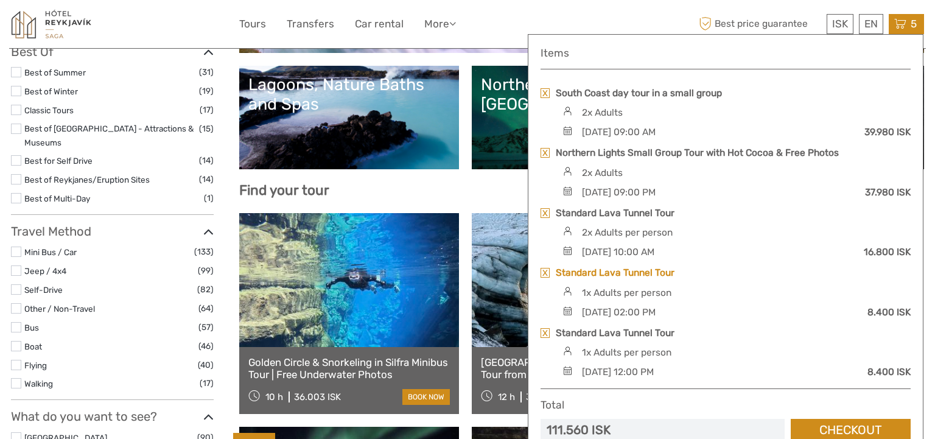
scroll to position [249, 0]
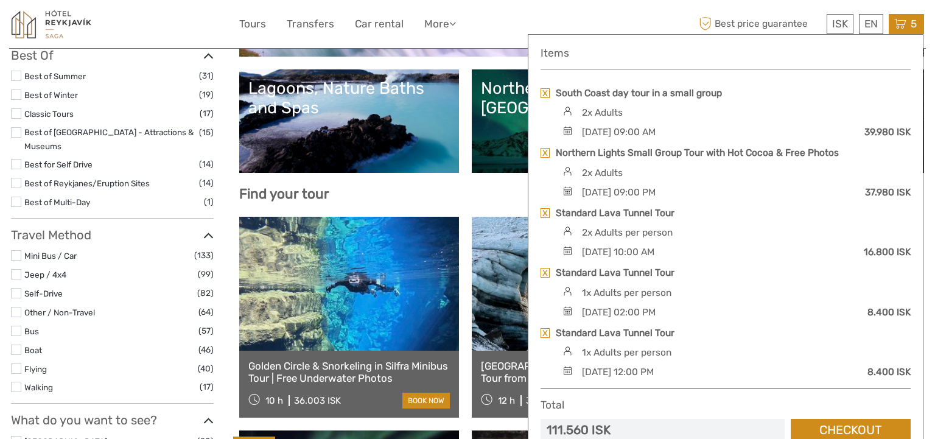
click at [543, 269] on link at bounding box center [545, 273] width 9 height 10
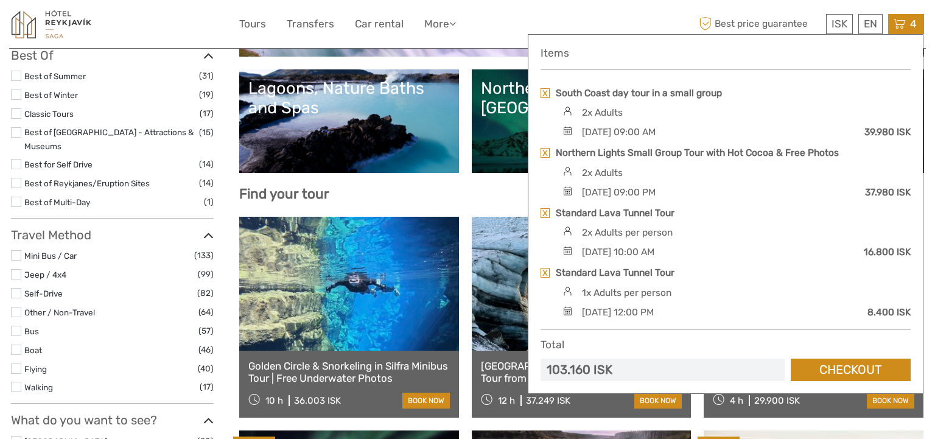
click at [603, 291] on div "1x Adults per person" at bounding box center [627, 292] width 90 height 13
click at [571, 292] on img at bounding box center [568, 291] width 16 height 9
click at [545, 208] on link at bounding box center [545, 213] width 9 height 10
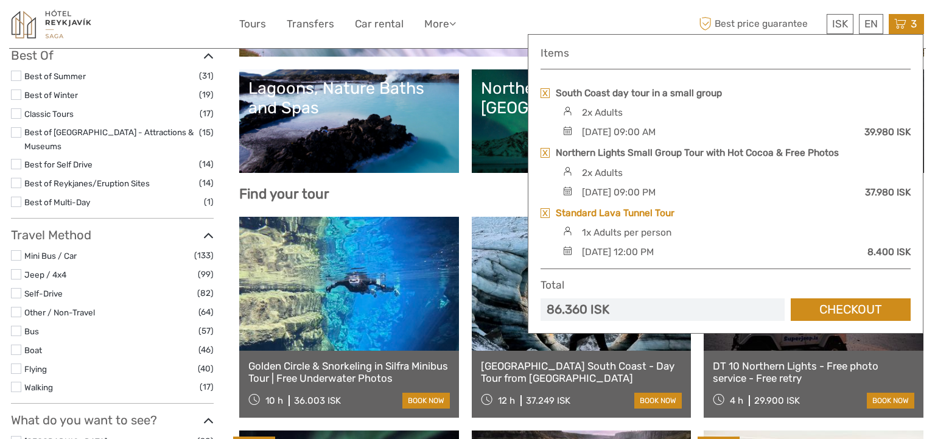
click at [632, 211] on link "Standard Lava Tunnel Tour" at bounding box center [615, 212] width 119 height 13
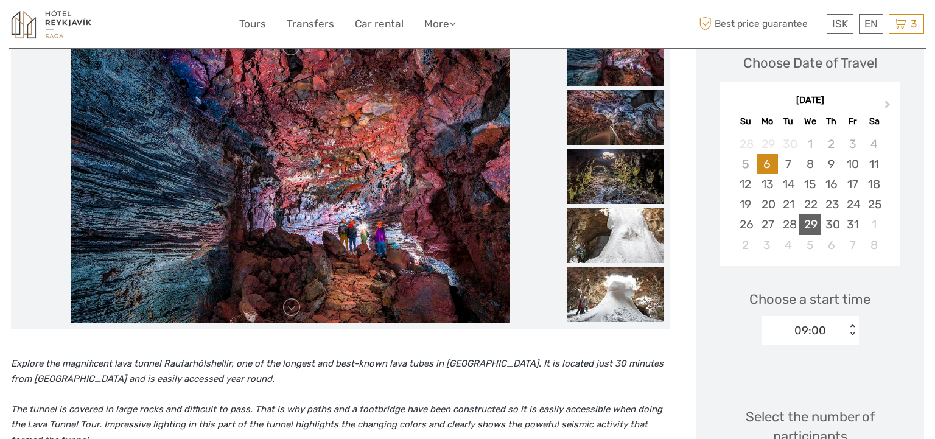
scroll to position [191, 0]
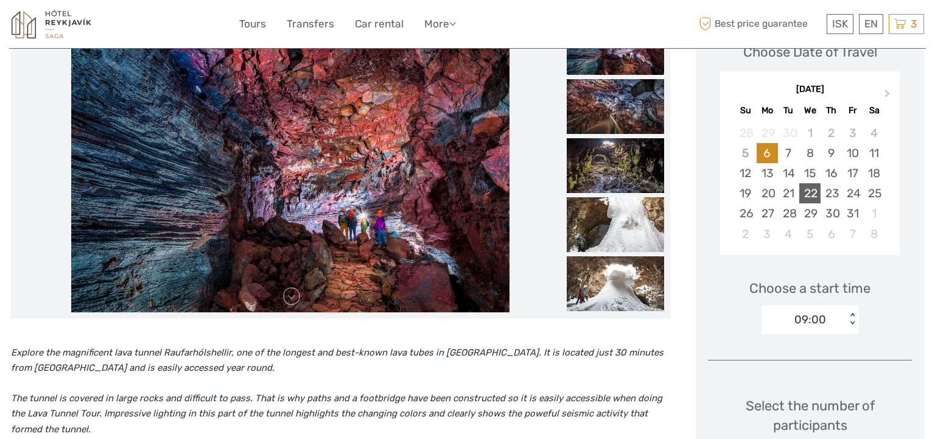
click at [809, 189] on div "22" at bounding box center [809, 193] width 21 height 20
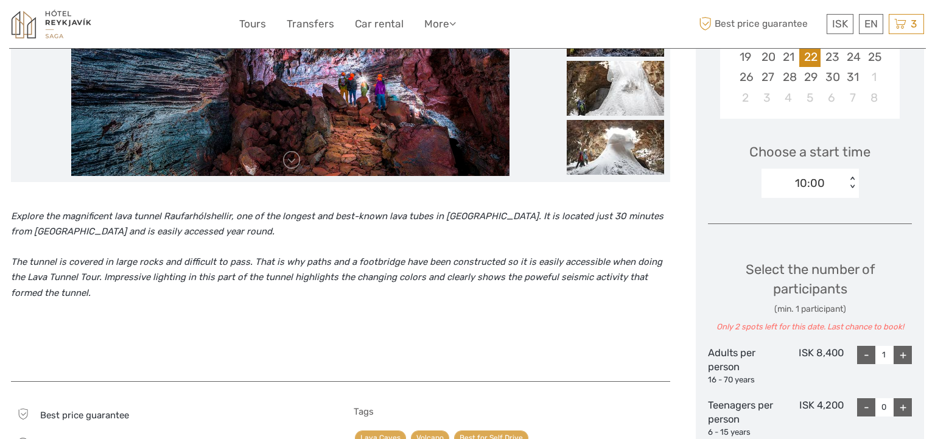
scroll to position [337, 0]
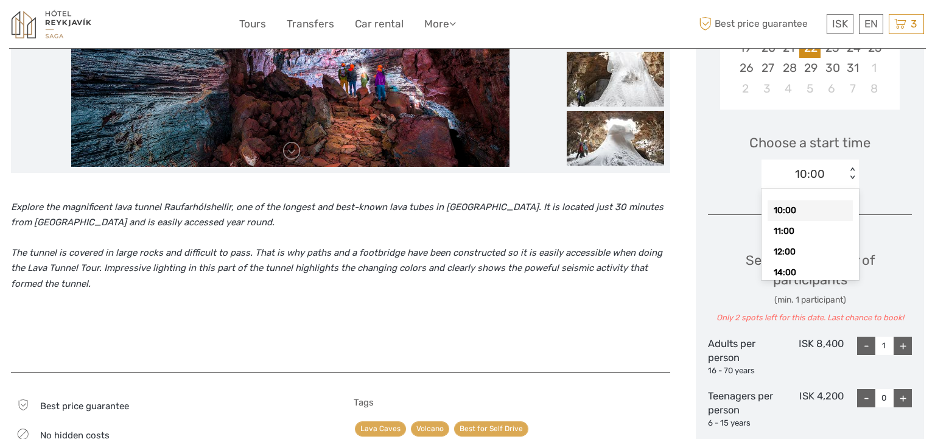
click at [846, 182] on div "10:00 < >" at bounding box center [810, 174] width 97 height 29
click at [790, 249] on div "12:00" at bounding box center [810, 252] width 85 height 21
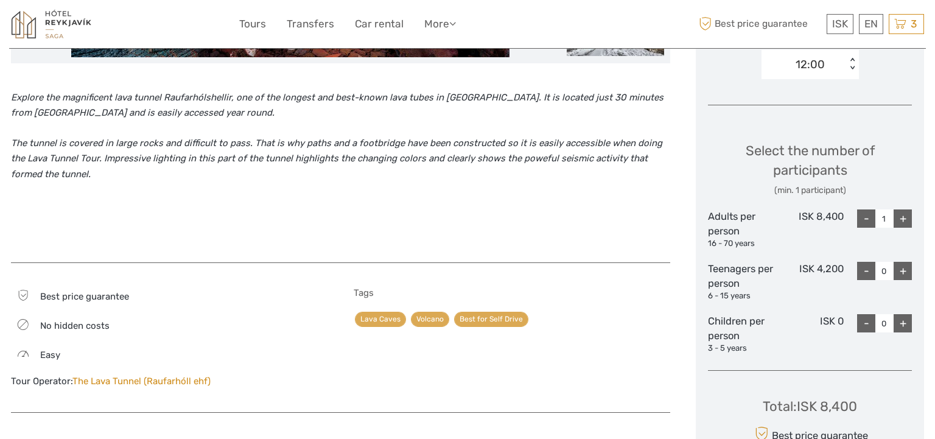
scroll to position [452, 0]
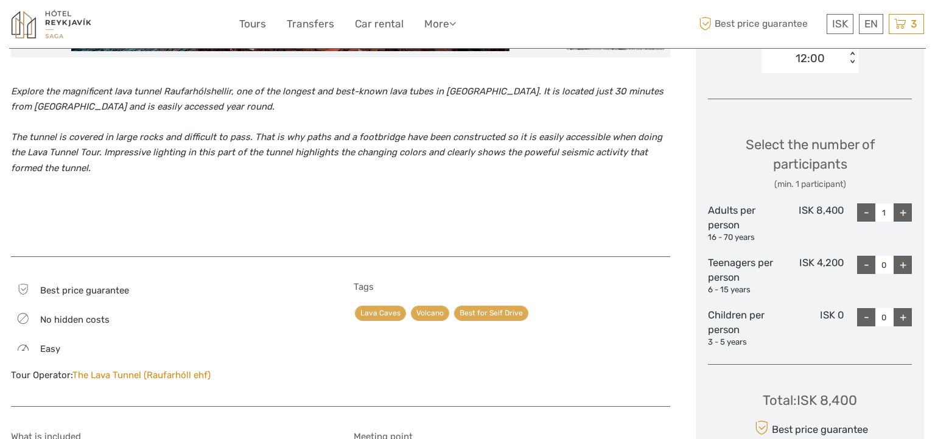
click at [901, 213] on div "+" at bounding box center [903, 212] width 18 height 18
type input "2"
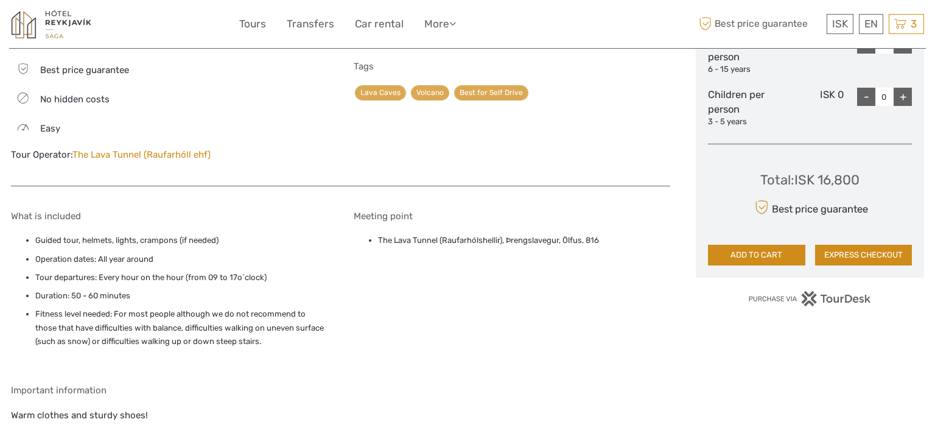
scroll to position [653, 0]
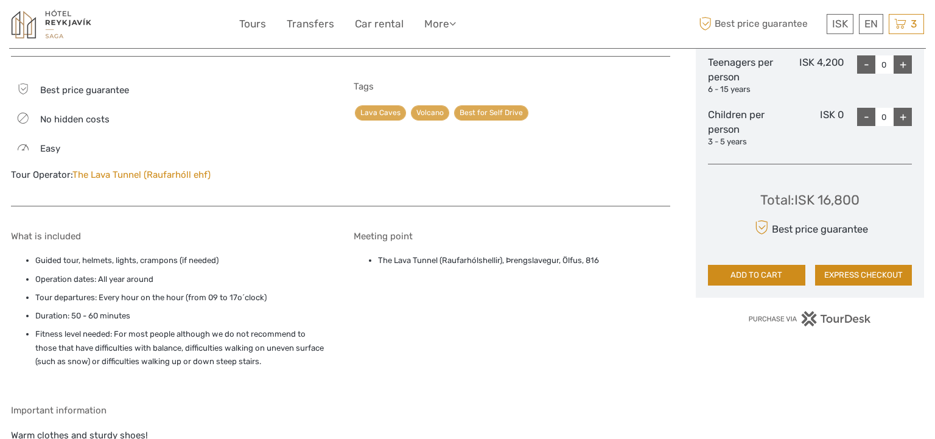
click at [757, 275] on button "ADD TO CART" at bounding box center [756, 275] width 97 height 21
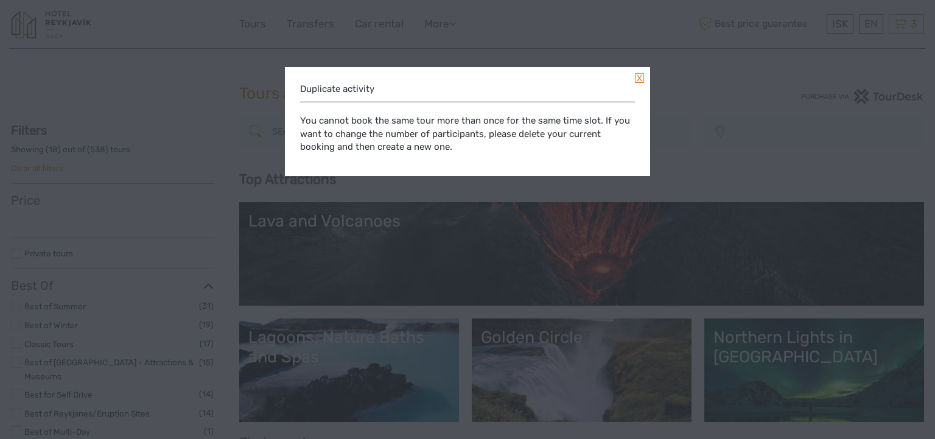
select select
click at [634, 76] on div "Duplicate activity You cannot book the same tour more than once for the same ti…" at bounding box center [467, 121] width 365 height 109
click at [636, 76] on link at bounding box center [639, 78] width 9 height 10
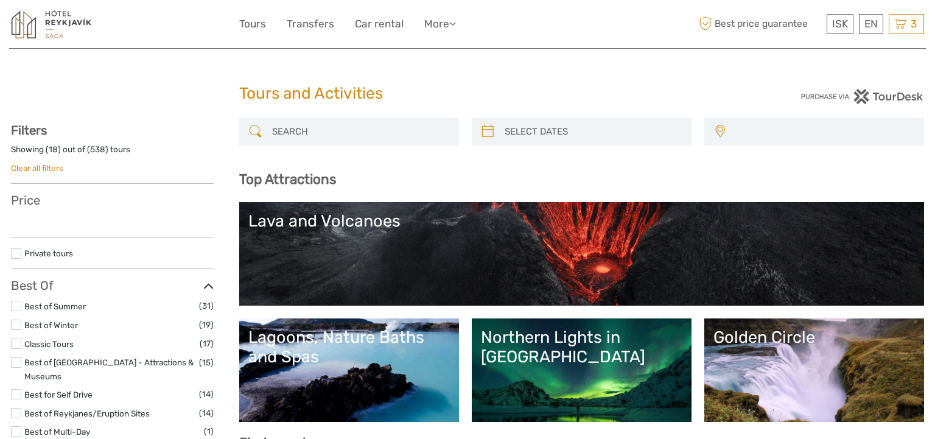
select select
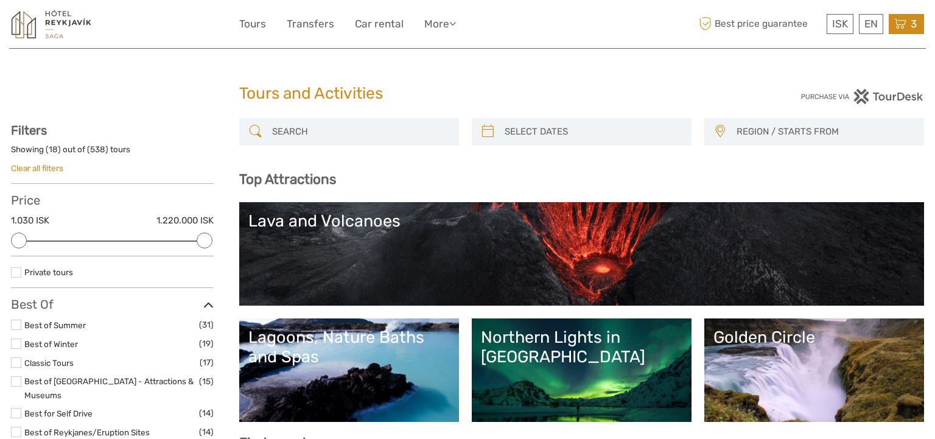
click at [900, 21] on icon at bounding box center [900, 23] width 12 height 15
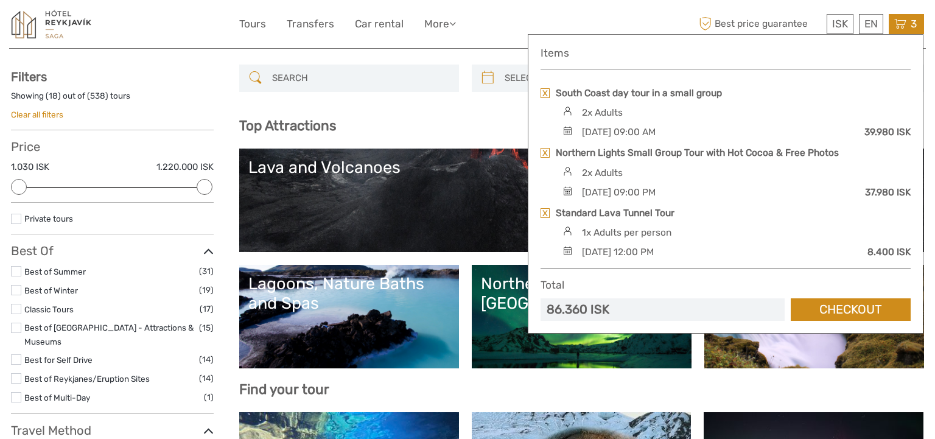
scroll to position [117, 0]
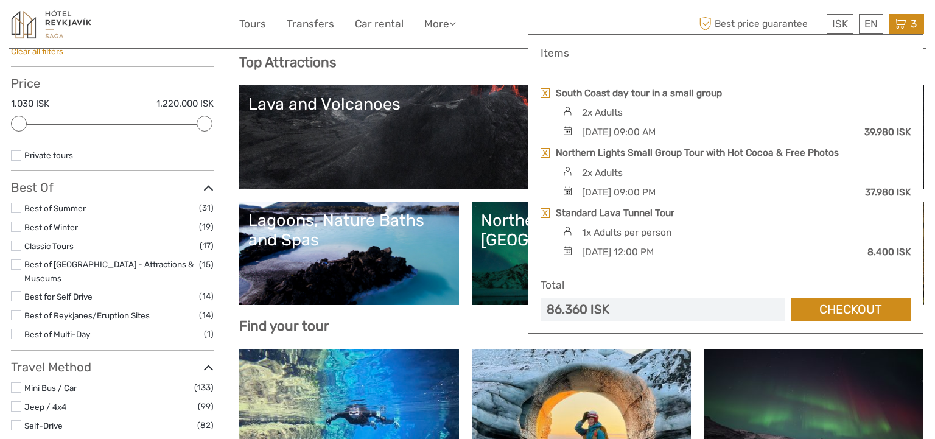
click at [544, 211] on link at bounding box center [545, 213] width 9 height 10
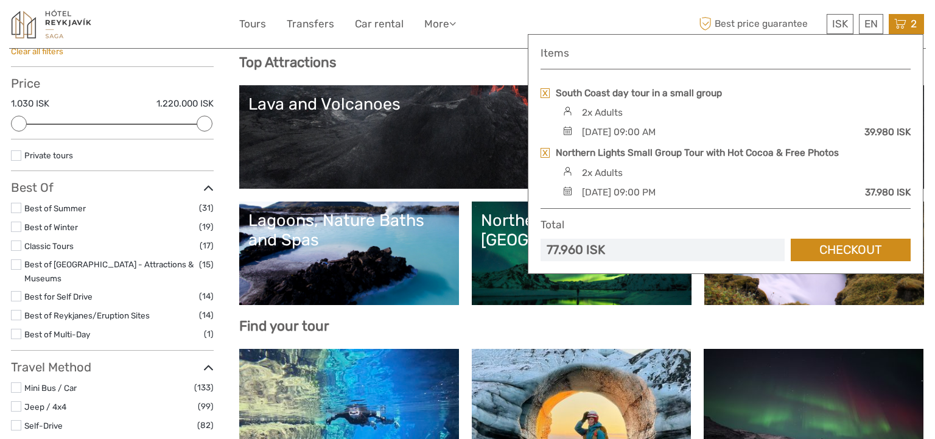
click at [765, 384] on link at bounding box center [814, 416] width 220 height 134
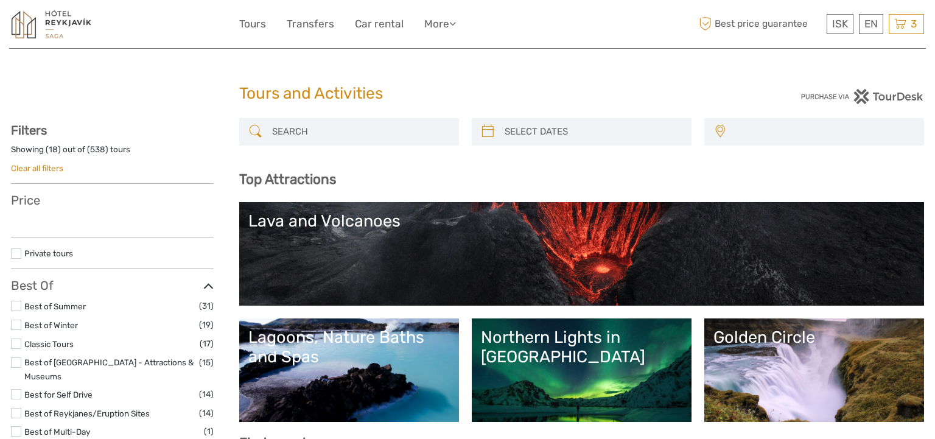
select select
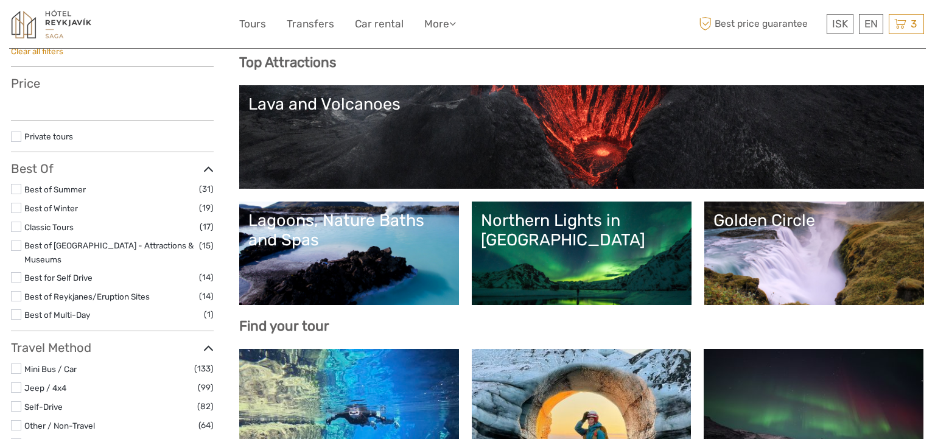
select select
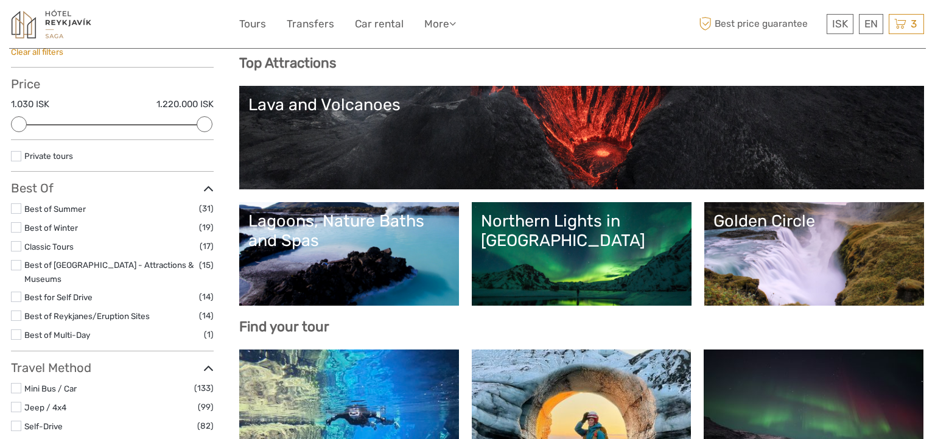
scroll to position [0, 0]
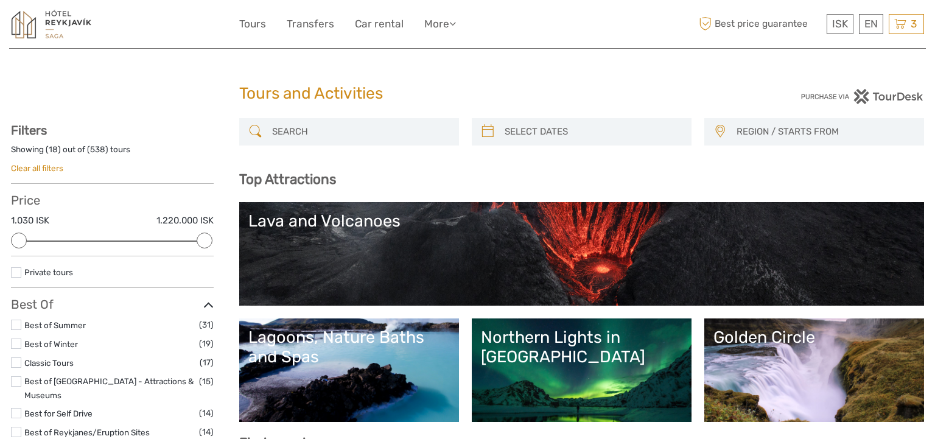
click at [300, 129] on input "search" at bounding box center [360, 131] width 186 height 21
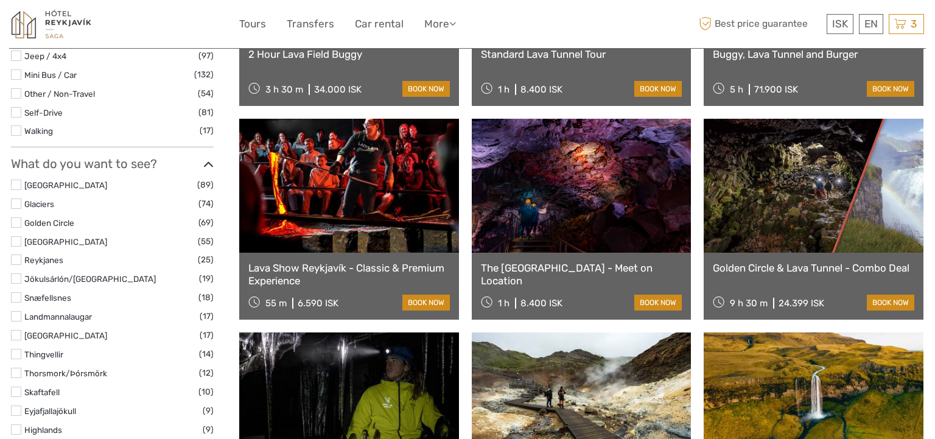
scroll to position [329, 0]
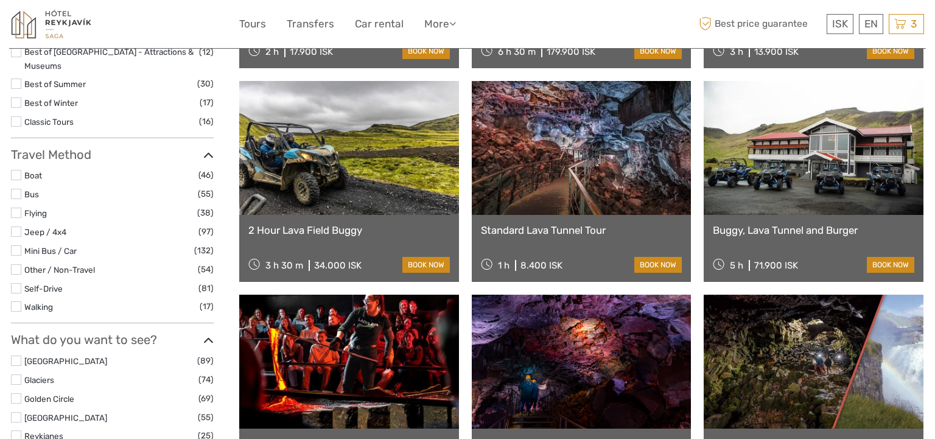
type input "lava tour"
click at [579, 176] on link at bounding box center [582, 148] width 220 height 134
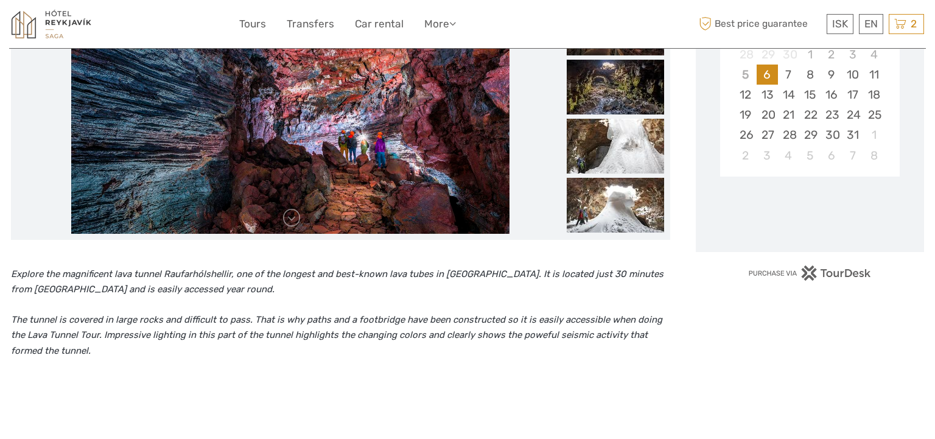
scroll to position [244, 0]
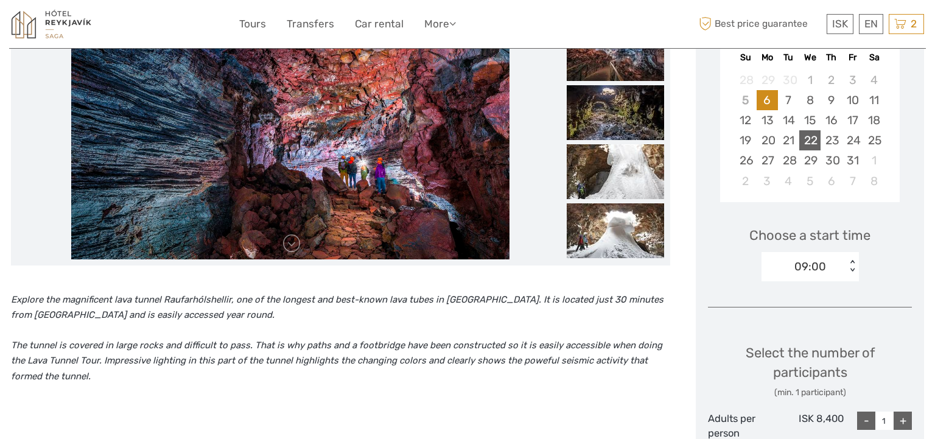
click at [814, 144] on div "22" at bounding box center [809, 140] width 21 height 20
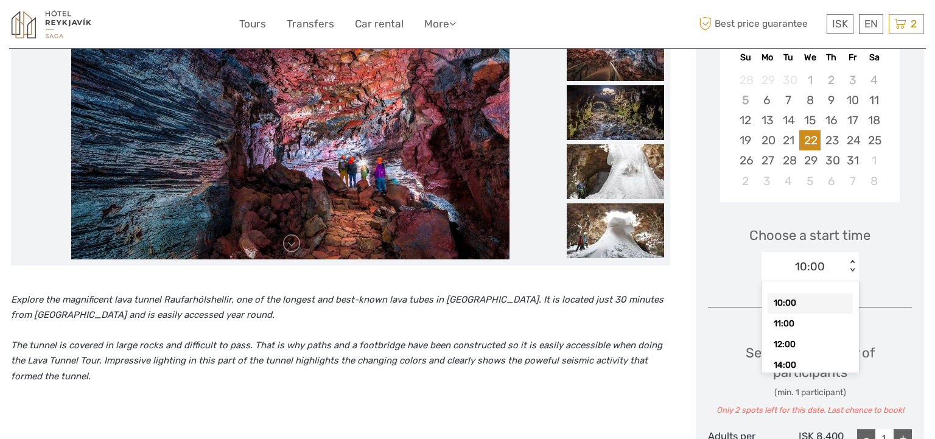
click at [852, 271] on div "< >" at bounding box center [852, 266] width 10 height 13
click at [809, 346] on div "12:00" at bounding box center [810, 344] width 85 height 21
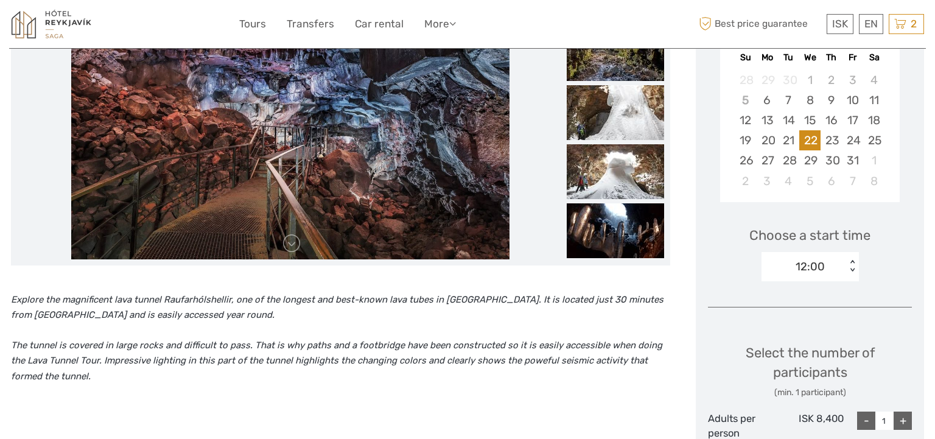
scroll to position [292, 0]
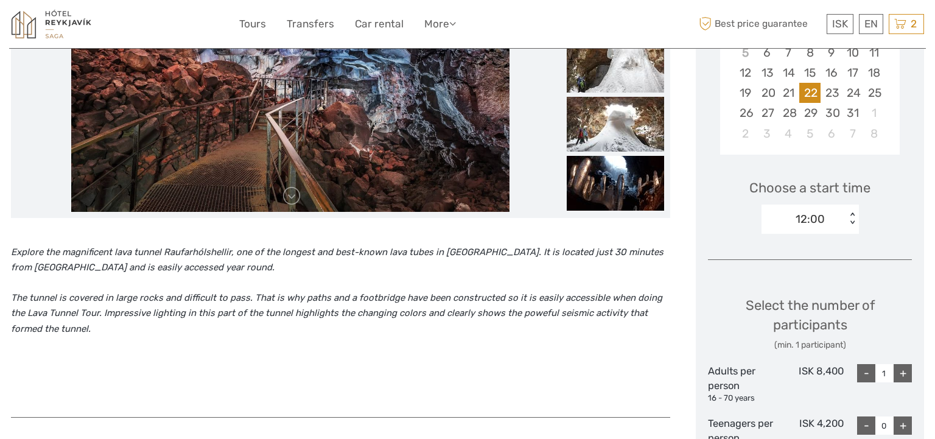
click at [868, 372] on div "-" at bounding box center [866, 373] width 18 height 18
click at [902, 370] on div "+" at bounding box center [903, 373] width 18 height 18
type input "2"
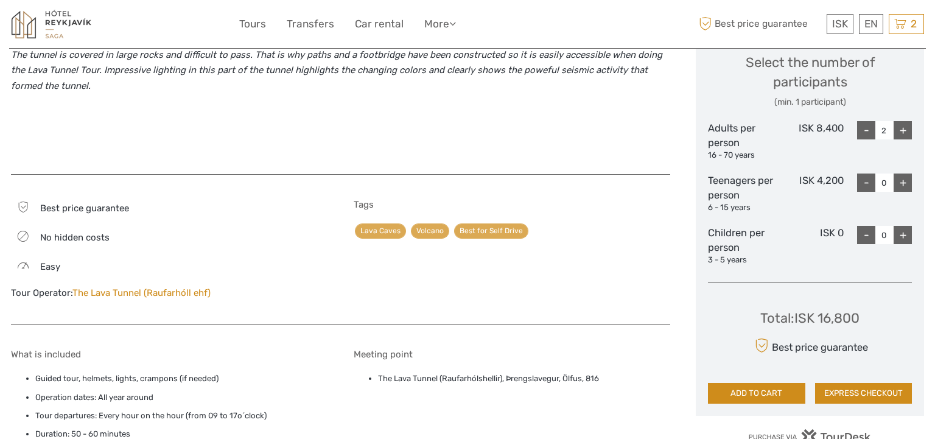
scroll to position [553, 0]
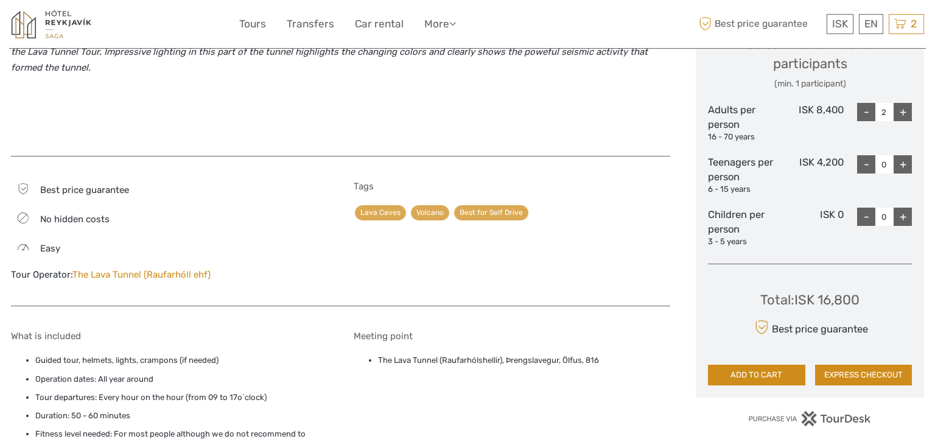
click at [736, 374] on button "ADD TO CART" at bounding box center [756, 375] width 97 height 21
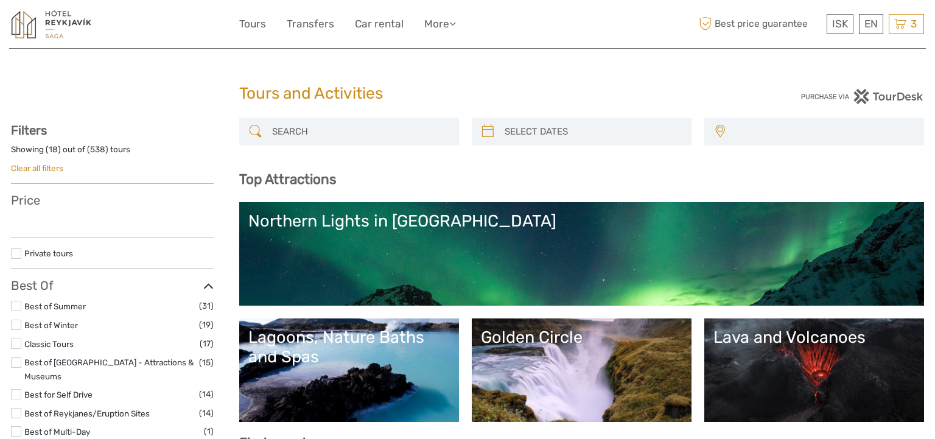
select select
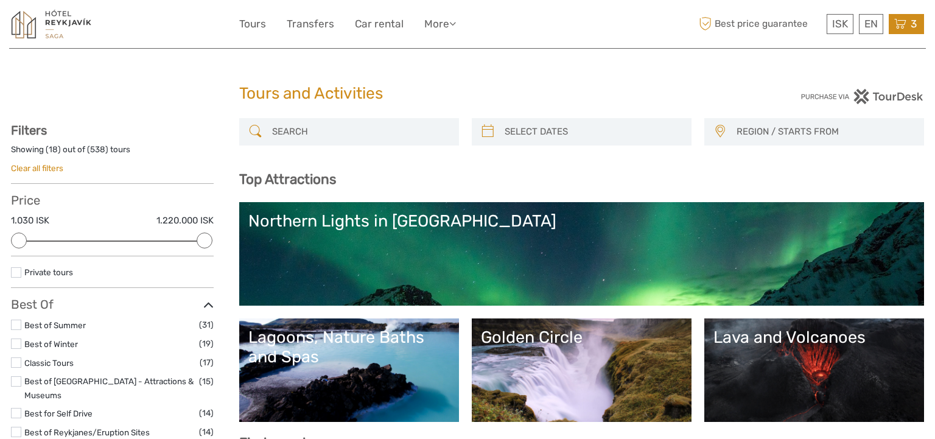
click at [898, 26] on icon at bounding box center [900, 23] width 12 height 15
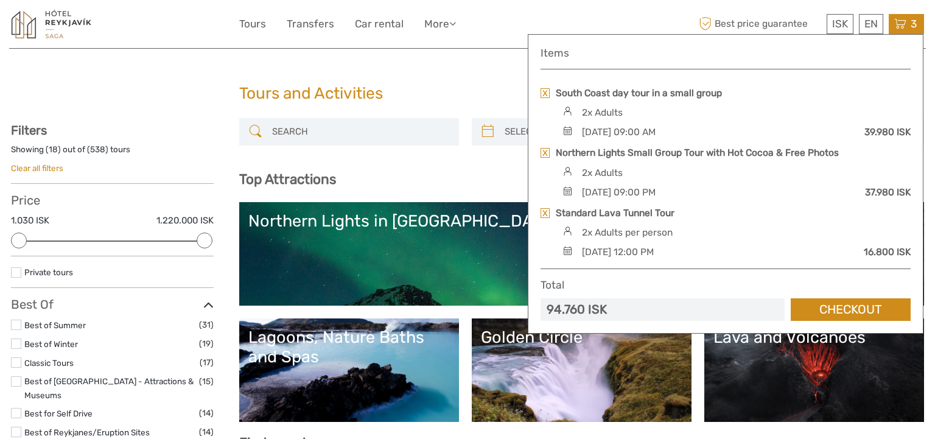
click at [866, 312] on link "Checkout" at bounding box center [851, 309] width 120 height 23
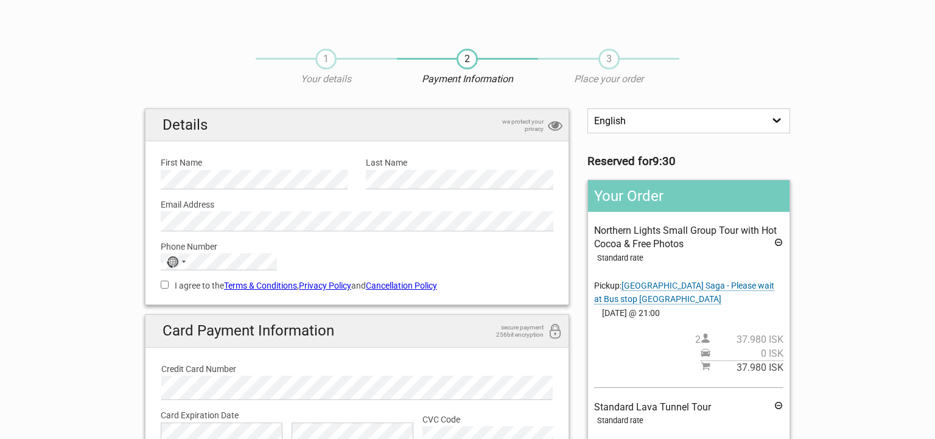
drag, startPoint x: 163, startPoint y: 282, endPoint x: 172, endPoint y: 283, distance: 9.8
click at [163, 283] on input "I agree to the Terms & Conditions , Privacy Policy and Cancellation Policy" at bounding box center [165, 285] width 8 height 8
checkbox input "true"
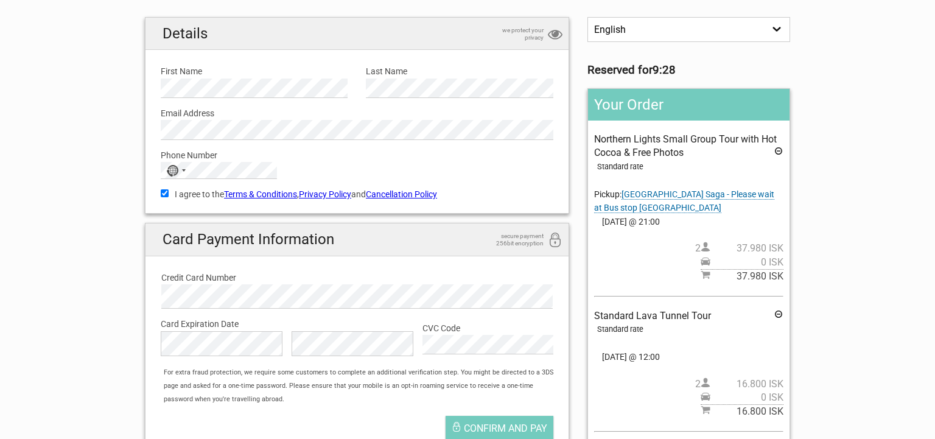
scroll to position [120, 0]
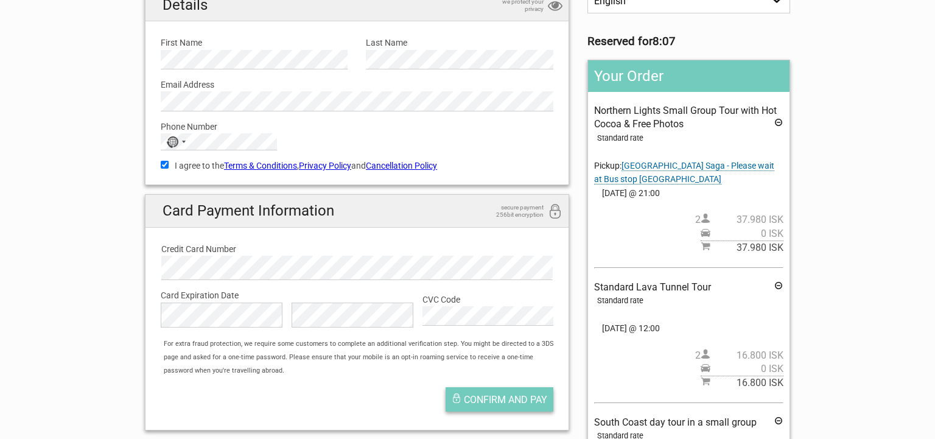
click at [525, 400] on span "Confirm and pay" at bounding box center [505, 400] width 83 height 12
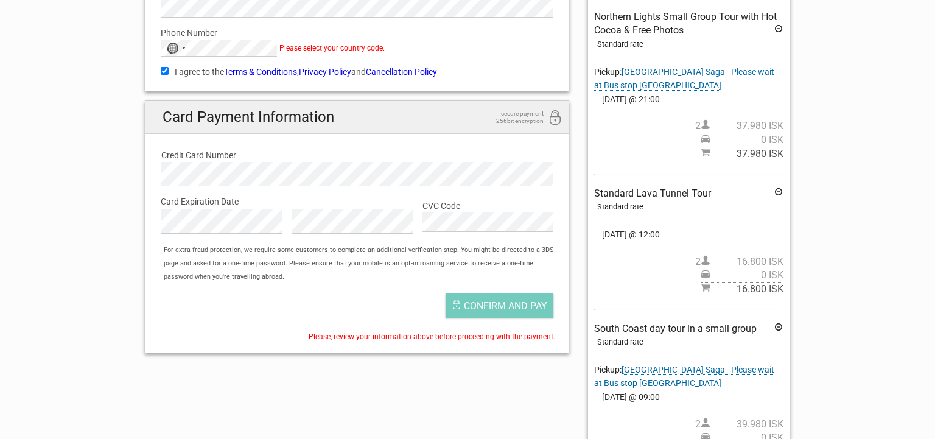
scroll to position [9, 0]
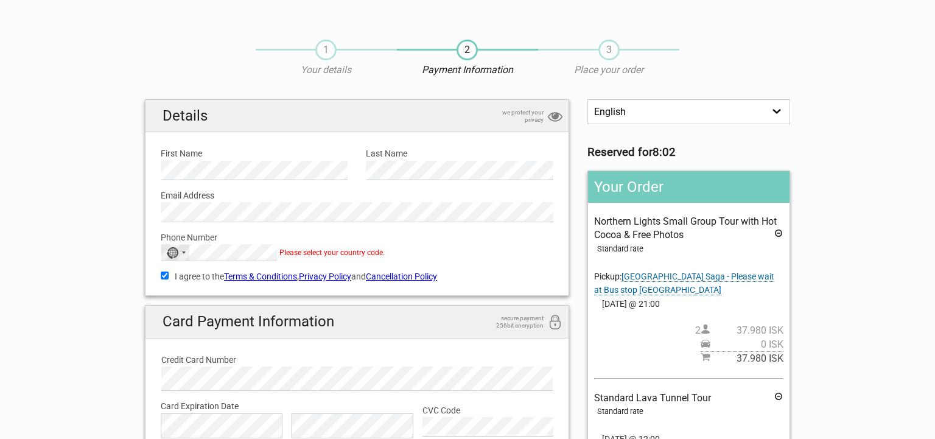
click at [181, 253] on div "No country selected" at bounding box center [175, 253] width 28 height 16
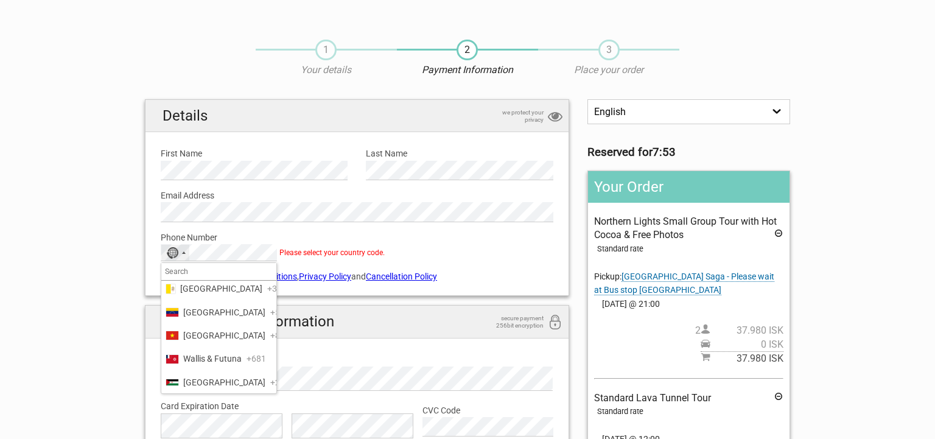
scroll to position [5703, 0]
click at [229, 203] on span "United States" at bounding box center [224, 195] width 82 height 13
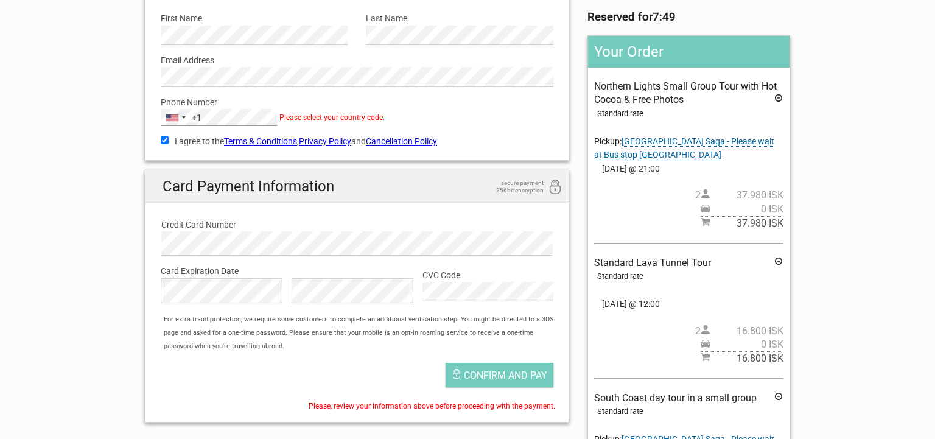
scroll to position [296, 0]
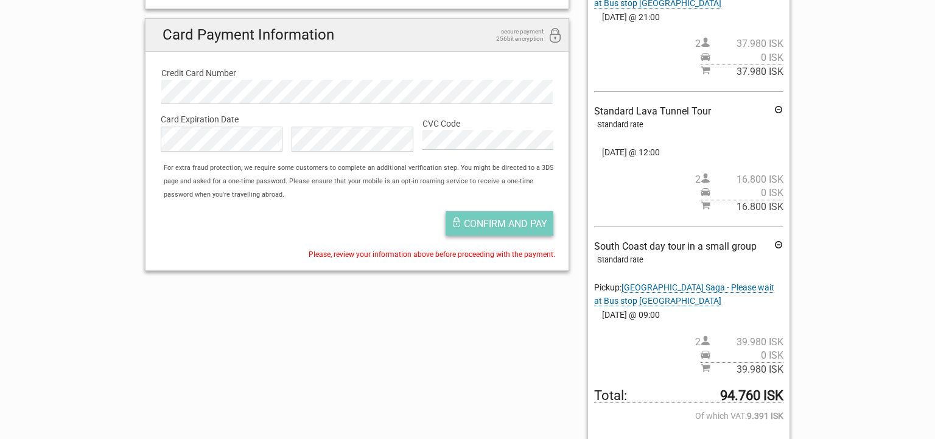
click at [510, 226] on span "Confirm and pay" at bounding box center [505, 224] width 83 height 12
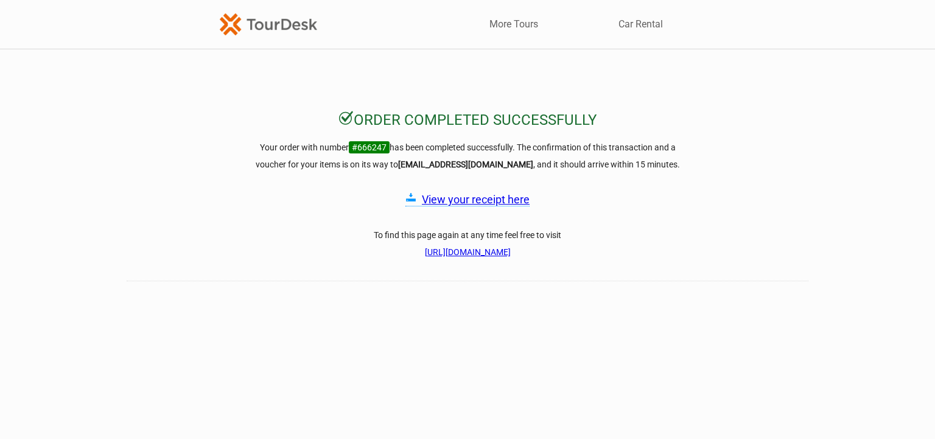
click at [455, 202] on link "View your receipt here" at bounding box center [476, 199] width 108 height 13
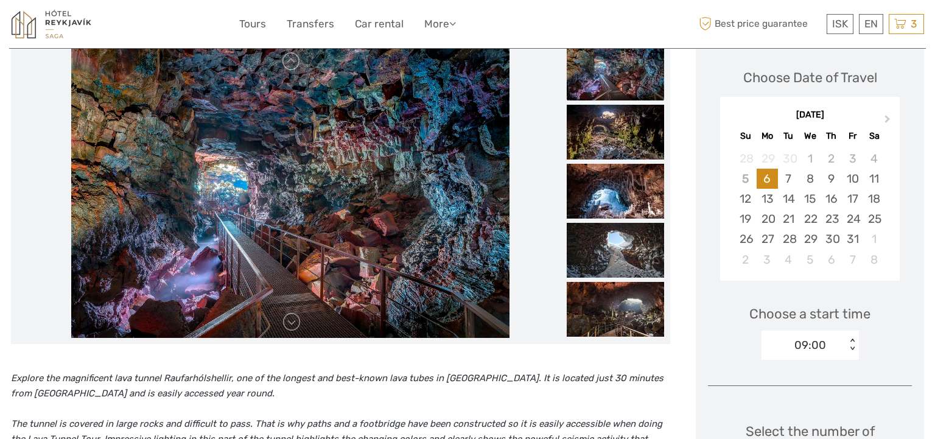
scroll to position [30, 0]
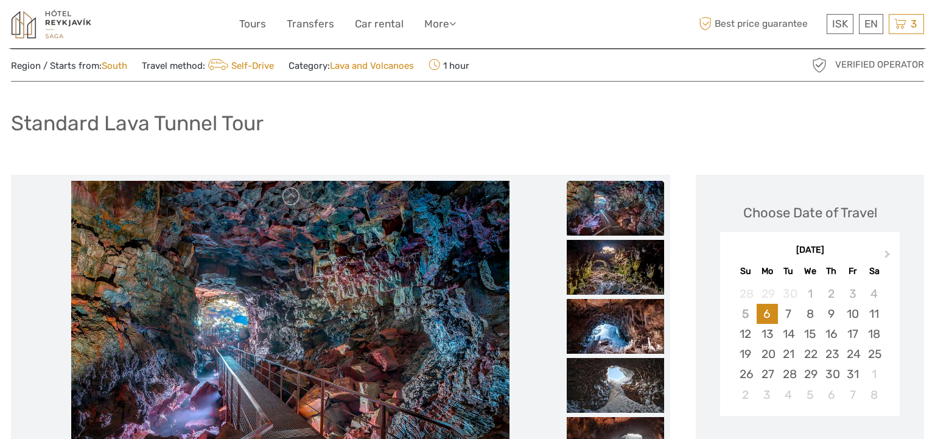
click at [620, 219] on img at bounding box center [615, 208] width 97 height 55
click at [619, 276] on img at bounding box center [615, 267] width 97 height 55
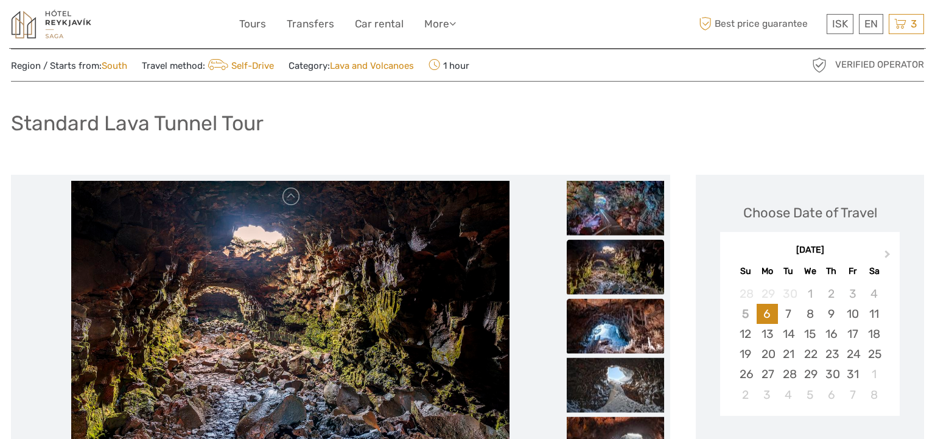
click at [625, 325] on img at bounding box center [615, 325] width 97 height 55
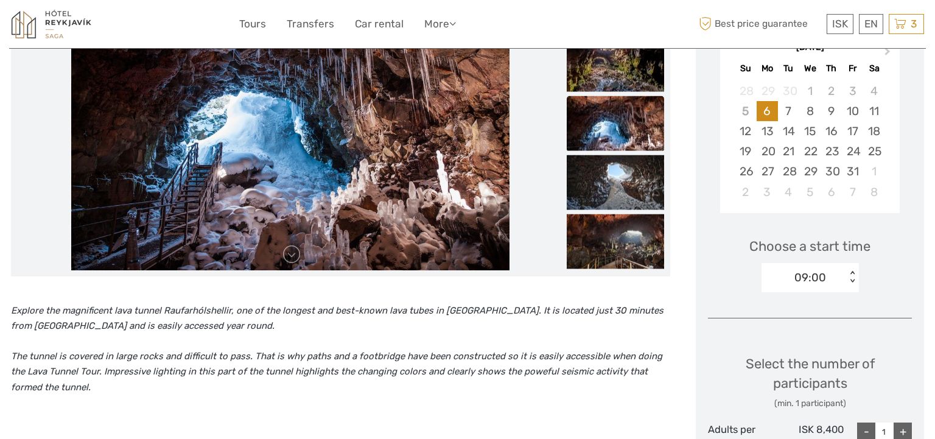
scroll to position [256, 0]
